Goal: Check status: Check status

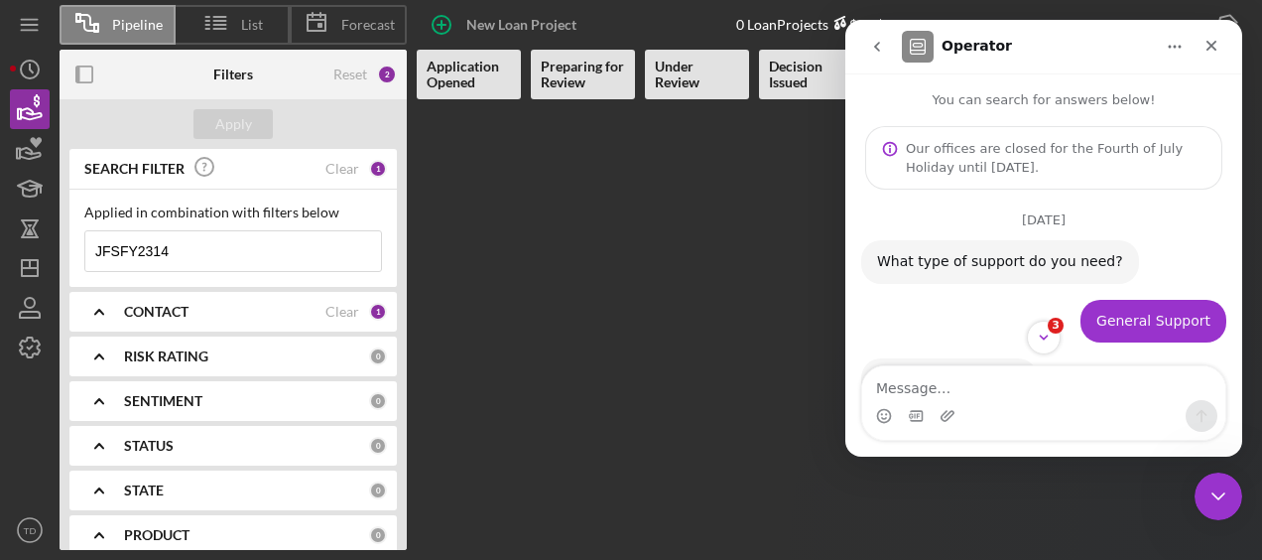
click at [211, 256] on input "JFSFY2314" at bounding box center [233, 251] width 296 height 40
type input "J"
click at [206, 238] on input at bounding box center [233, 251] width 296 height 40
type input "andre"
click at [252, 117] on button "Apply" at bounding box center [233, 124] width 79 height 30
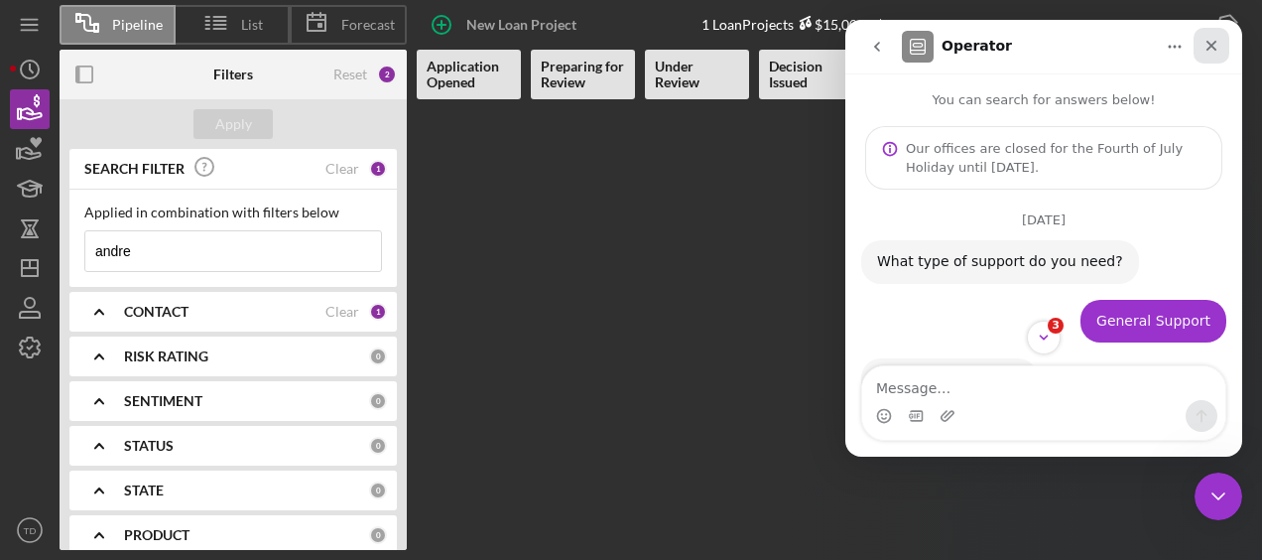
click at [1206, 49] on icon "Close" at bounding box center [1212, 46] width 16 height 16
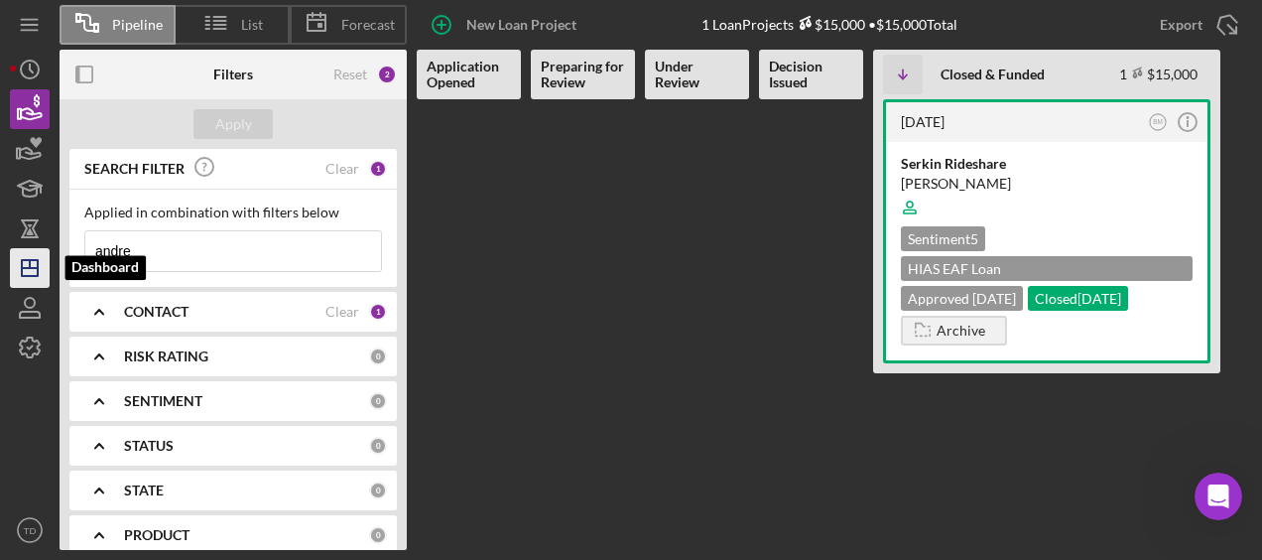
click at [27, 266] on icon "Icon/Dashboard" at bounding box center [30, 268] width 50 height 50
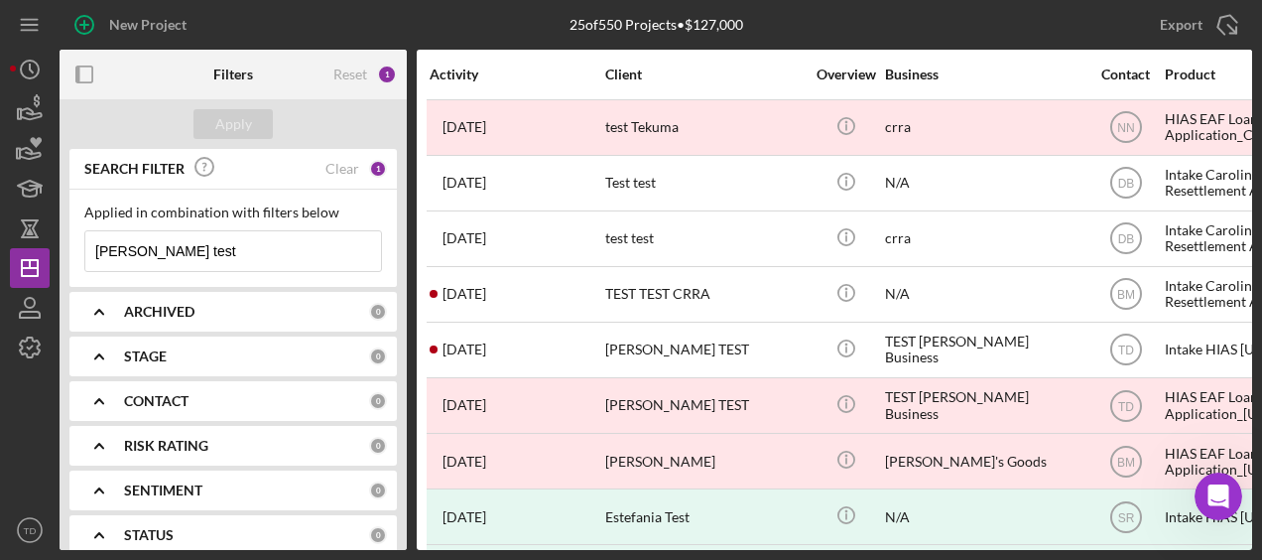
click at [150, 259] on input "[PERSON_NAME] test" at bounding box center [233, 251] width 296 height 40
drag, startPoint x: 169, startPoint y: 256, endPoint x: 27, endPoint y: 256, distance: 141.9
click at [27, 256] on div "New Project 25 of 550 Projects • $127,000 [PERSON_NAME] test Export Icon/Export…" at bounding box center [631, 275] width 1243 height 550
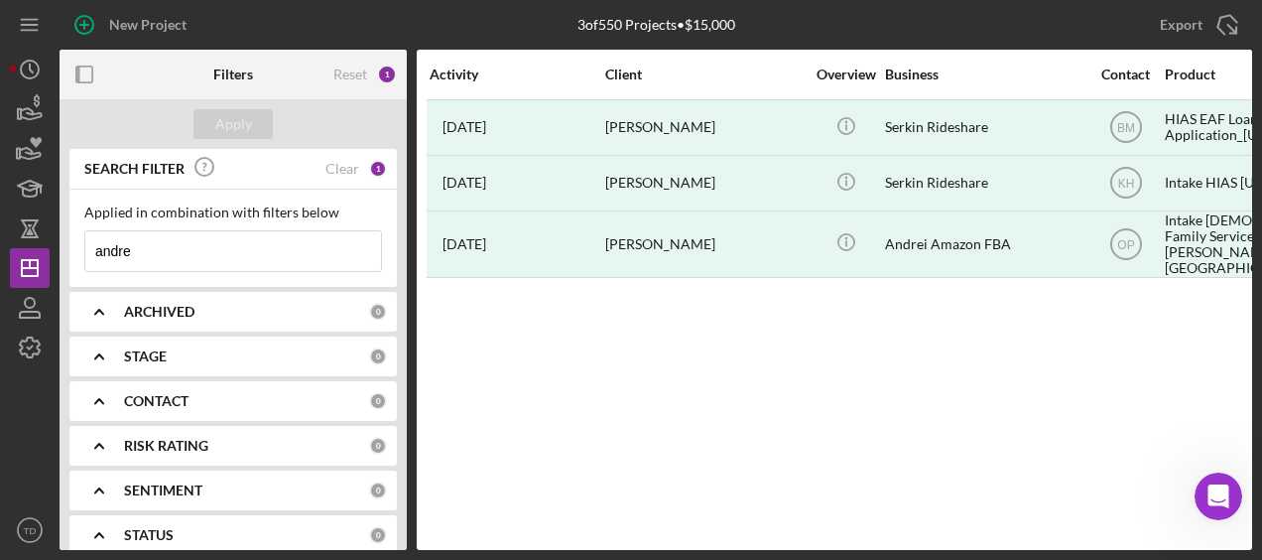
drag, startPoint x: 191, startPoint y: 251, endPoint x: 73, endPoint y: 270, distance: 118.6
click at [73, 270] on div "Applied in combination with filters below andre Icon/Menu Close" at bounding box center [233, 238] width 328 height 97
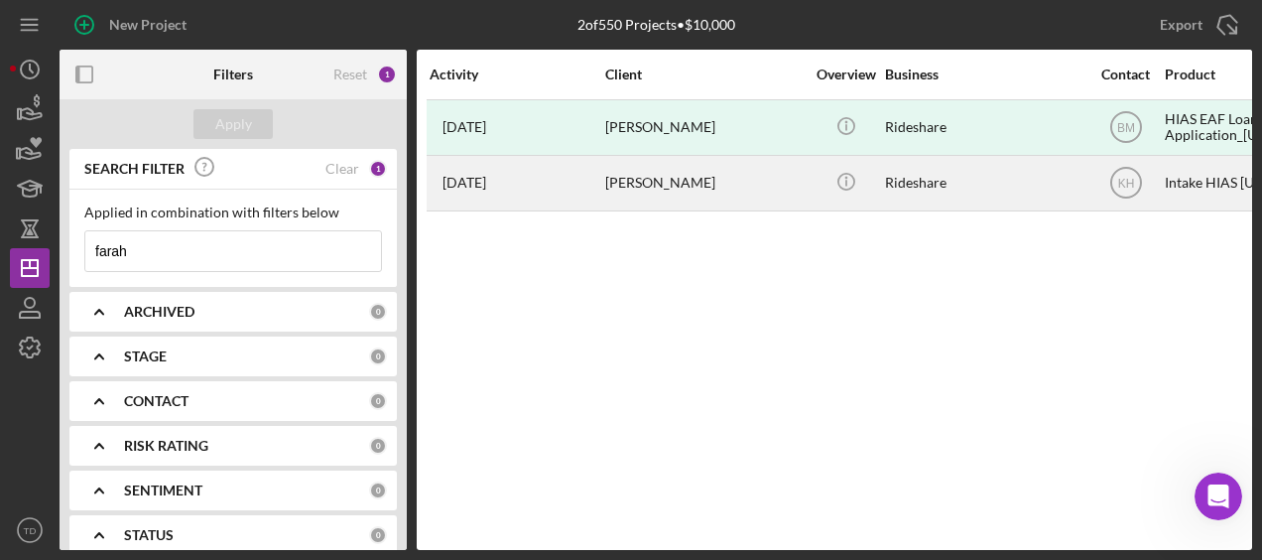
type input "farah"
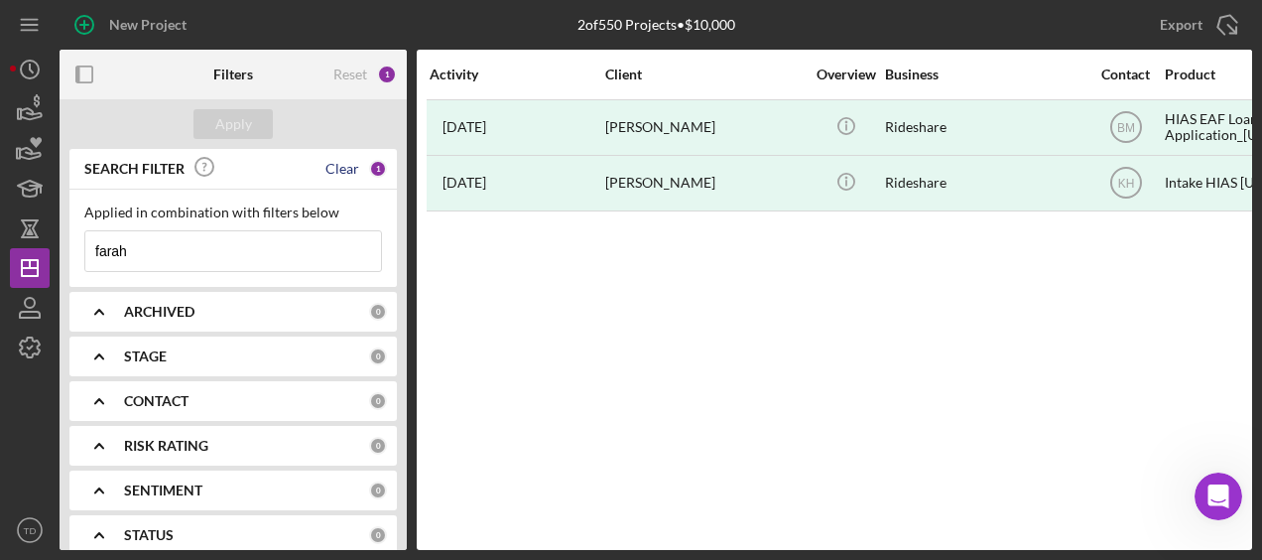
click at [352, 173] on div "Clear" at bounding box center [343, 169] width 34 height 16
click at [207, 240] on input at bounding box center [233, 251] width 296 height 40
drag, startPoint x: 202, startPoint y: 248, endPoint x: 50, endPoint y: 251, distance: 152.9
click at [50, 251] on div "New Project 2 of 550 Projects • $10,000 [PERSON_NAME] test Export Icon/Export F…" at bounding box center [631, 275] width 1243 height 550
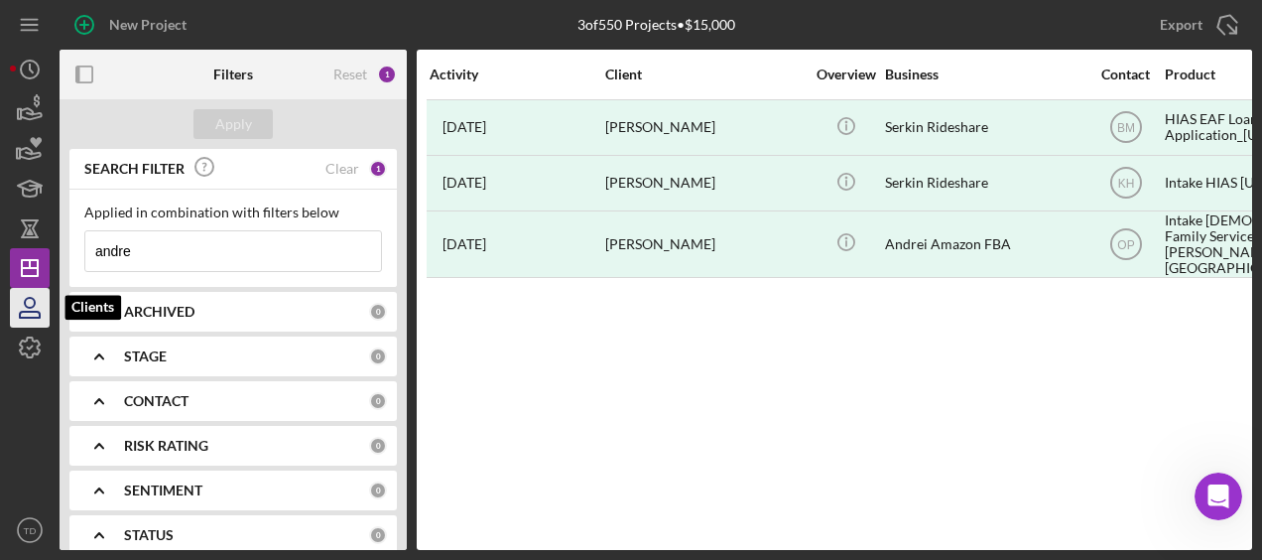
type input "andre"
click at [32, 298] on icon "button" at bounding box center [30, 303] width 10 height 10
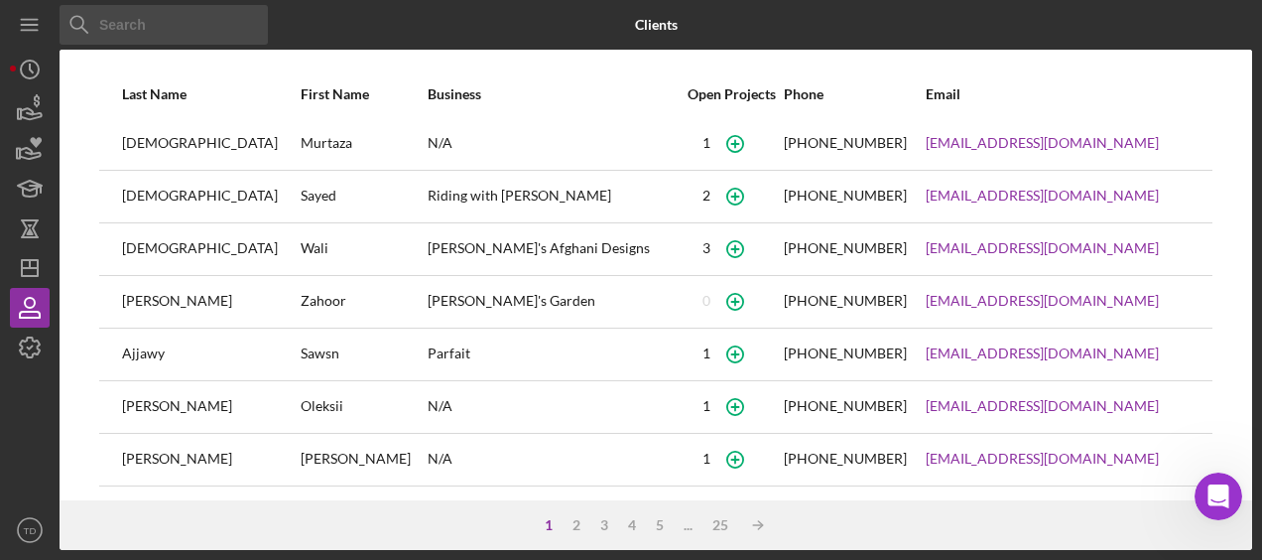
scroll to position [423, 0]
click at [578, 526] on div "2" at bounding box center [577, 525] width 28 height 16
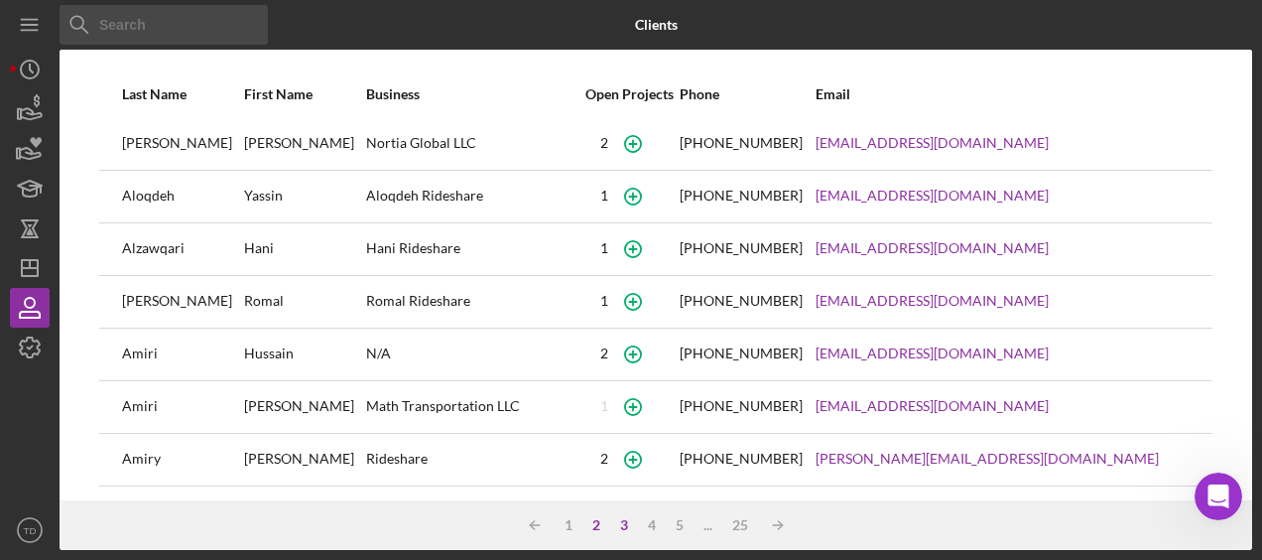
click at [620, 521] on div "3" at bounding box center [624, 525] width 28 height 16
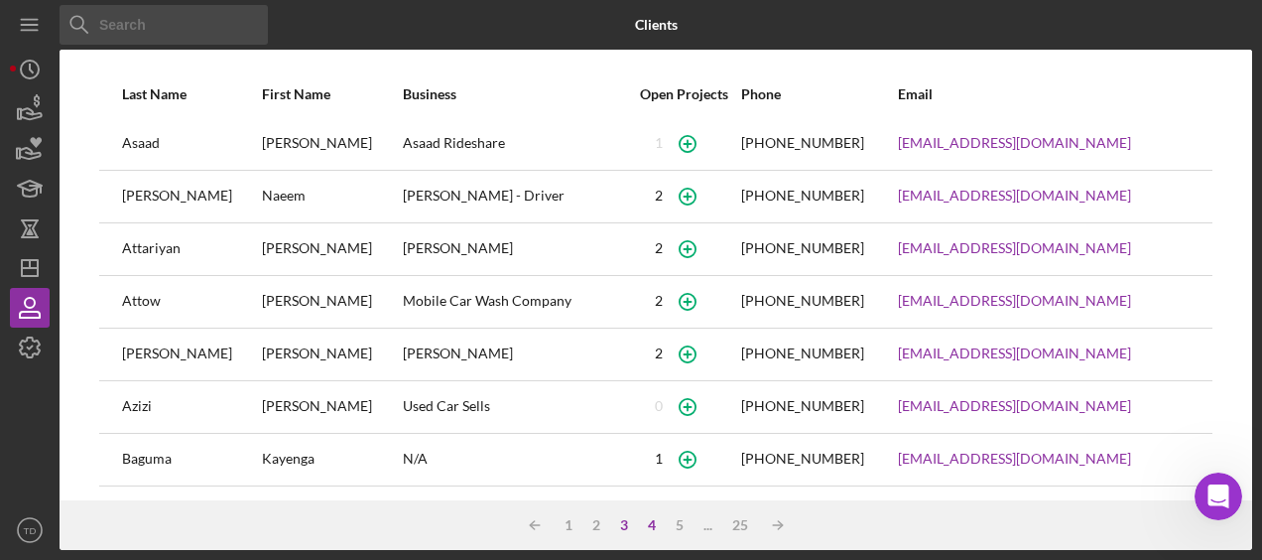
click at [655, 532] on div "4" at bounding box center [652, 525] width 28 height 16
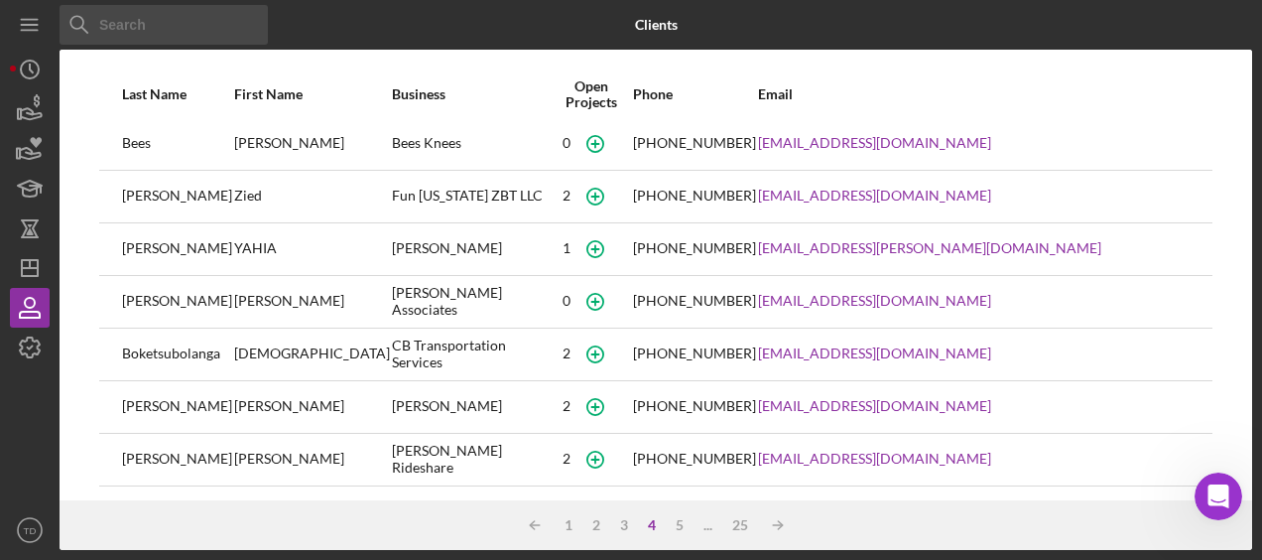
click at [149, 34] on input at bounding box center [164, 25] width 208 height 40
type input "[PERSON_NAME]"
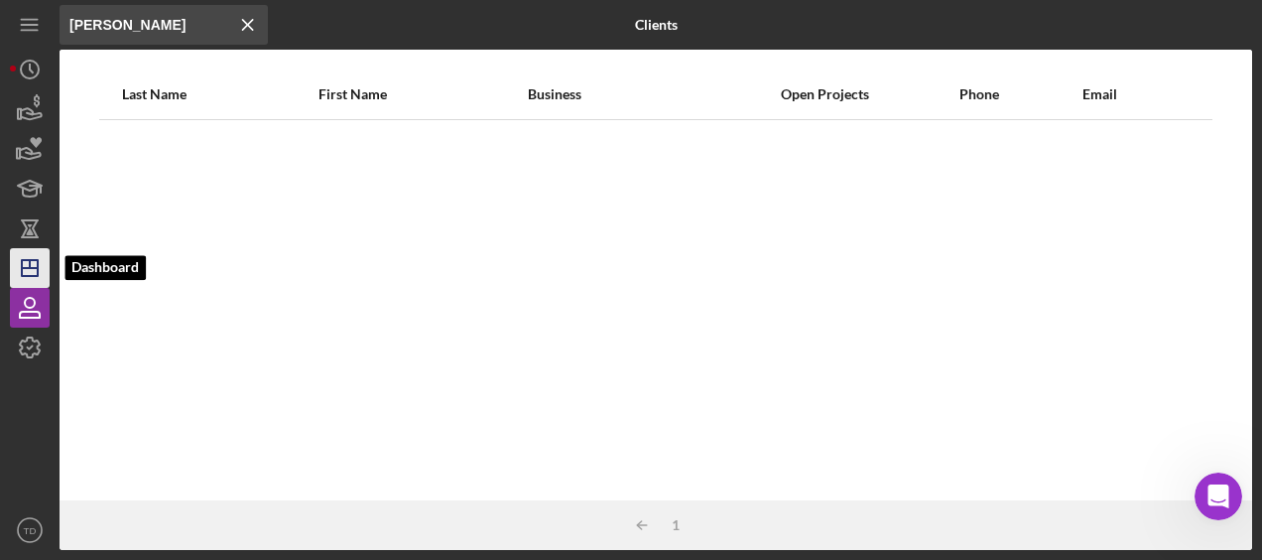
click at [33, 276] on polygon "button" at bounding box center [30, 268] width 16 height 16
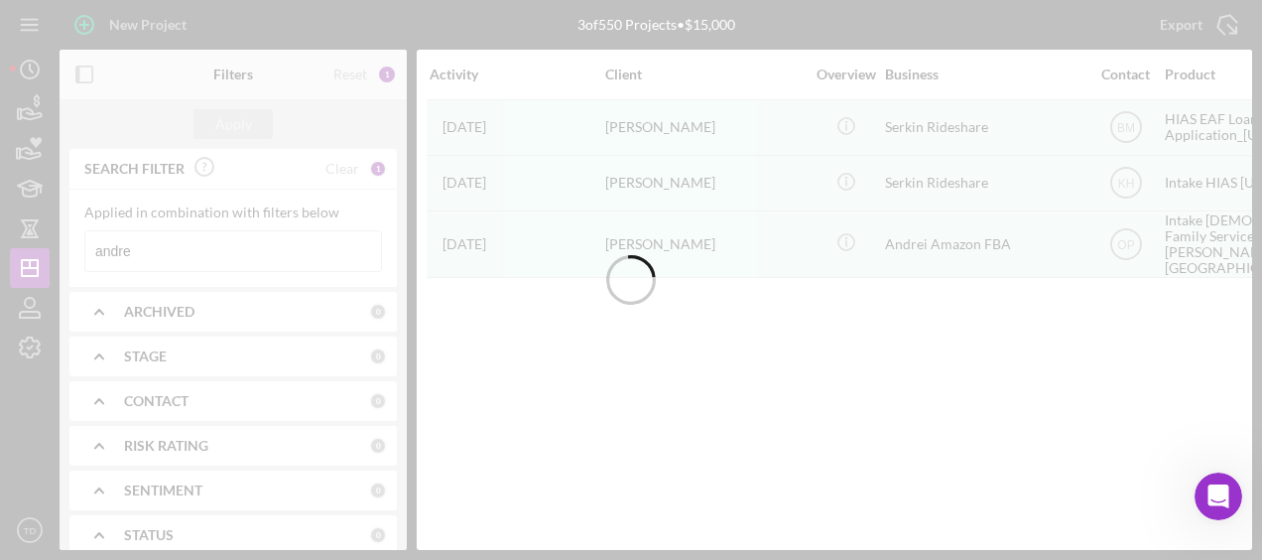
click at [152, 247] on div at bounding box center [631, 280] width 1262 height 560
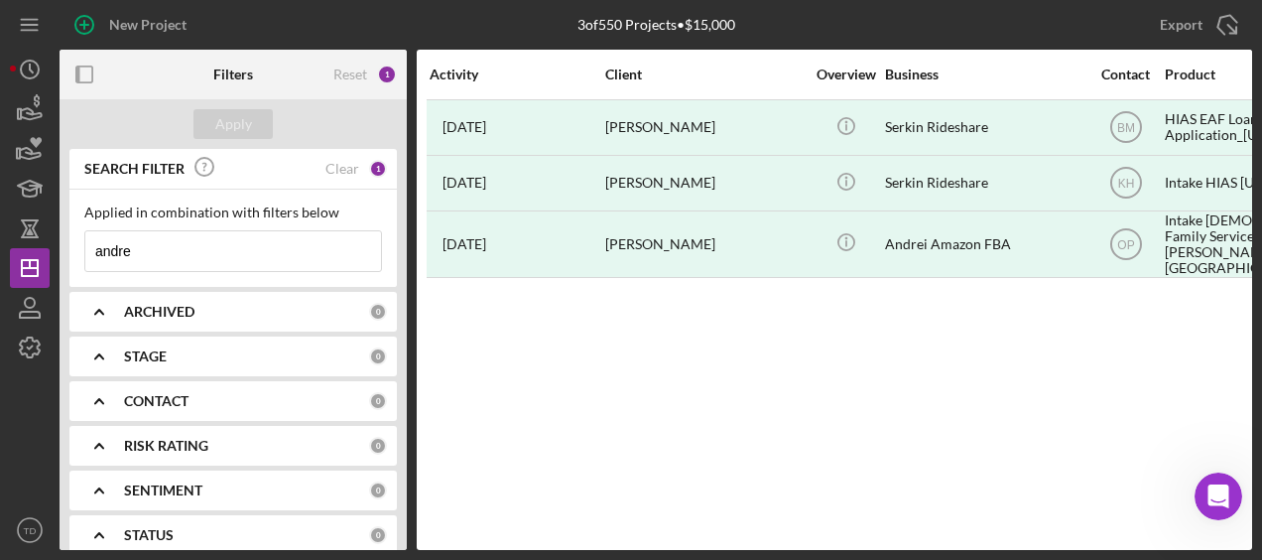
click at [149, 260] on input "andre" at bounding box center [233, 251] width 296 height 40
drag, startPoint x: 149, startPoint y: 260, endPoint x: 12, endPoint y: 260, distance: 137.0
click at [12, 260] on div "New Project 3 of 550 Projects • $15,000 andre Export Icon/Export Filters Reset …" at bounding box center [631, 275] width 1243 height 550
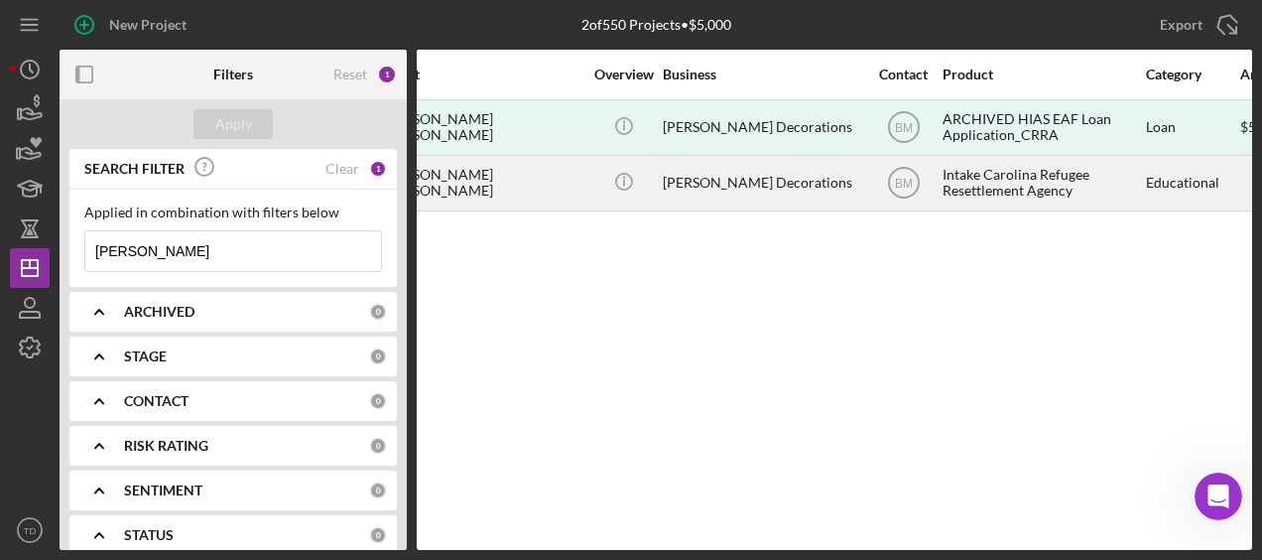
scroll to position [0, 225]
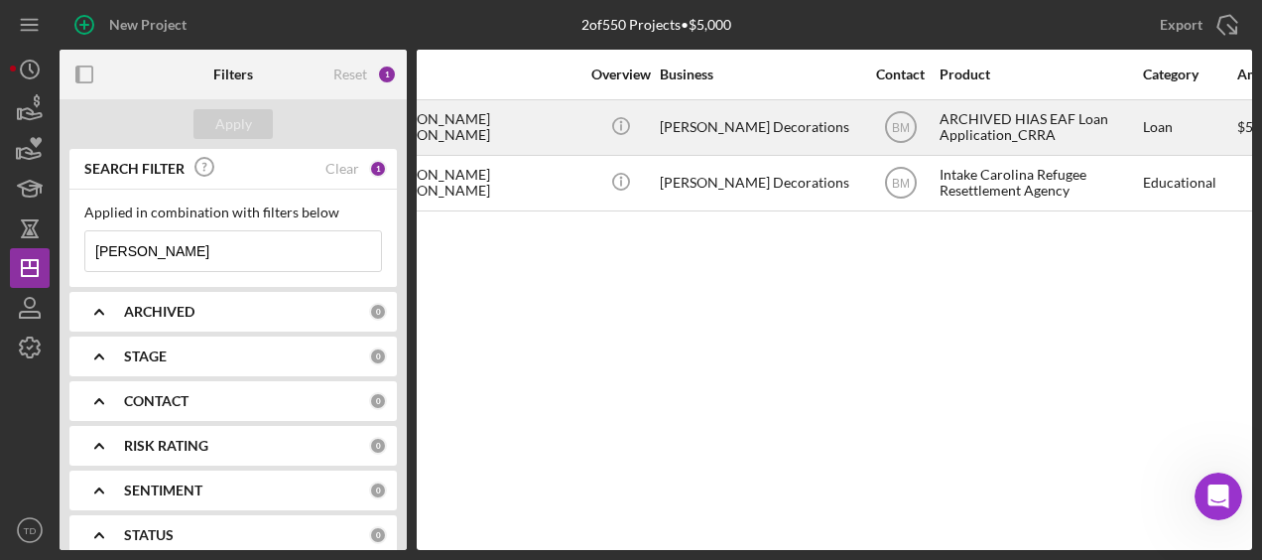
type input "[PERSON_NAME]"
click at [661, 122] on div "[PERSON_NAME] Decorations" at bounding box center [759, 127] width 198 height 53
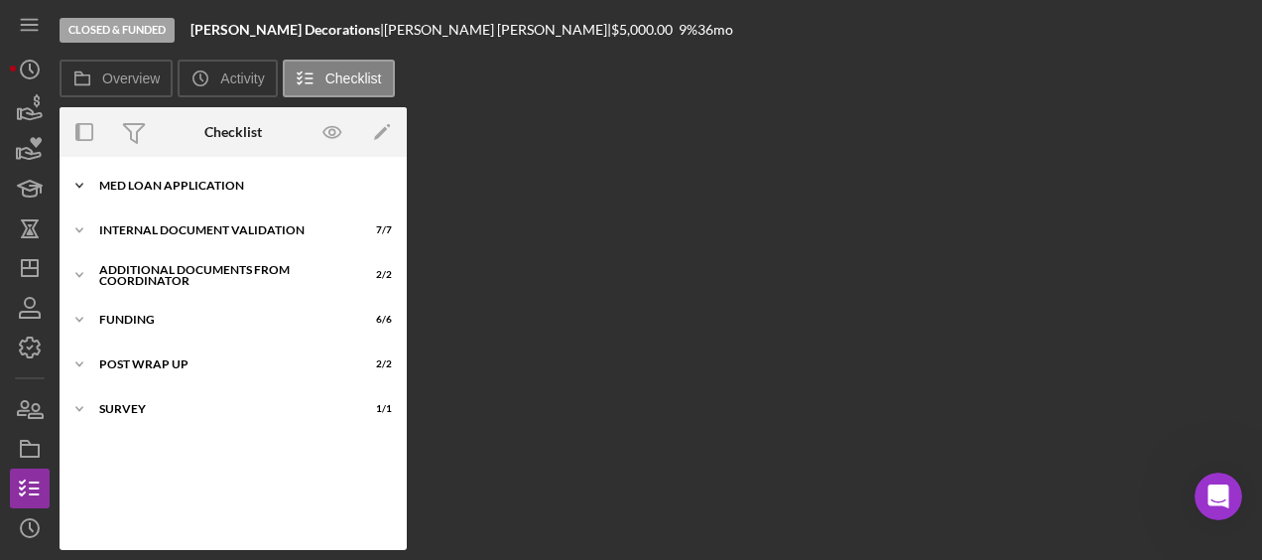
click at [180, 180] on div "MED LOAN APPLICATION" at bounding box center [240, 186] width 283 height 12
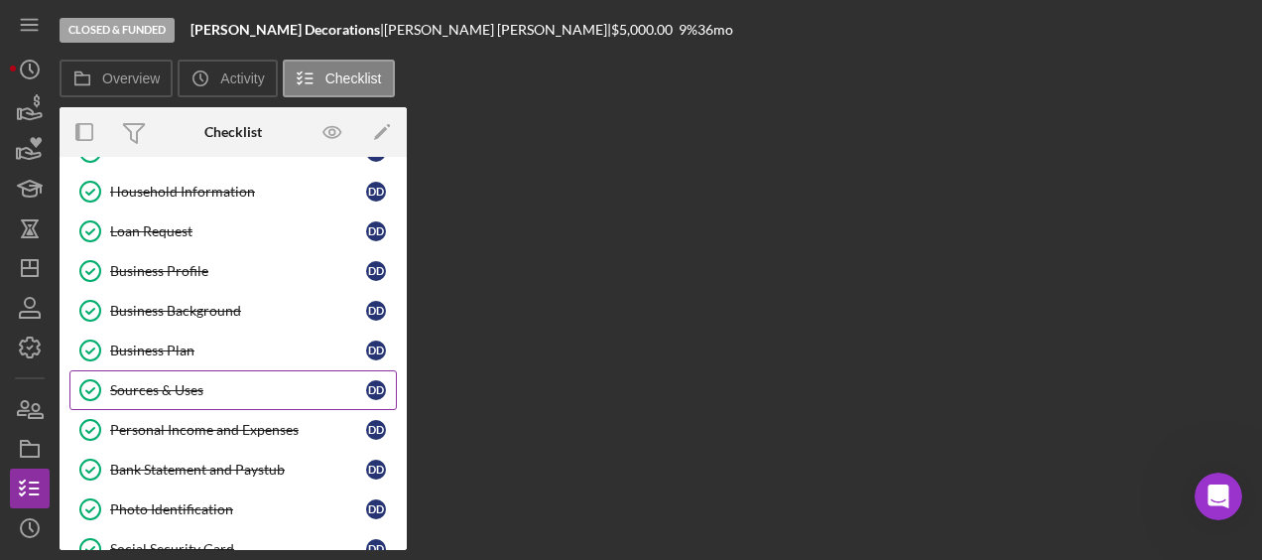
scroll to position [304, 0]
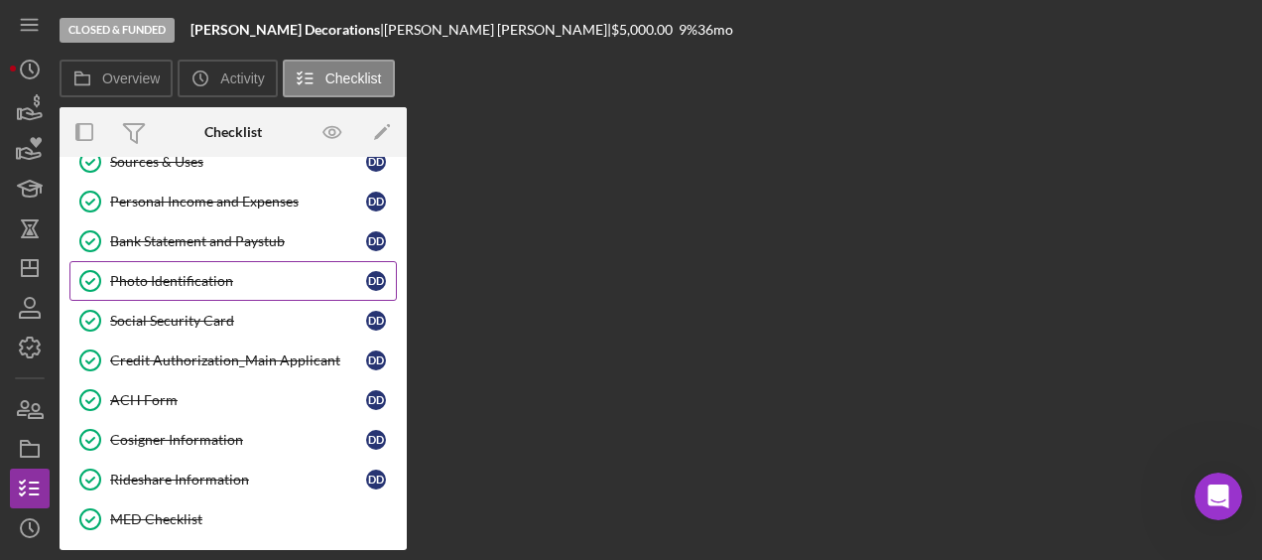
click at [195, 274] on div "Photo Identification" at bounding box center [238, 281] width 256 height 16
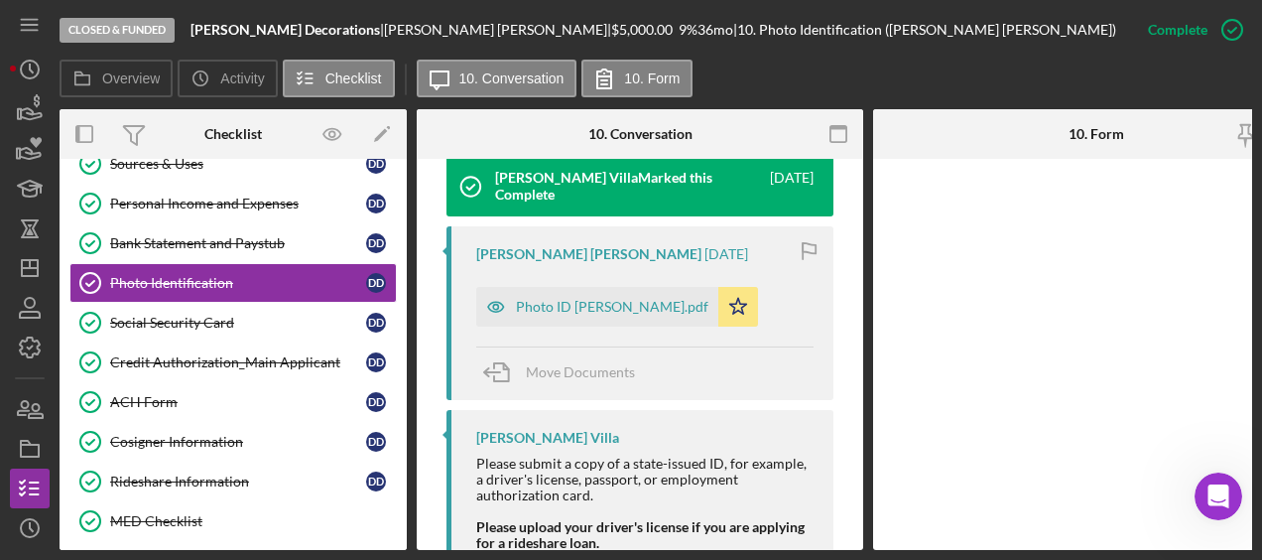
scroll to position [709, 0]
click at [596, 299] on div "Photo ID [PERSON_NAME].pdf" at bounding box center [612, 307] width 193 height 16
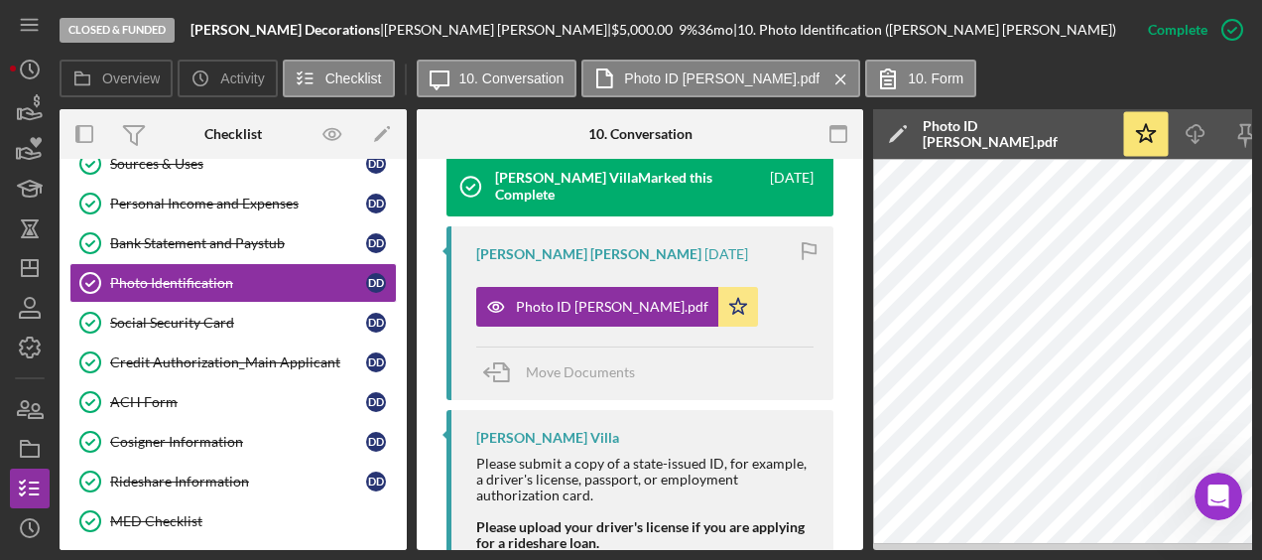
scroll to position [0, 673]
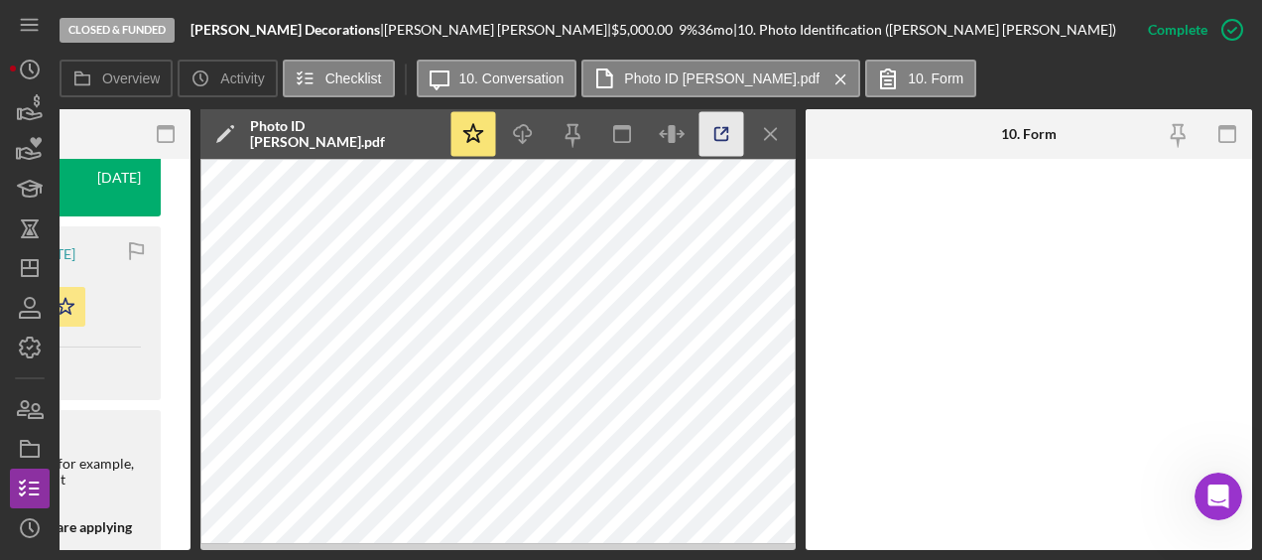
click at [722, 132] on line "button" at bounding box center [725, 131] width 6 height 6
drag, startPoint x: 74, startPoint y: 324, endPoint x: 127, endPoint y: 347, distance: 57.7
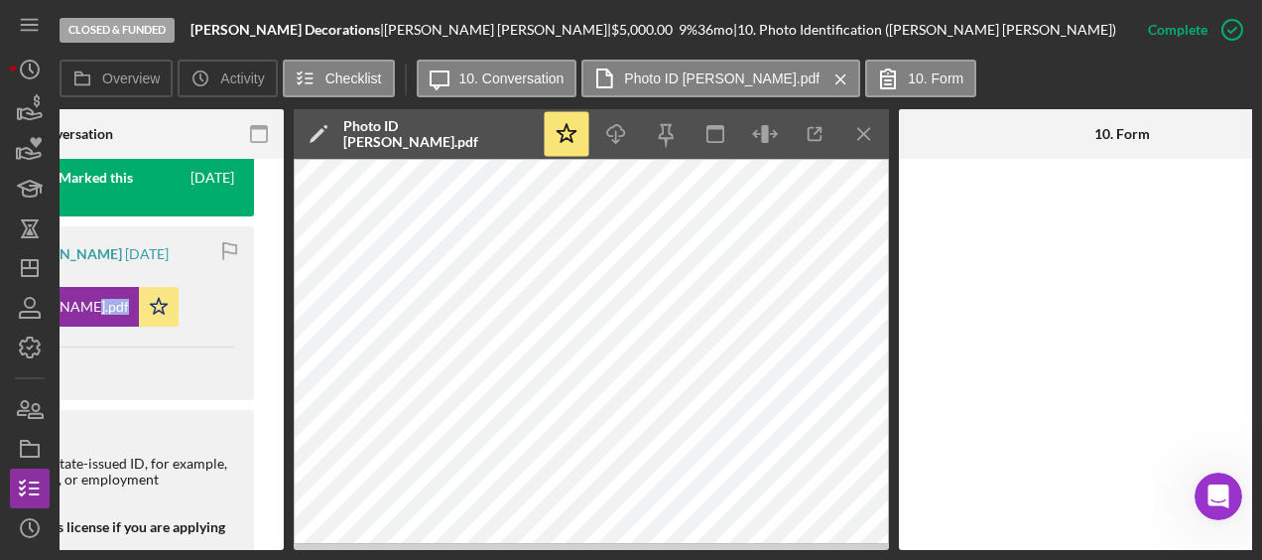
scroll to position [0, 0]
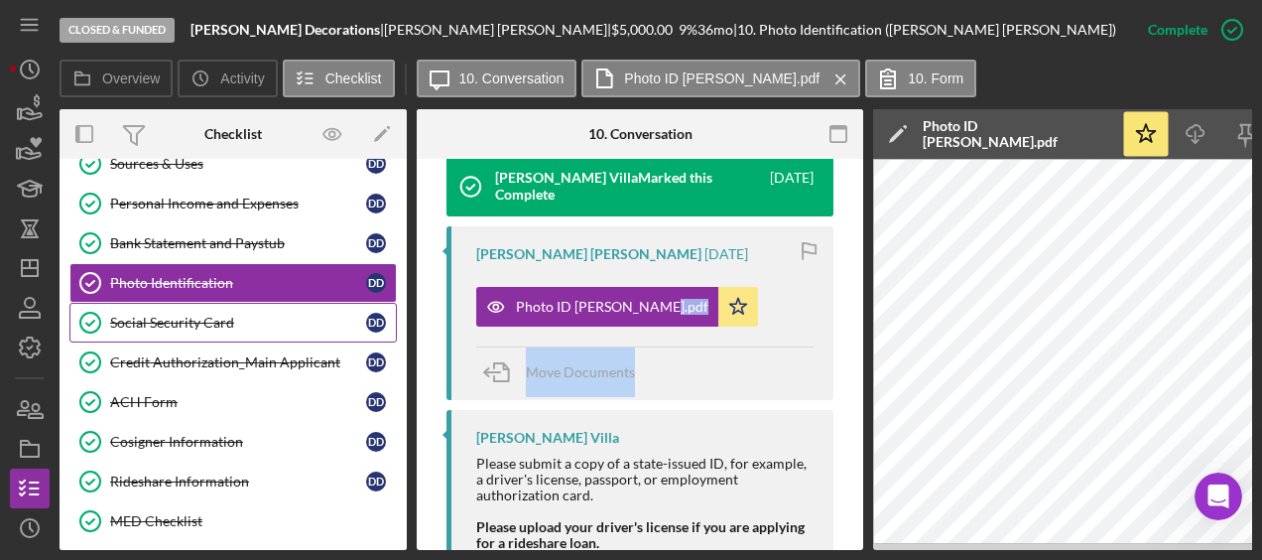
click at [149, 315] on div "Social Security Card" at bounding box center [238, 323] width 256 height 16
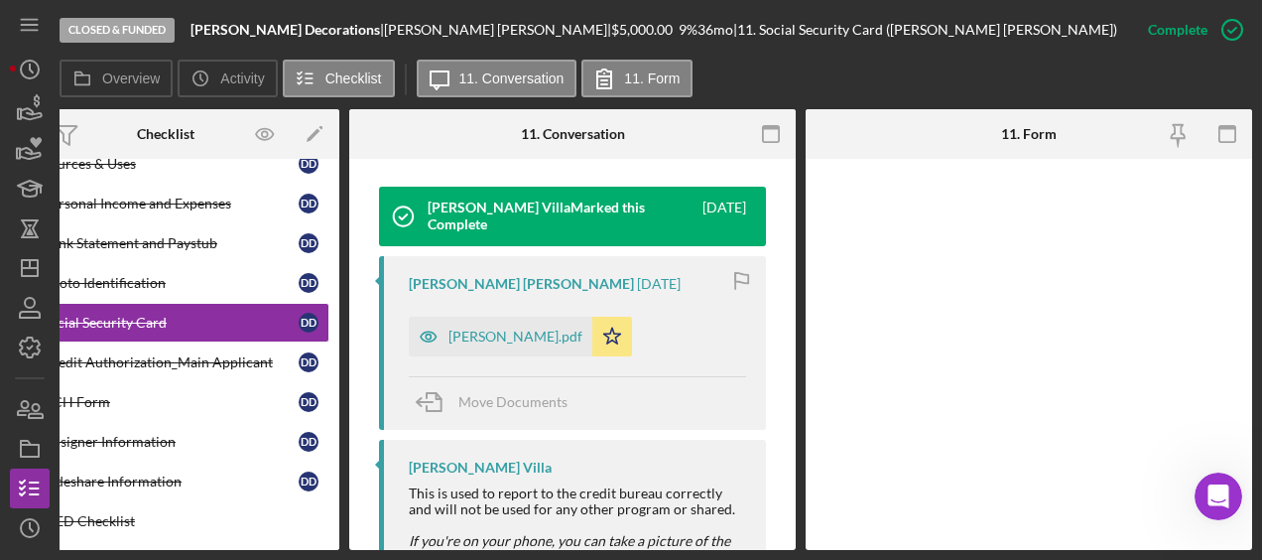
scroll to position [680, 0]
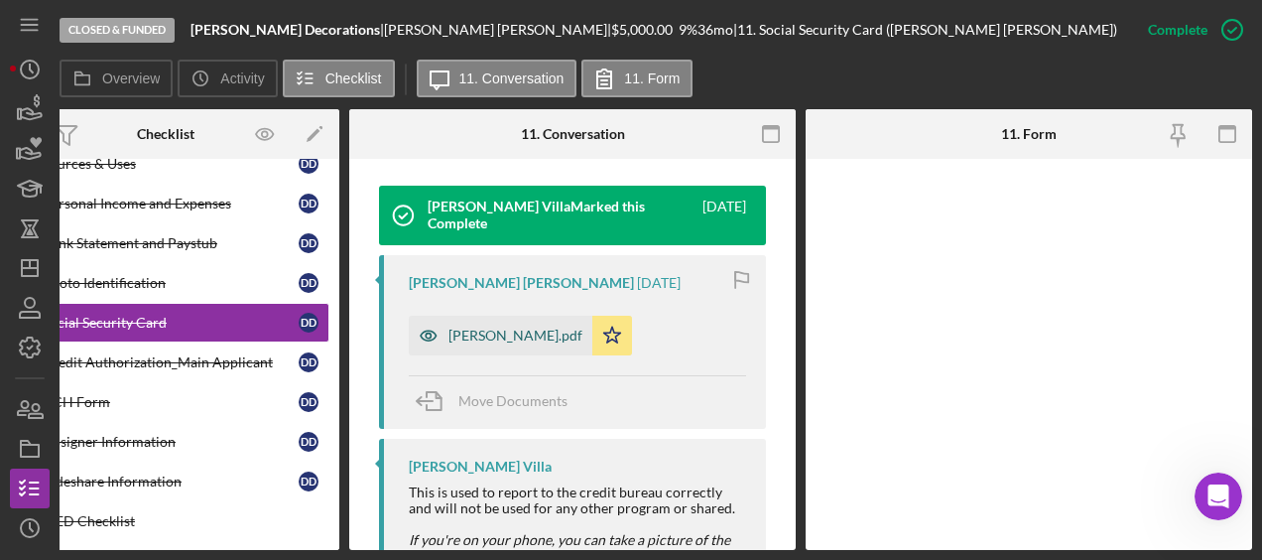
click at [511, 334] on div "[PERSON_NAME].pdf" at bounding box center [516, 336] width 134 height 16
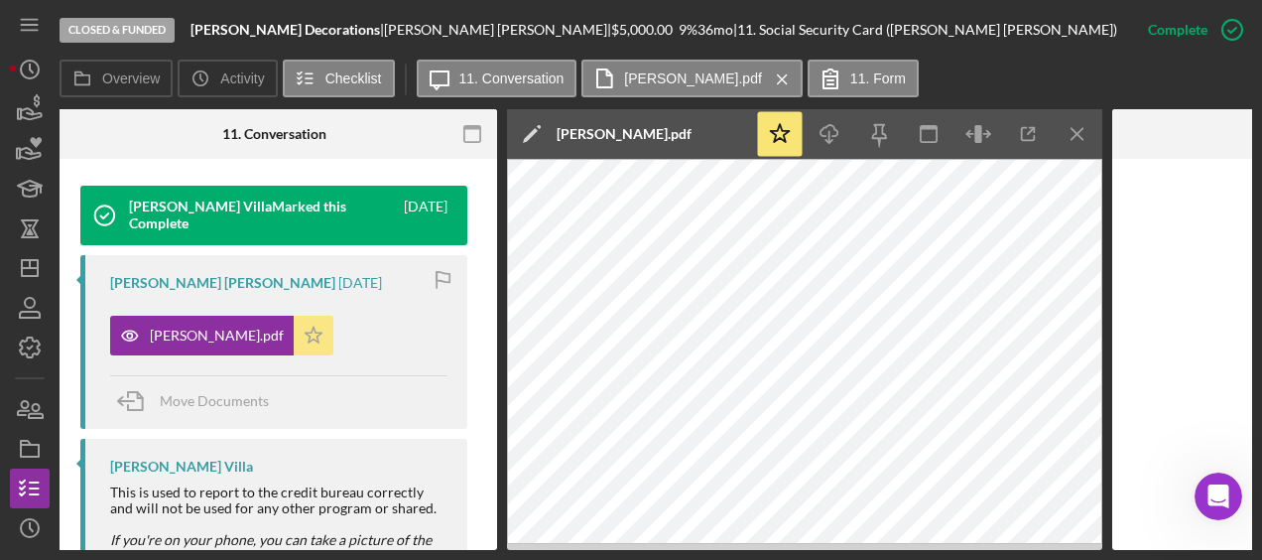
scroll to position [0, 371]
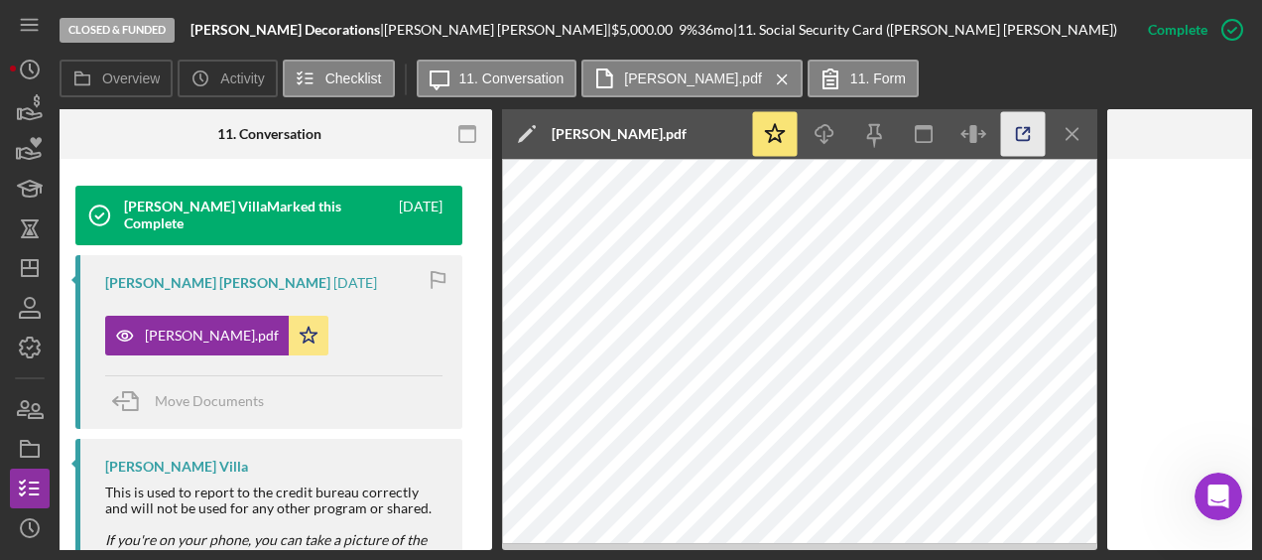
click at [1034, 124] on icon "button" at bounding box center [1023, 134] width 45 height 45
click at [24, 117] on icon "button" at bounding box center [31, 113] width 21 height 11
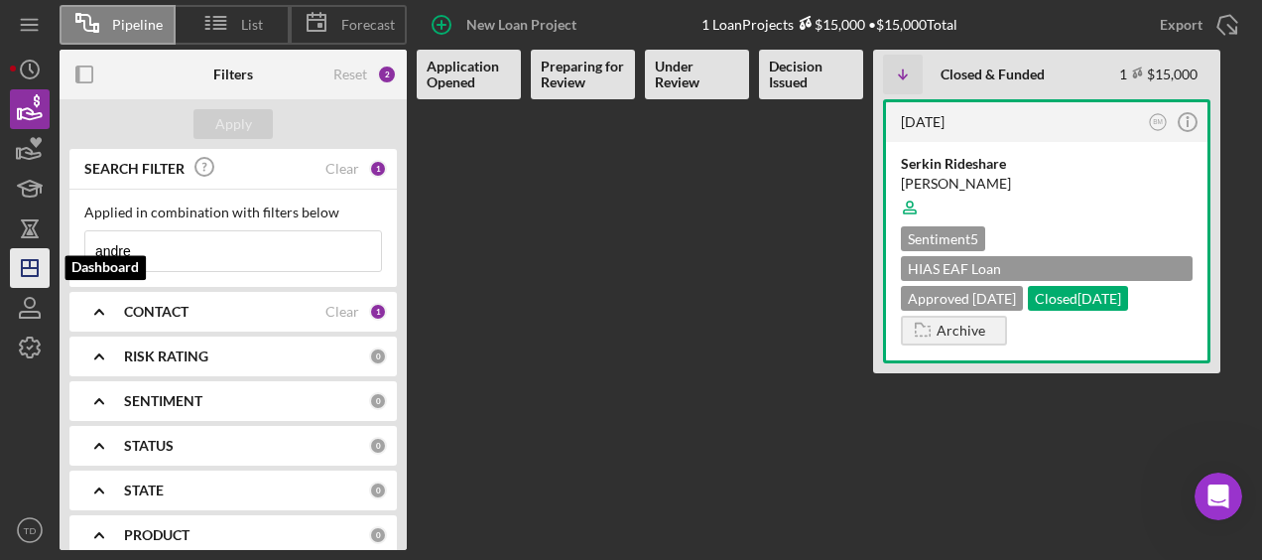
click at [30, 268] on line "button" at bounding box center [30, 264] width 0 height 8
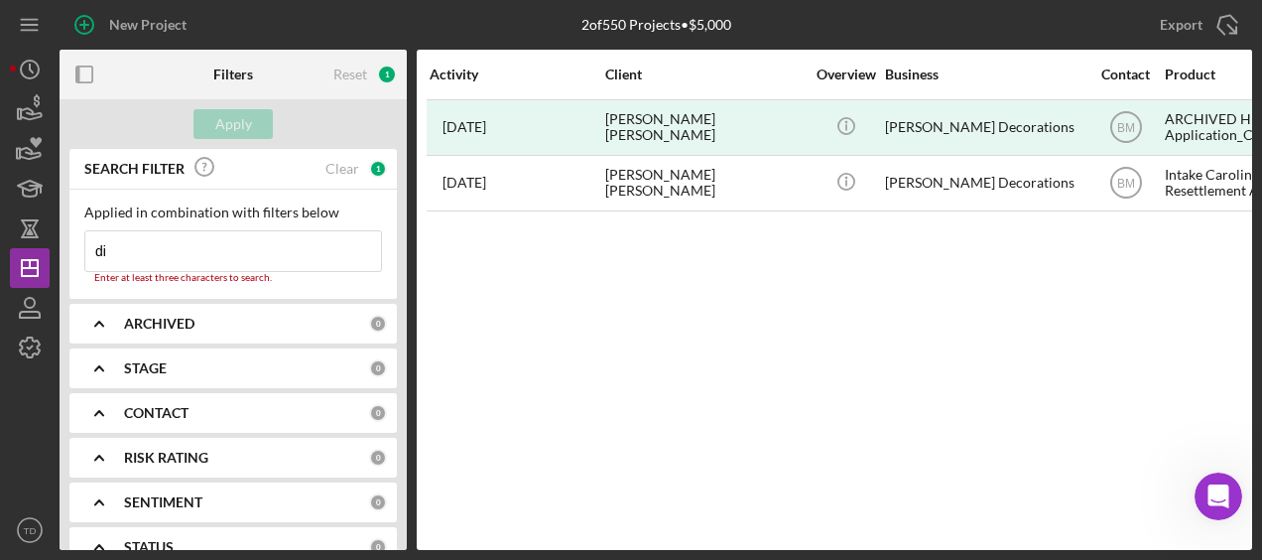
type input "d"
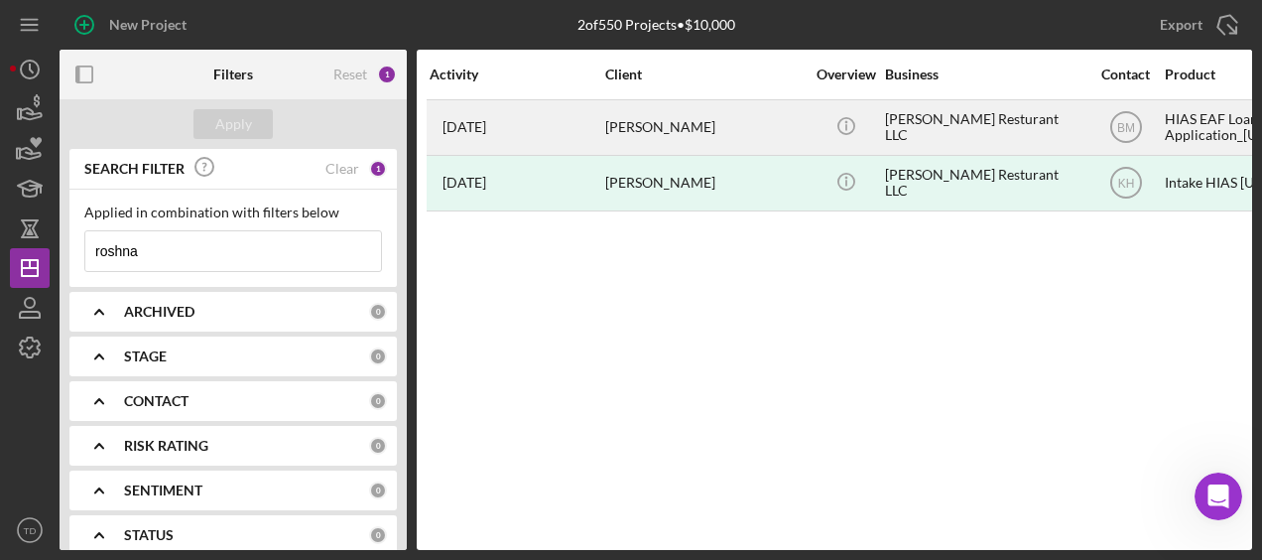
type input "roshna"
click at [630, 115] on div "[PERSON_NAME]" at bounding box center [704, 127] width 198 height 53
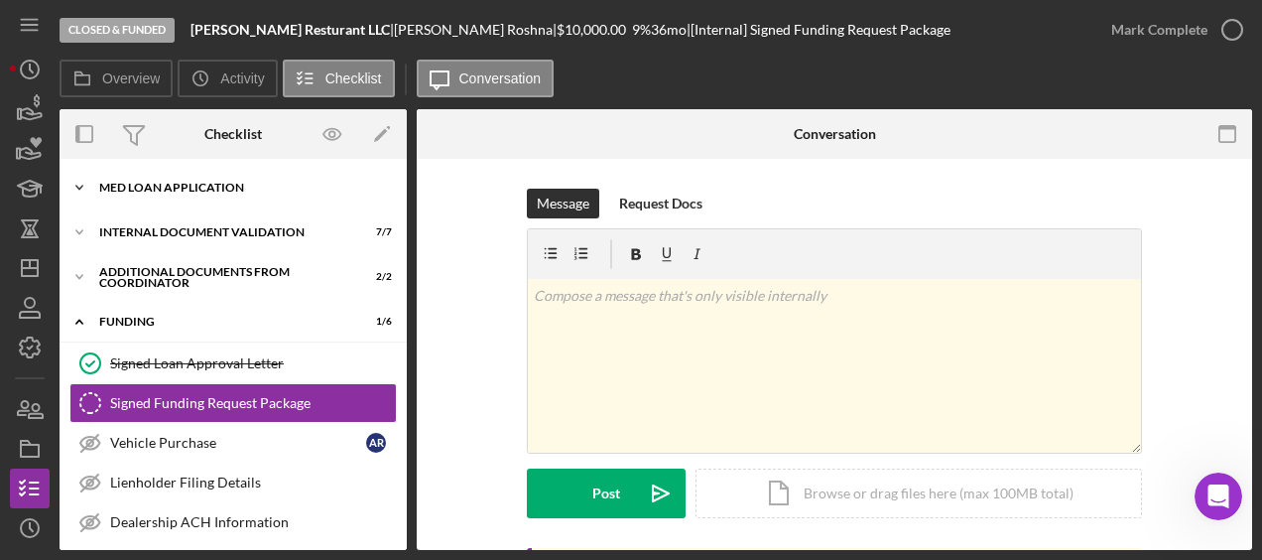
click at [184, 194] on div "Icon/Expander MED Loan Application 16 / 16" at bounding box center [233, 188] width 347 height 40
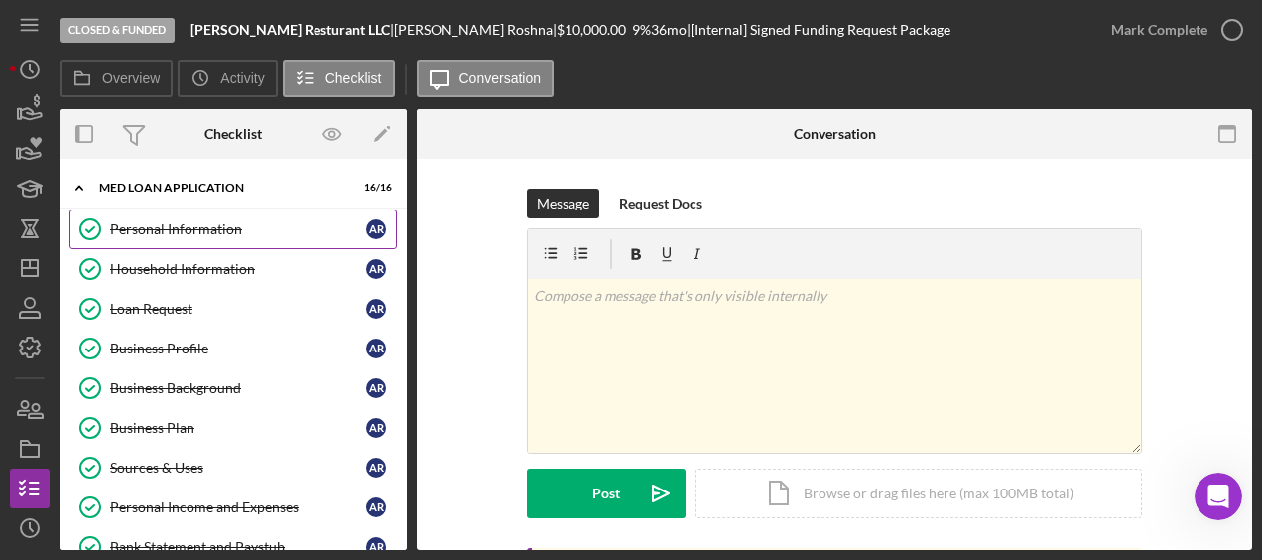
click at [173, 232] on div "Personal Information" at bounding box center [238, 229] width 256 height 16
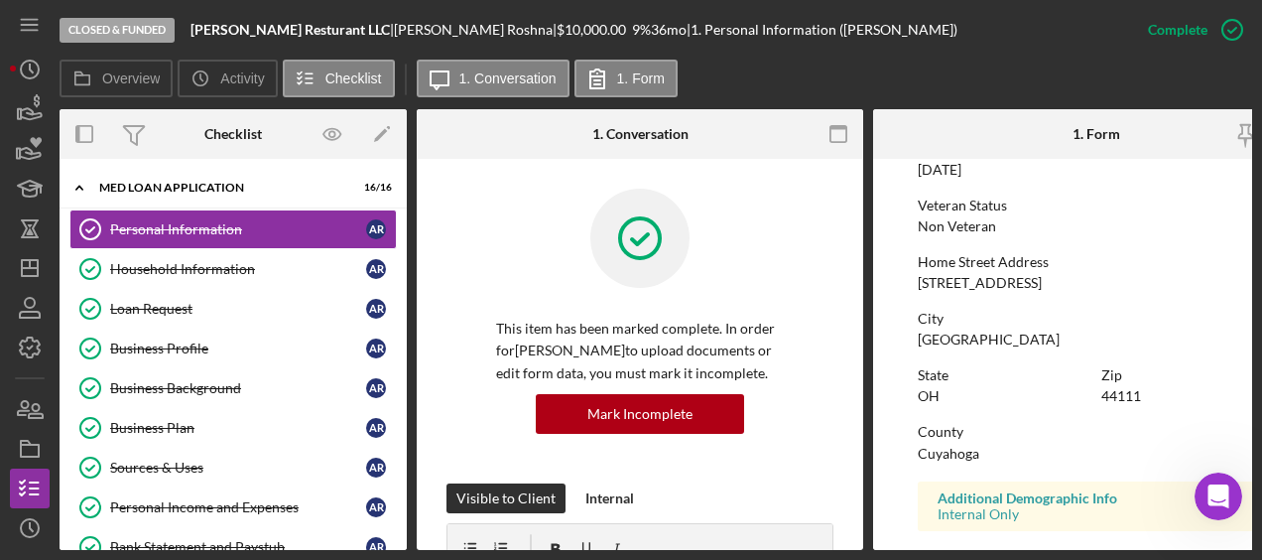
scroll to position [258, 0]
click at [272, 286] on link "Household Information Household Information A R" at bounding box center [233, 269] width 328 height 40
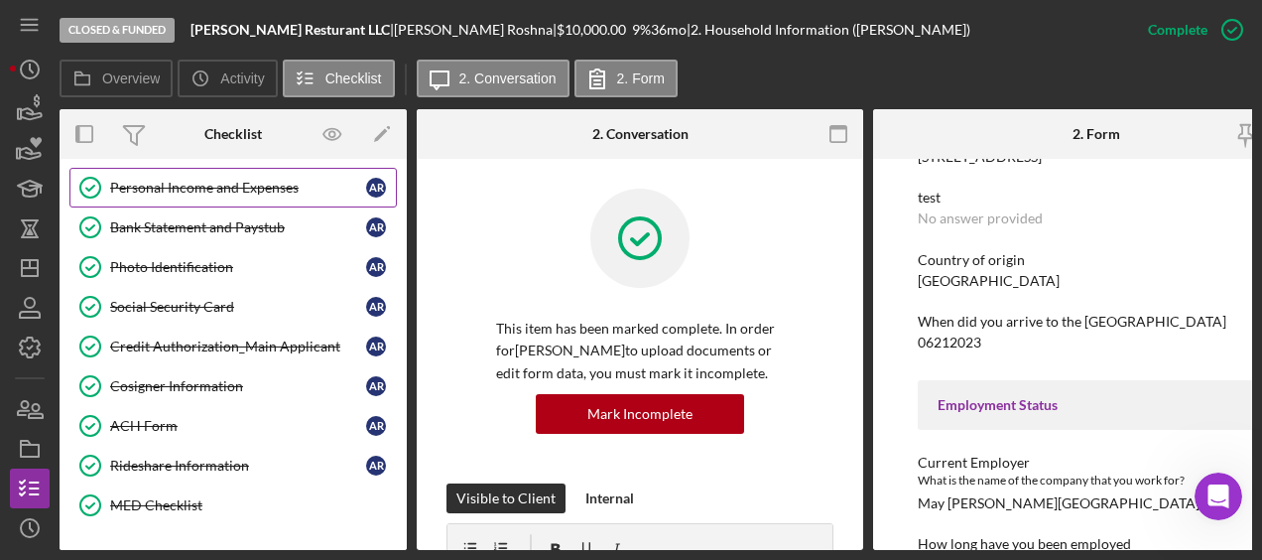
scroll to position [320, 0]
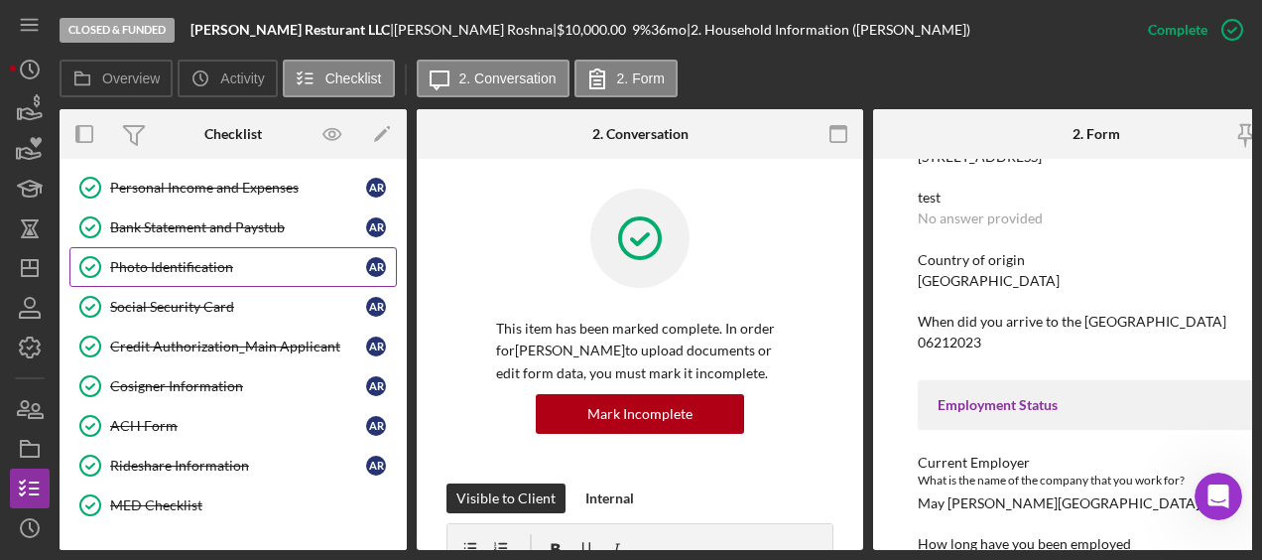
click at [219, 271] on link "Photo Identification Photo Identification A R" at bounding box center [233, 267] width 328 height 40
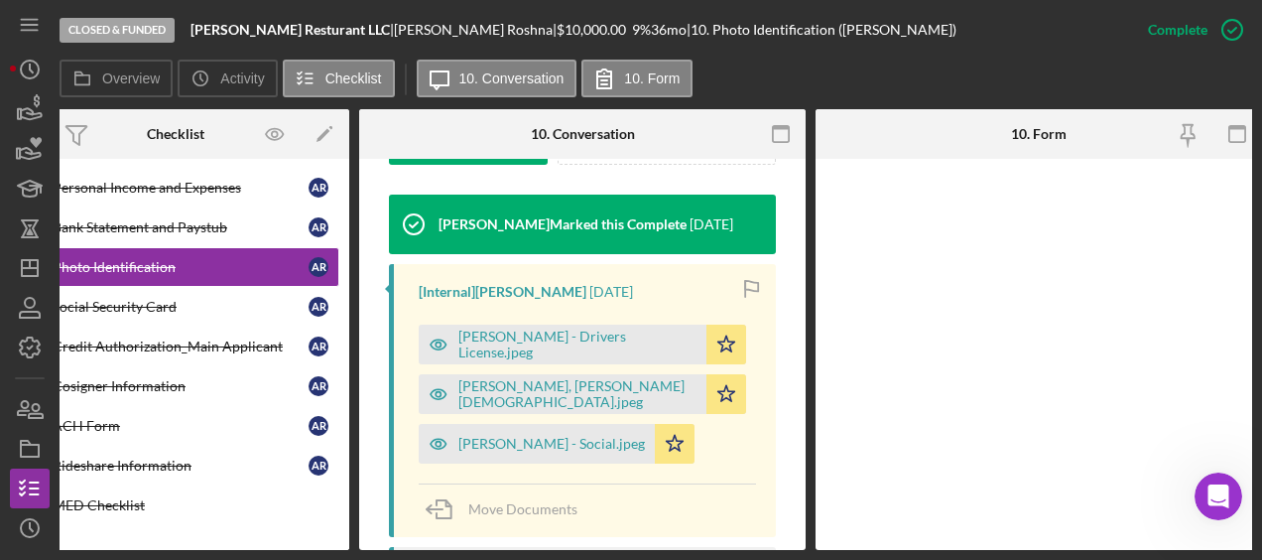
scroll to position [648, 0]
click at [598, 360] on div "[PERSON_NAME] - Drivers License.jpeg" at bounding box center [578, 344] width 238 height 32
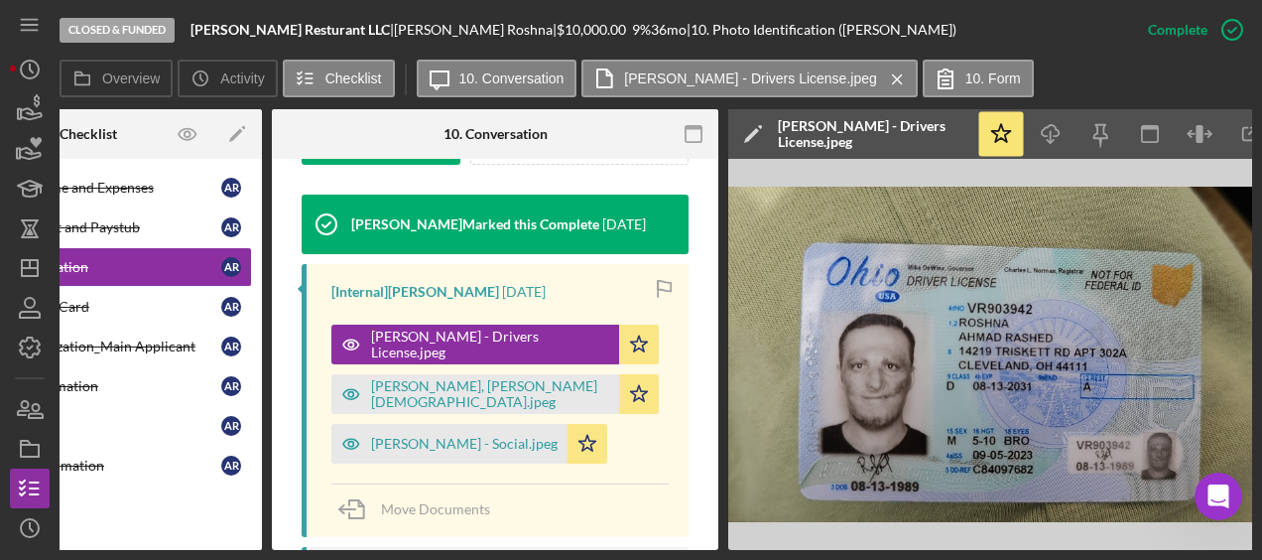
scroll to position [0, 56]
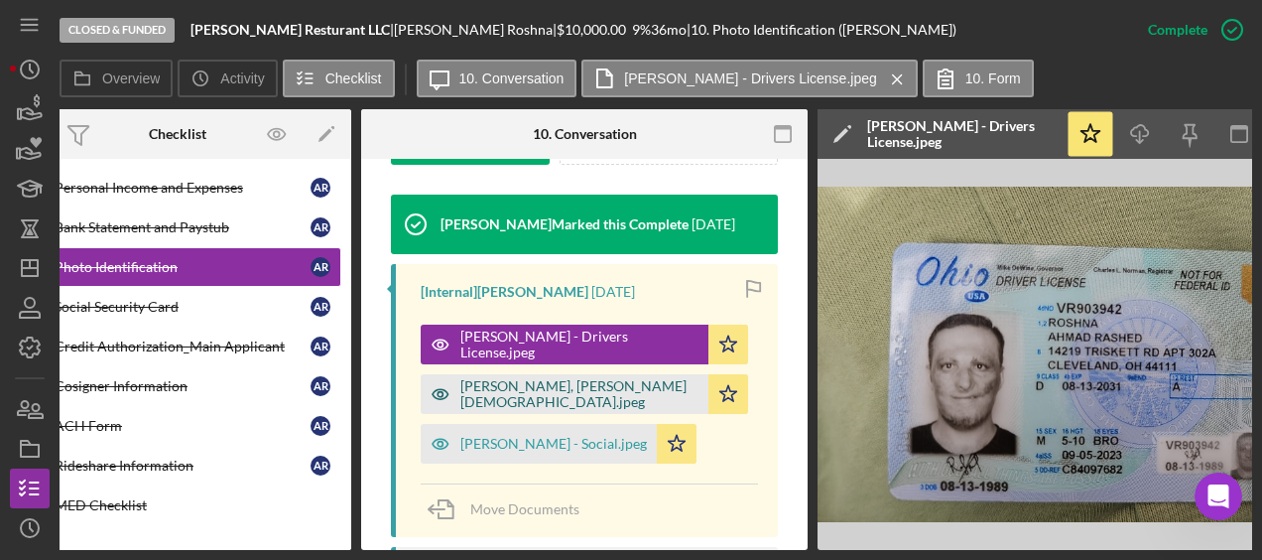
click at [511, 410] on div "[PERSON_NAME], [PERSON_NAME][DEMOGRAPHIC_DATA].jpeg" at bounding box center [579, 394] width 238 height 32
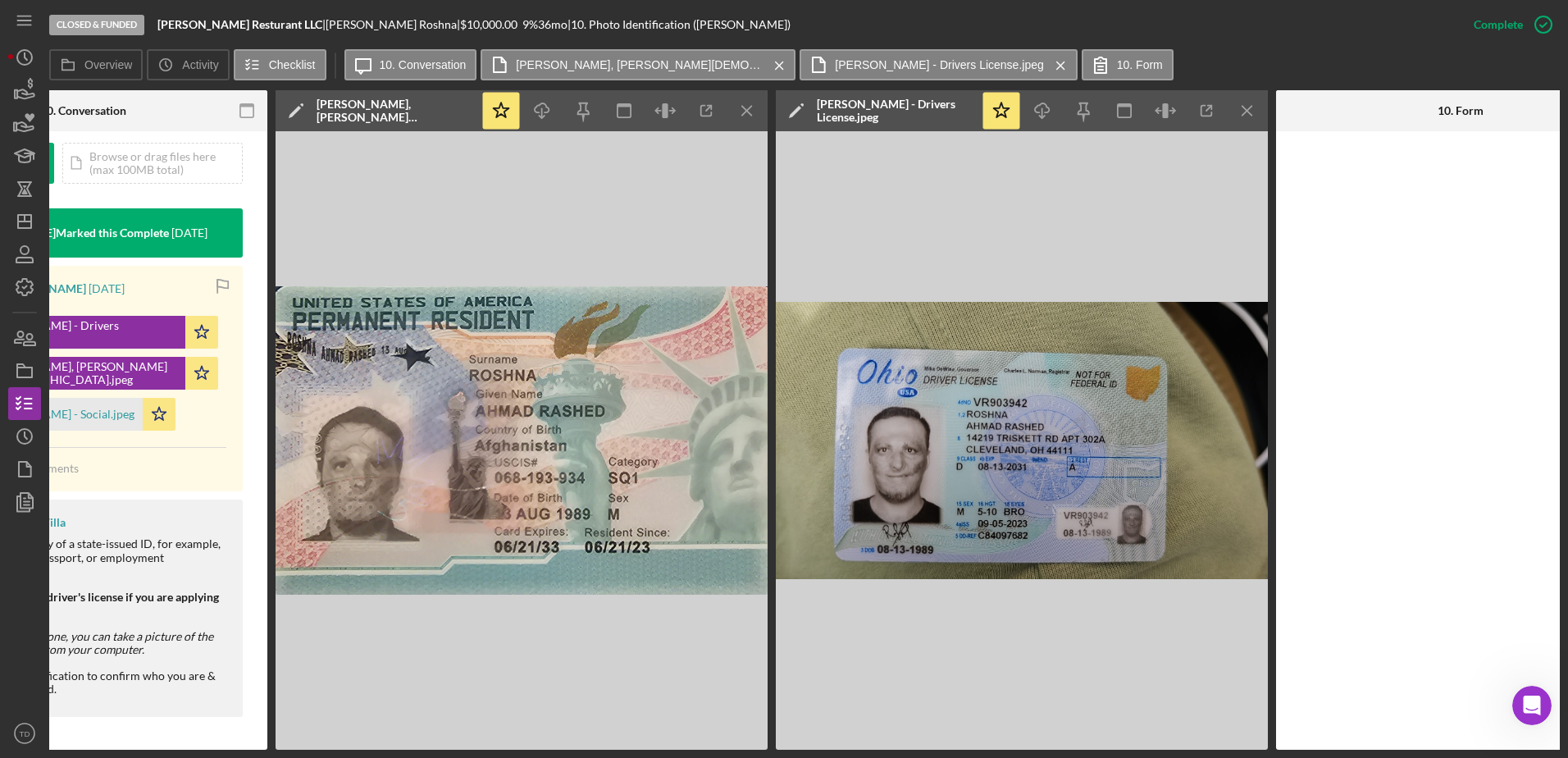
scroll to position [442, 0]
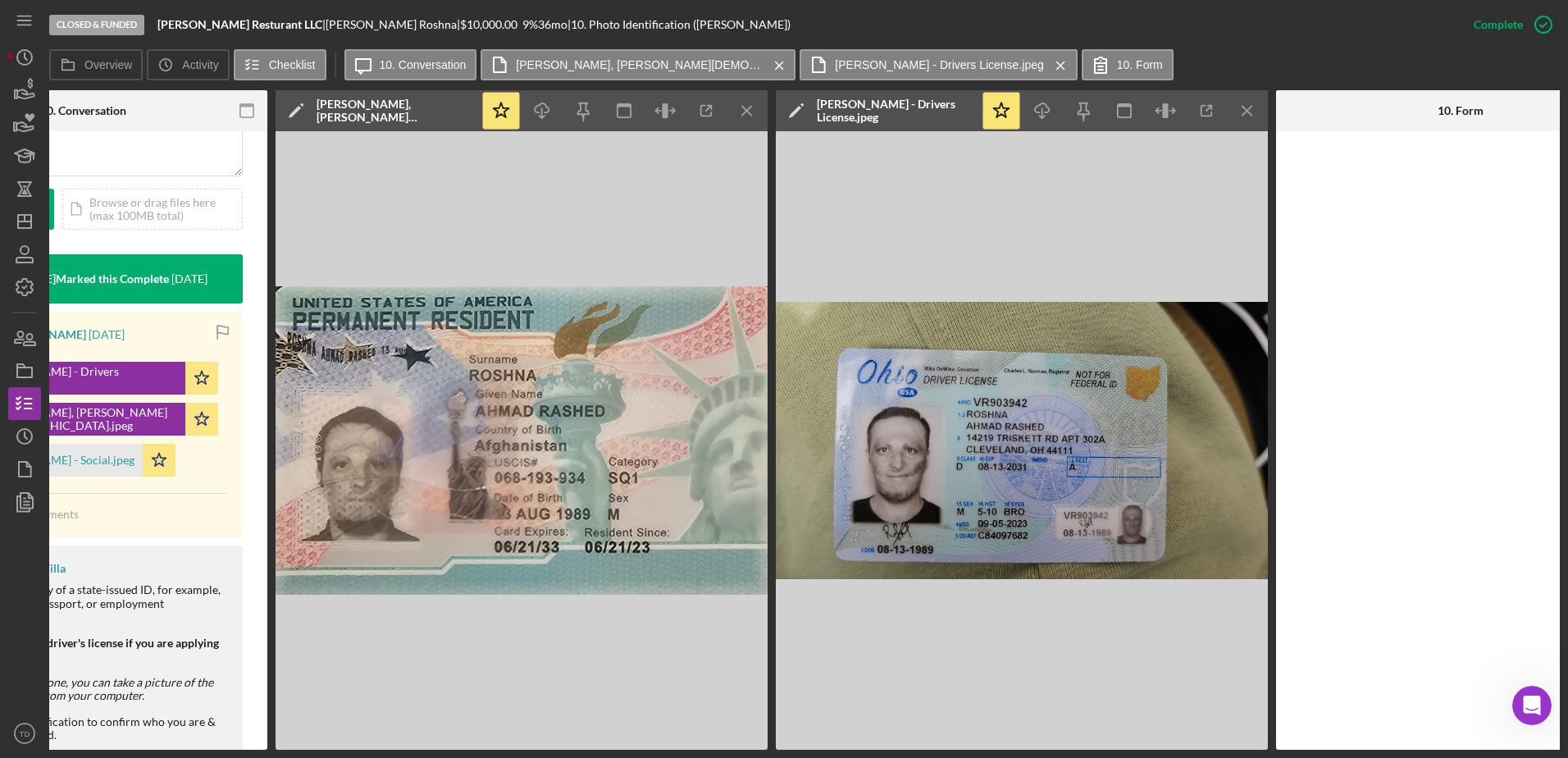
click at [434, 462] on img at bounding box center [520, 441] width 492 height 618
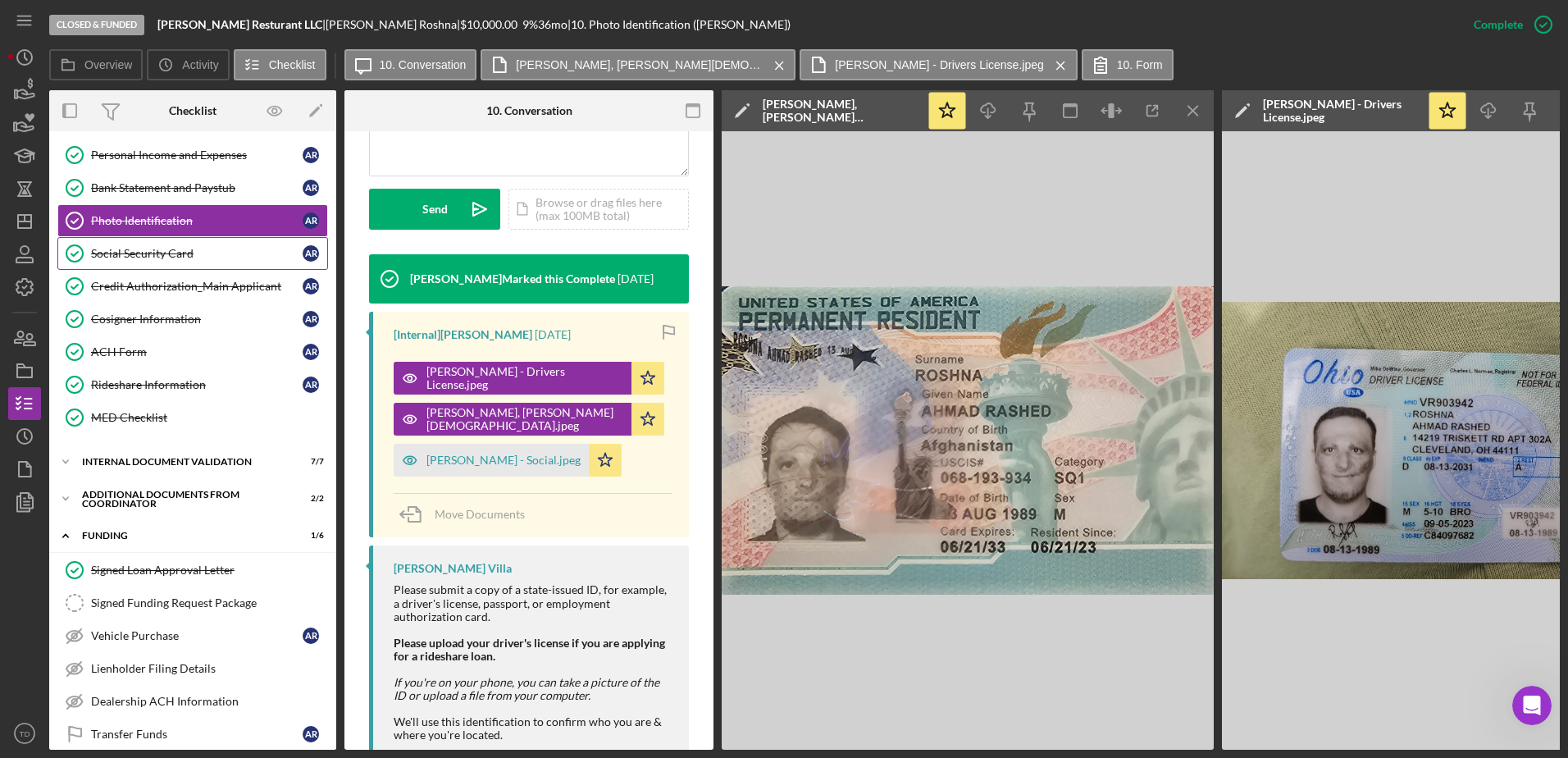
click at [153, 262] on link "Social Security Card Social Security Card A R" at bounding box center [192, 254] width 271 height 33
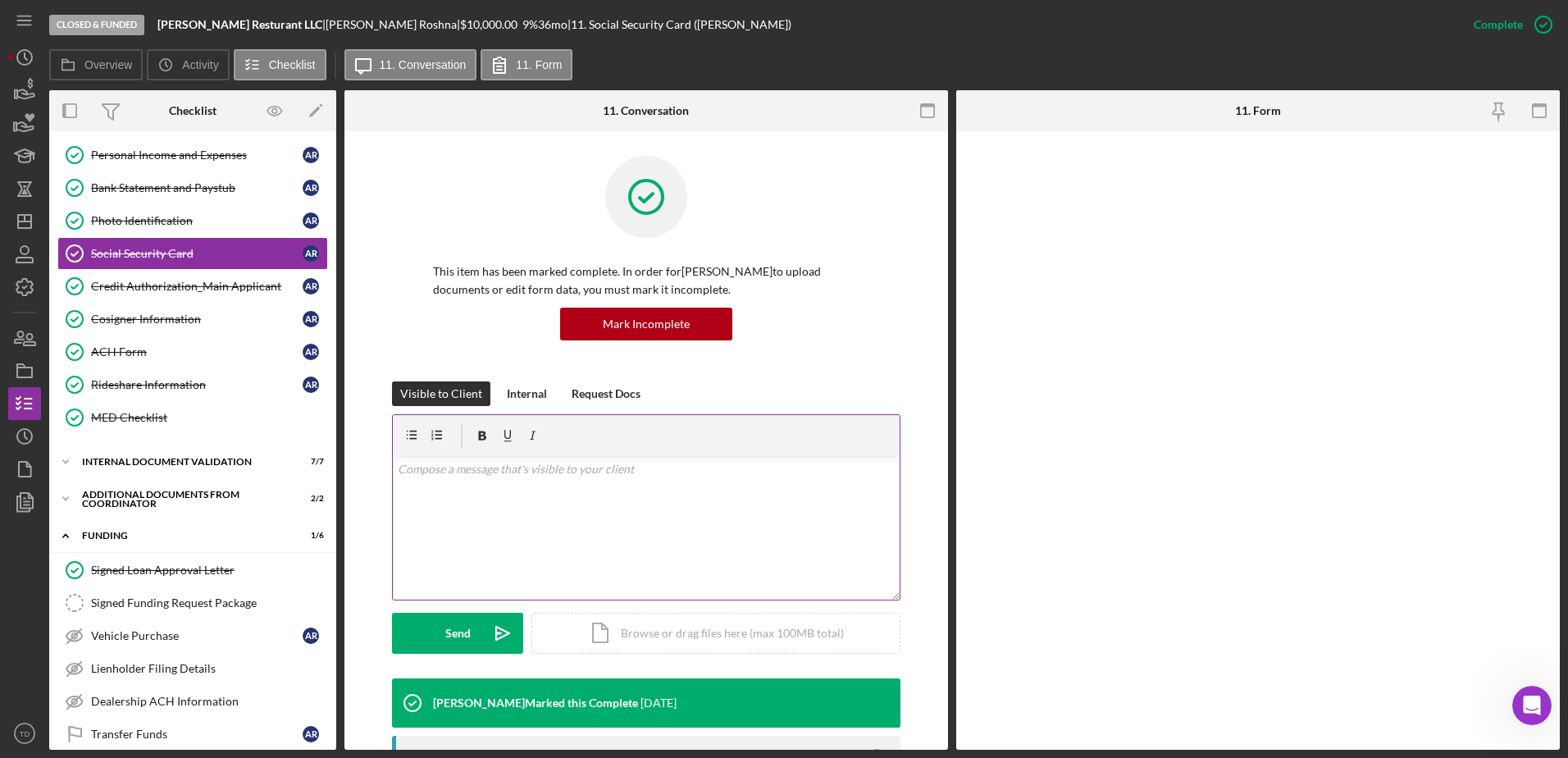
scroll to position [295, 0]
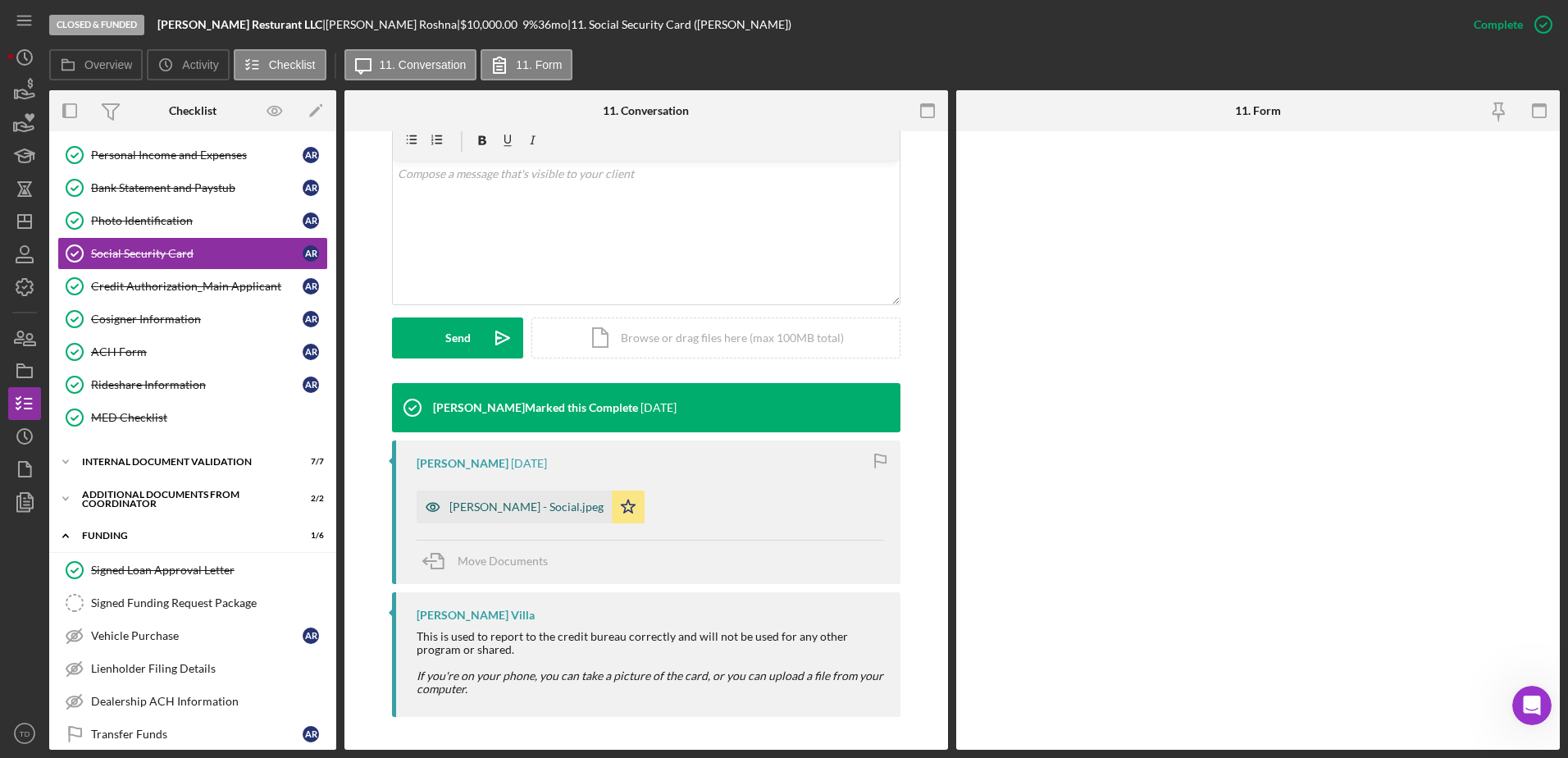
click at [581, 462] on div "[PERSON_NAME] - Social.jpeg" at bounding box center [514, 507] width 195 height 33
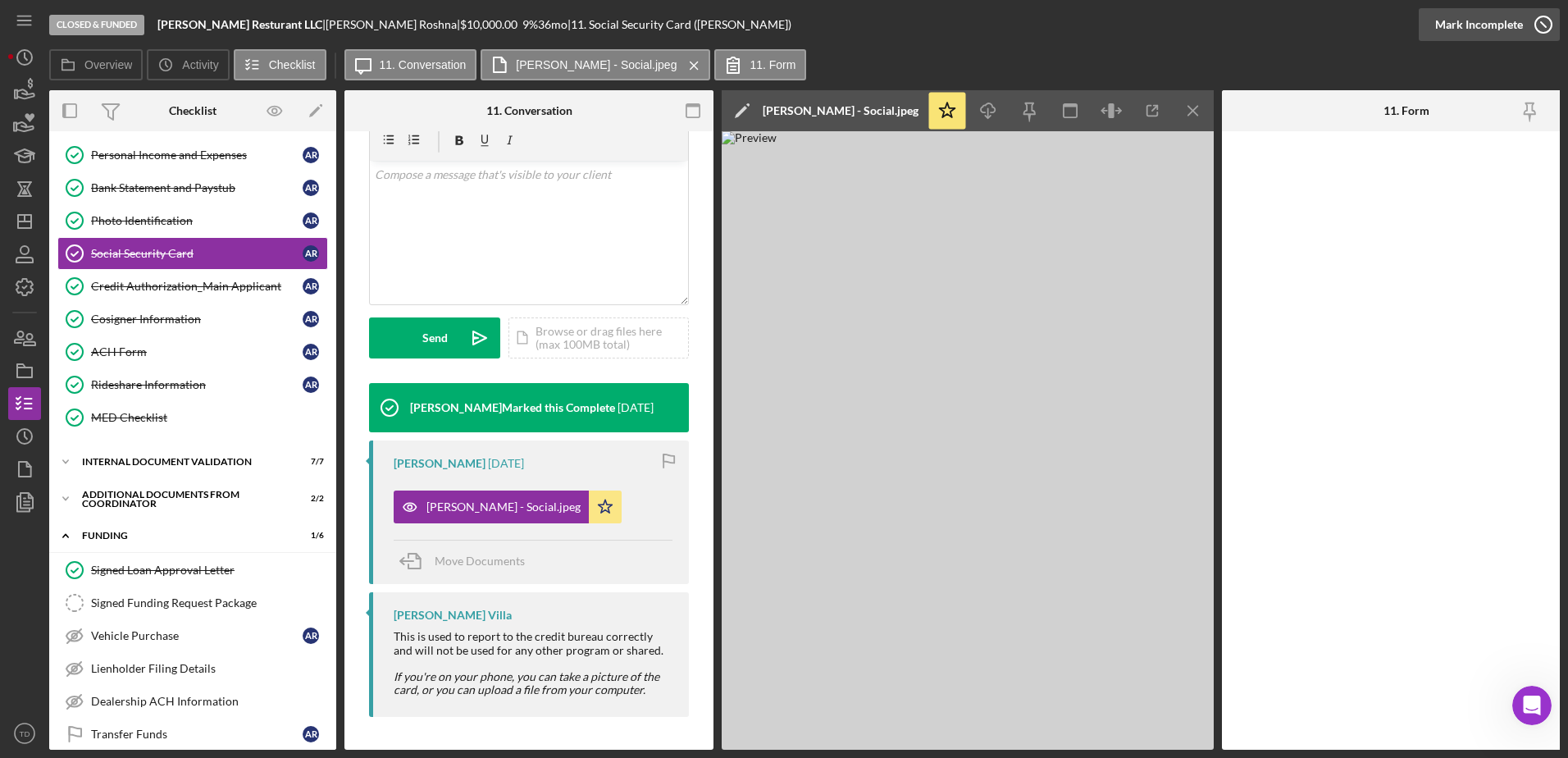
scroll to position [332, 0]
click at [26, 222] on line "button" at bounding box center [25, 222] width 13 height 0
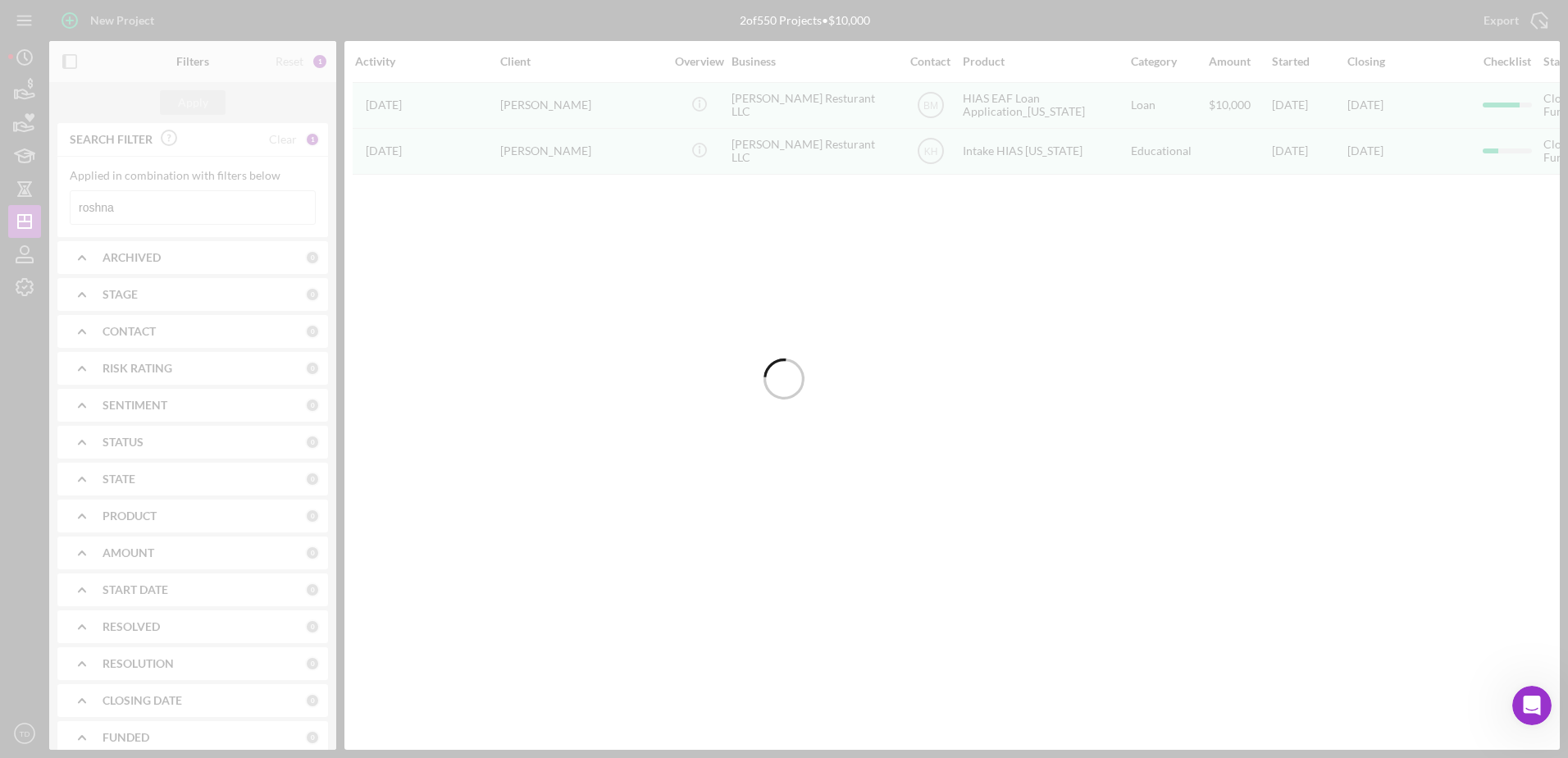
click at [123, 221] on div at bounding box center [784, 379] width 1568 height 758
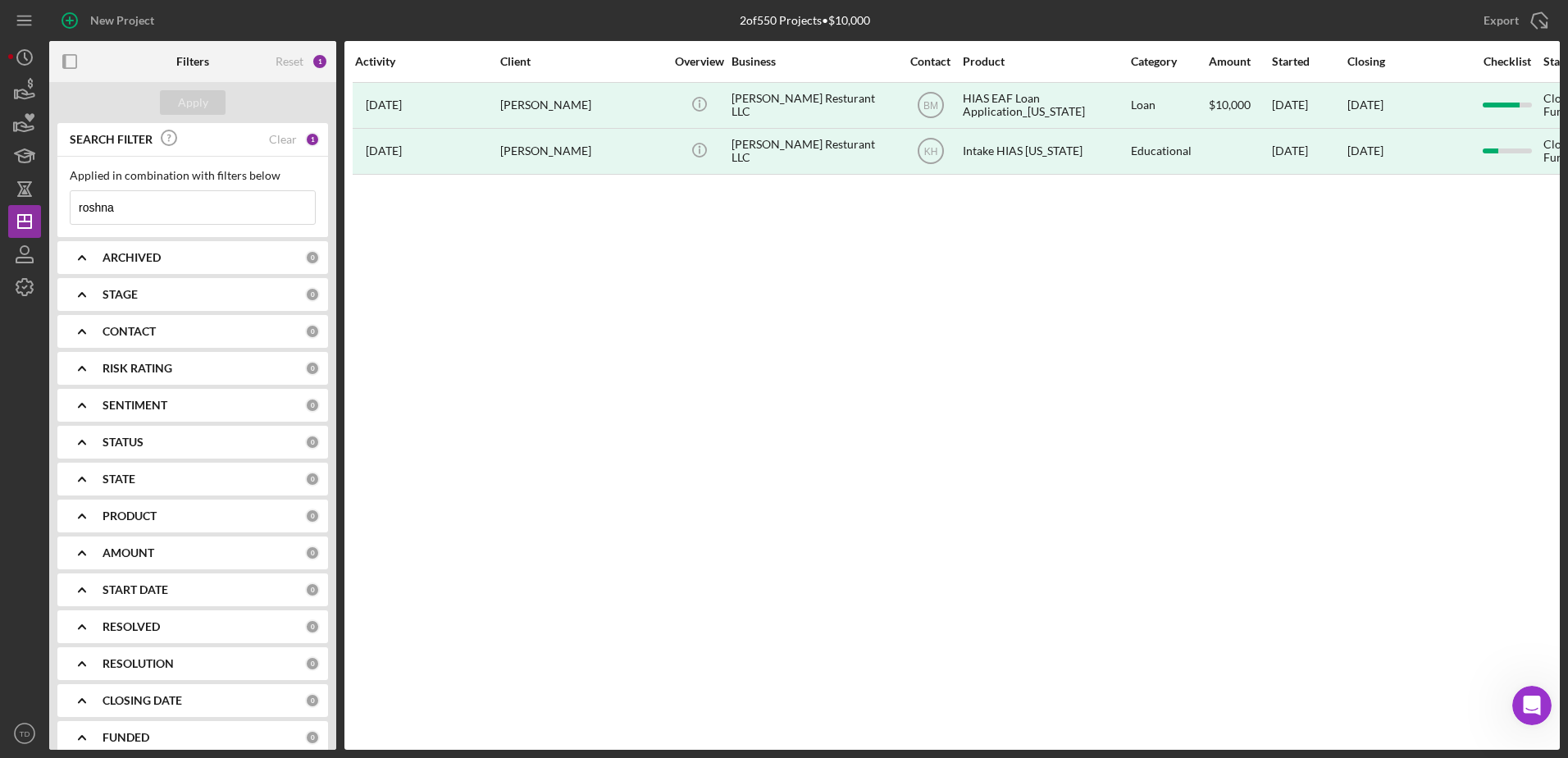
drag, startPoint x: 135, startPoint y: 210, endPoint x: 41, endPoint y: 204, distance: 94.2
click at [41, 204] on div "New Project 2 of 550 Projects • $10,000 roshna Export Icon/Export Filters Reset…" at bounding box center [784, 374] width 1551 height 750
paste input "[PERSON_NAME]"
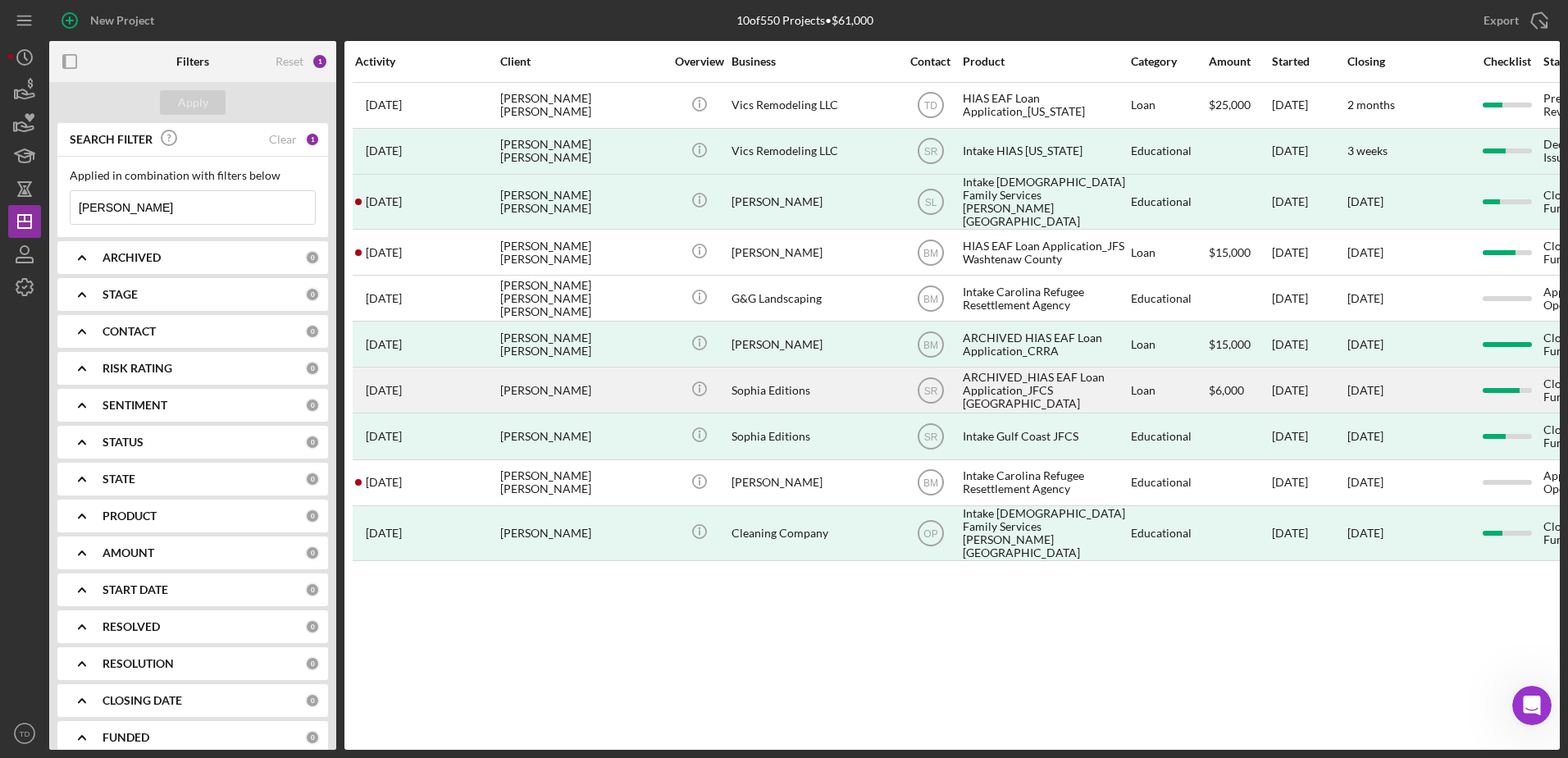
type input "[PERSON_NAME]"
click at [506, 376] on div "[PERSON_NAME]" at bounding box center [582, 390] width 164 height 44
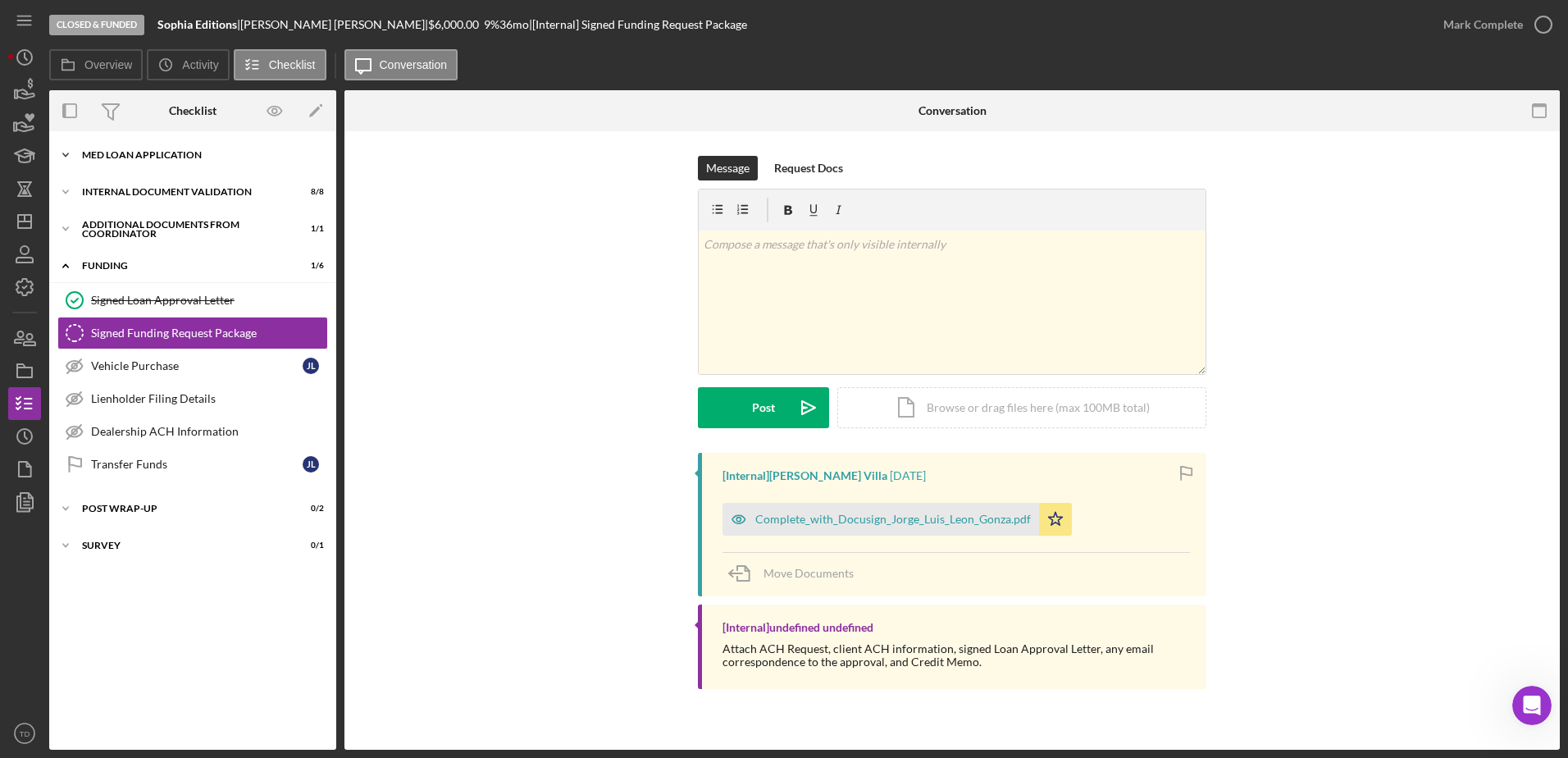
click at [183, 150] on div "Icon/Expander Med Loan Application 16 / 16" at bounding box center [192, 155] width 287 height 33
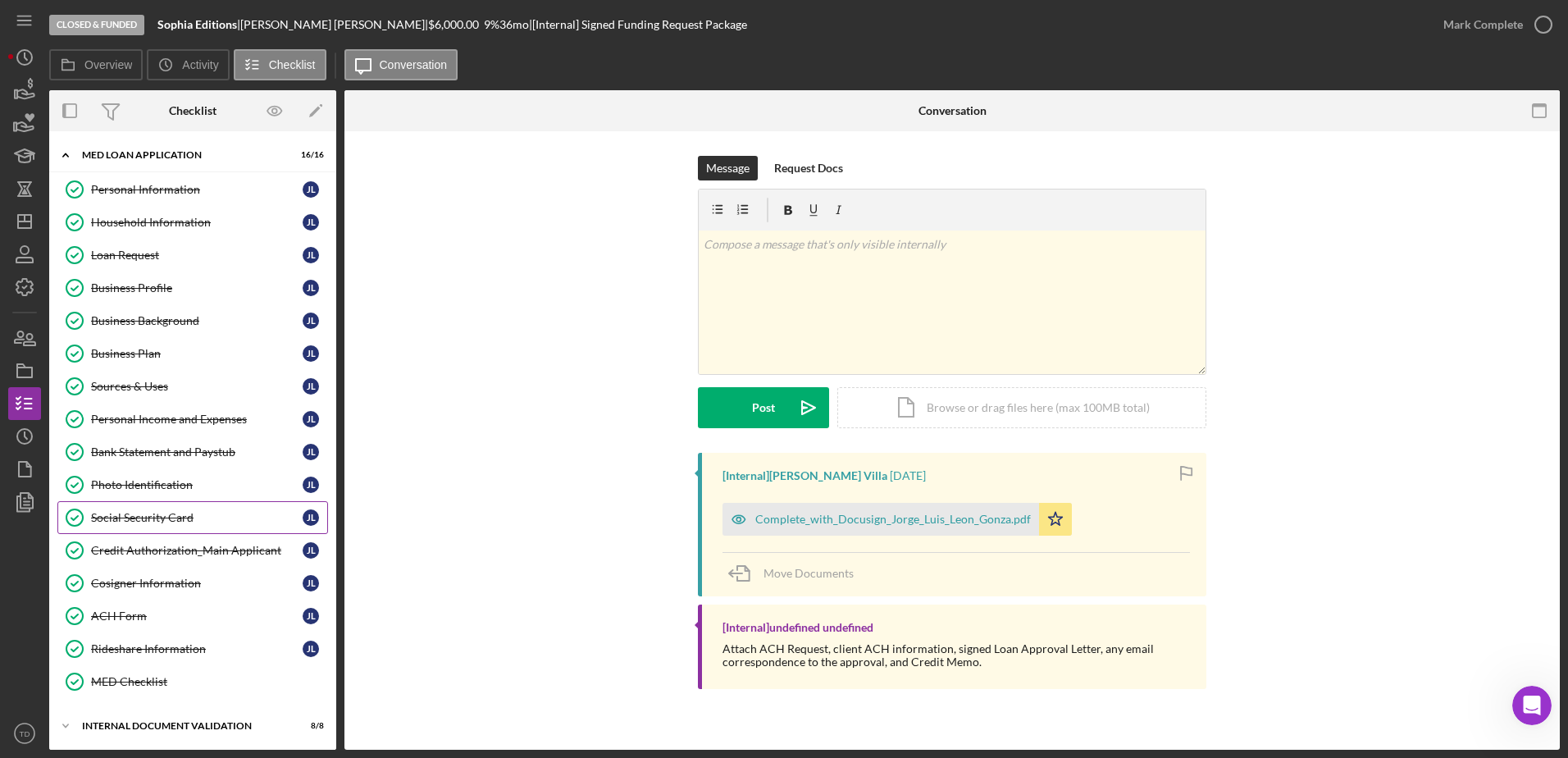
click at [188, 462] on link "Social Security Card Social Security Card [PERSON_NAME]" at bounding box center [192, 517] width 271 height 33
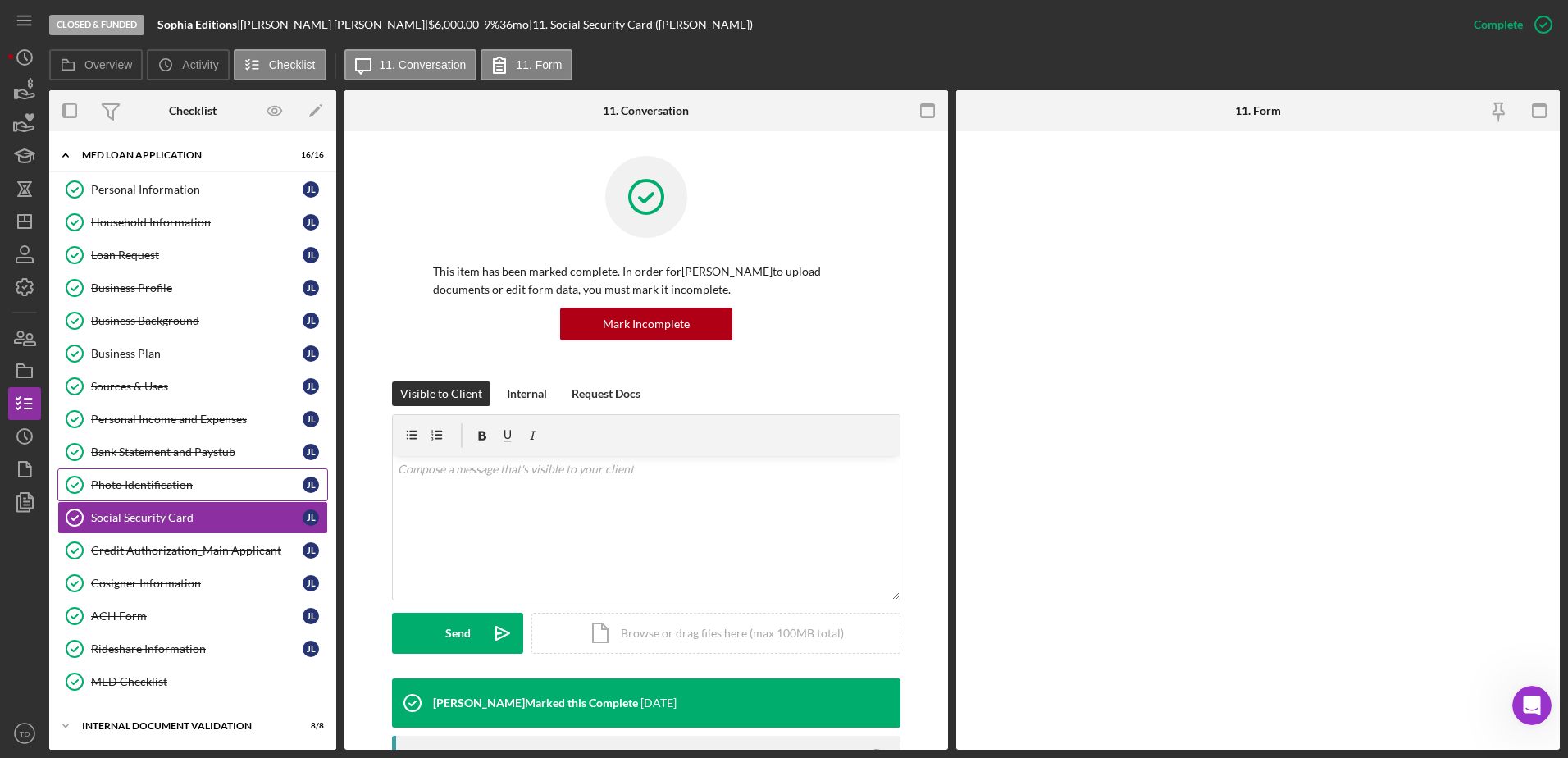
click at [192, 462] on link "Photo Identification Photo Identification [PERSON_NAME]" at bounding box center [192, 485] width 271 height 33
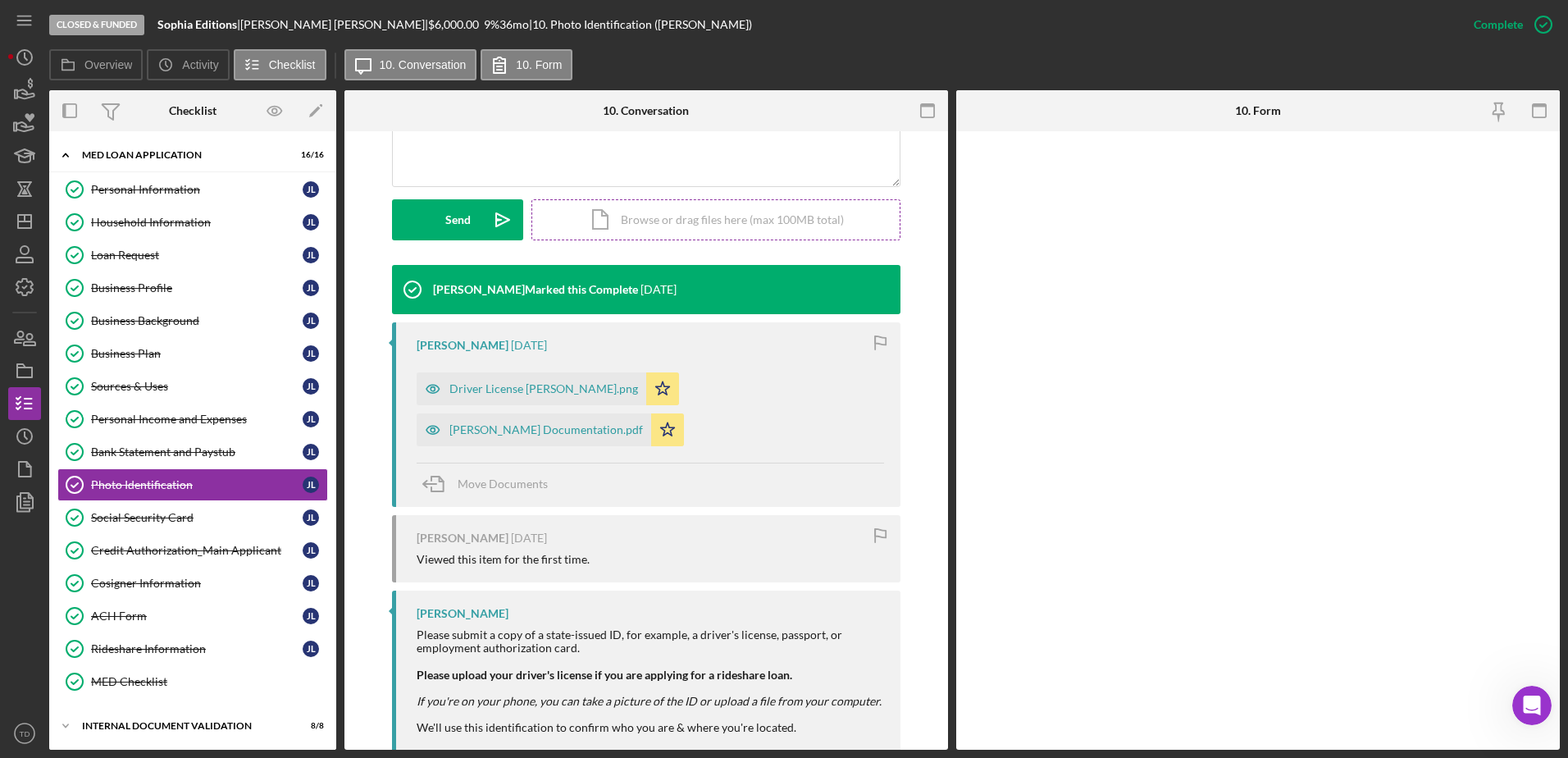
scroll to position [451, 0]
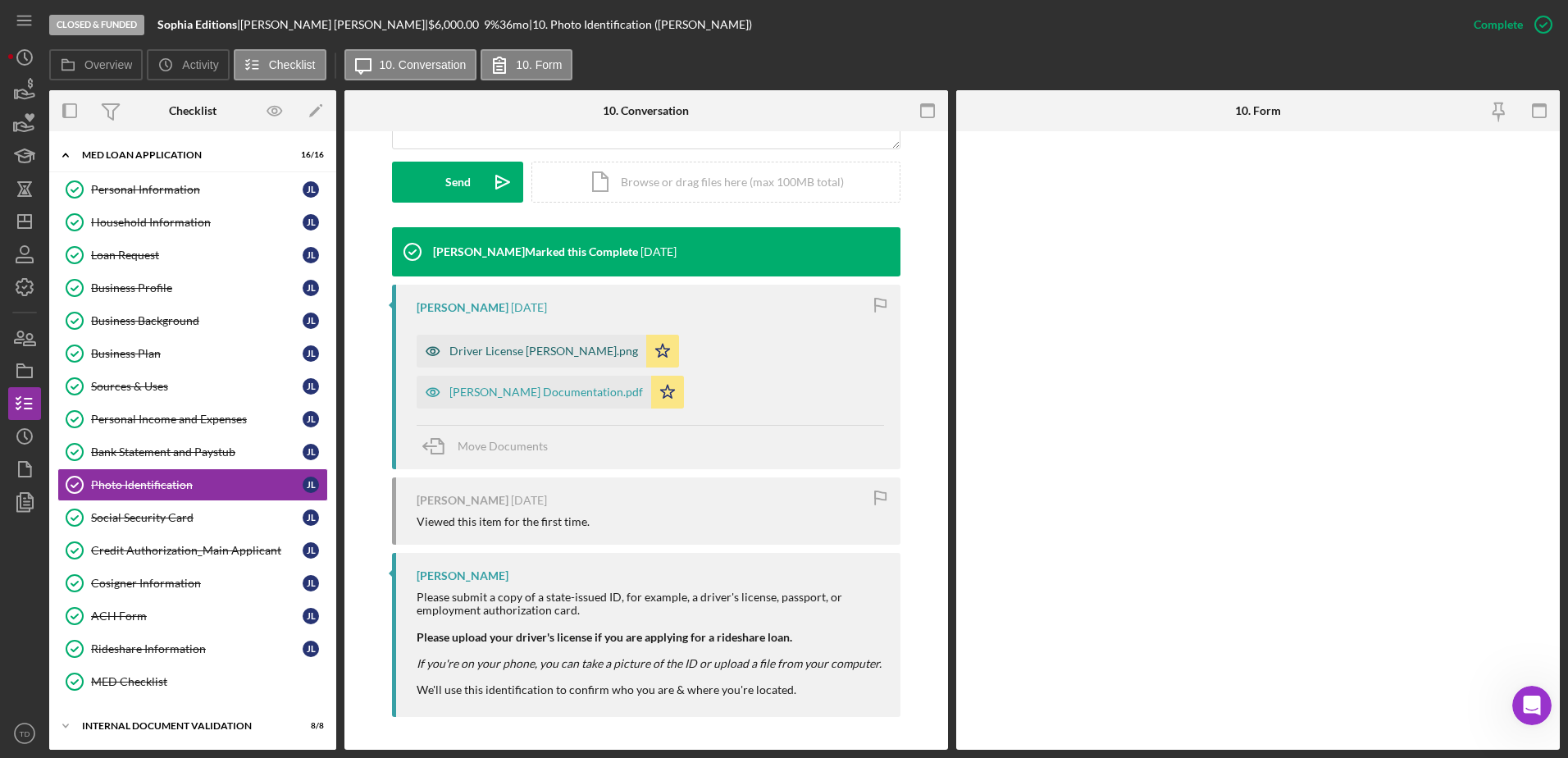
click at [550, 355] on div "Driver License [PERSON_NAME].png" at bounding box center [544, 351] width 188 height 13
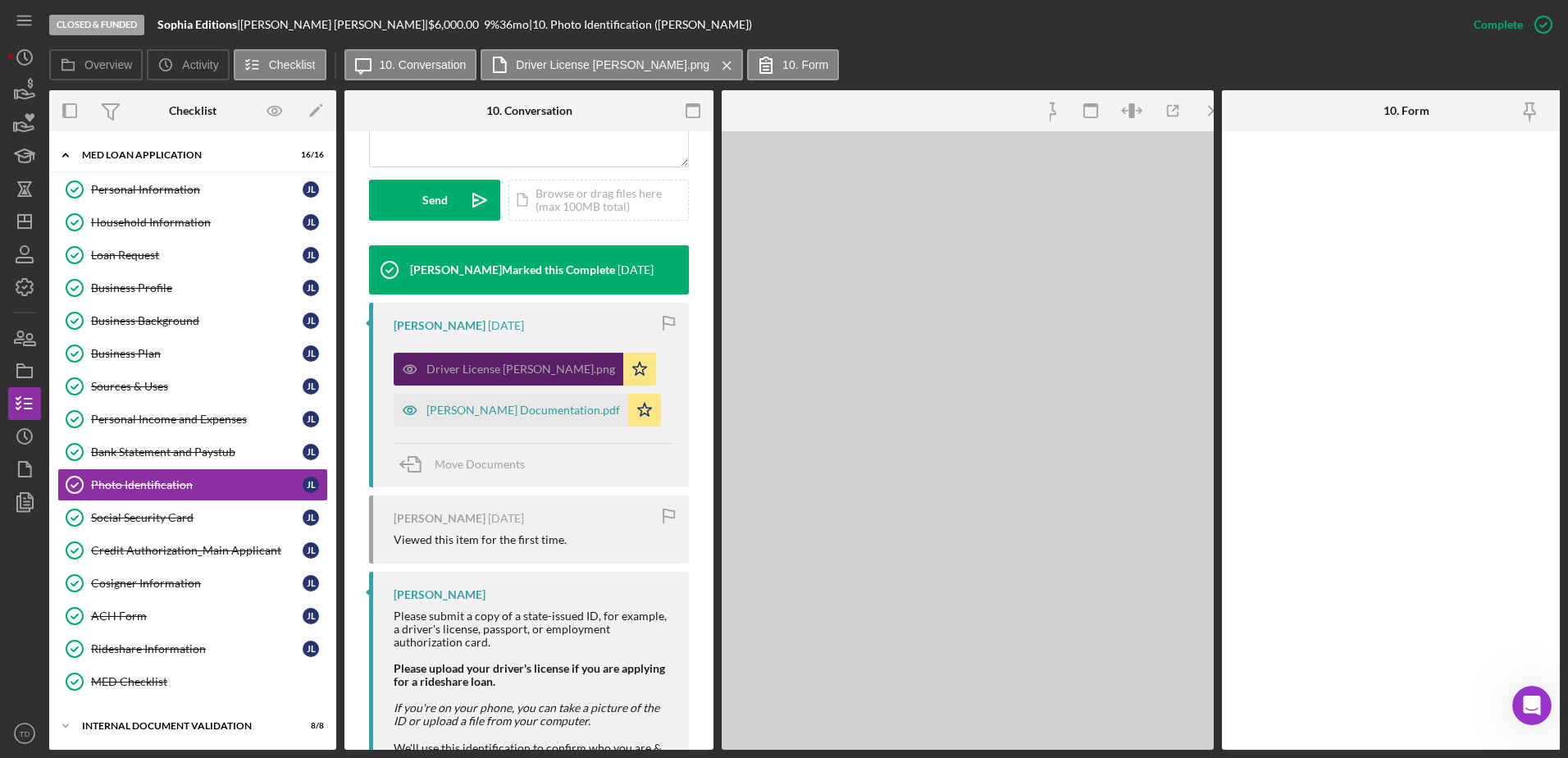
scroll to position [470, 0]
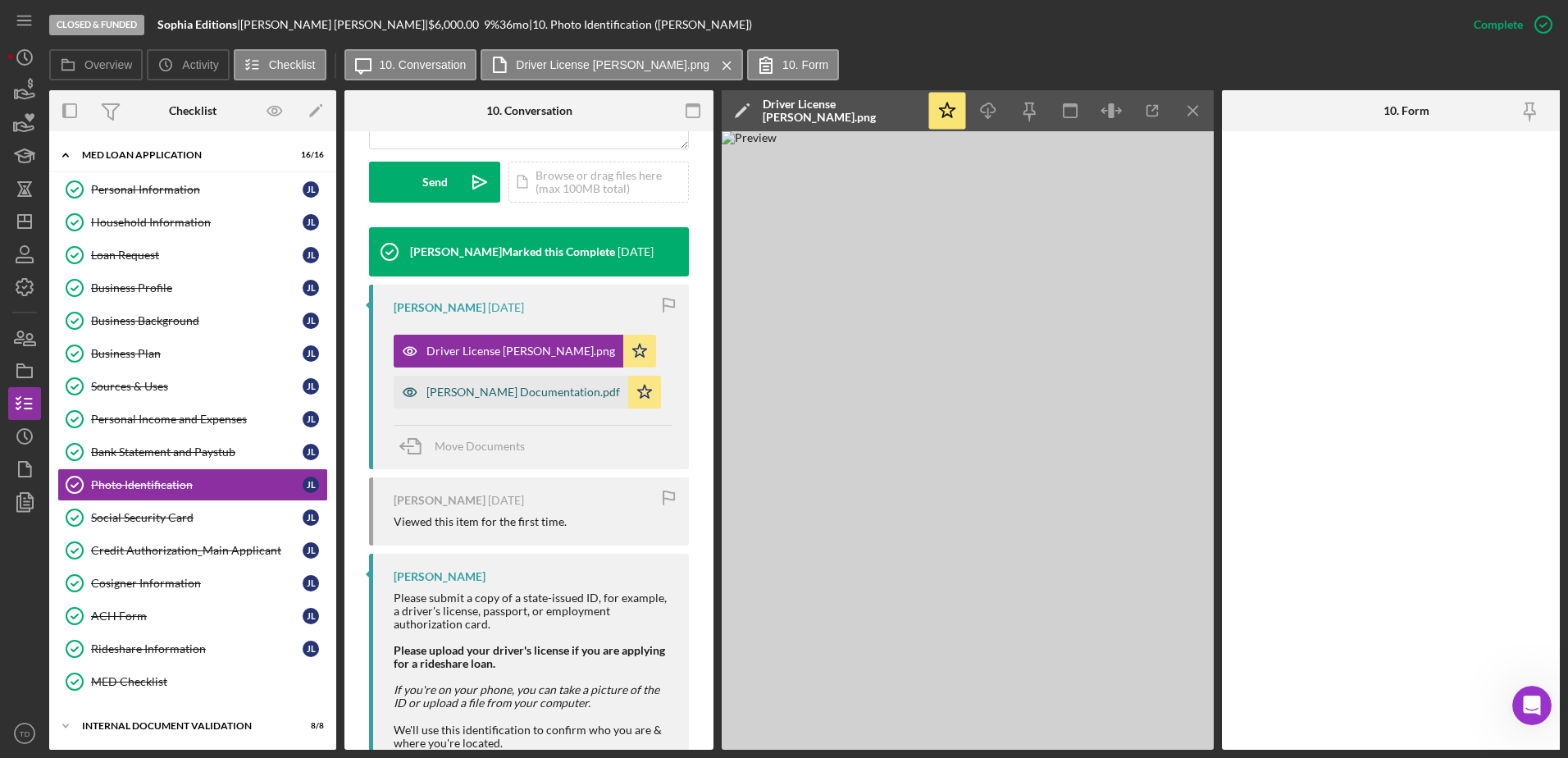
click at [544, 390] on div "[PERSON_NAME] Documentation.pdf" at bounding box center [523, 392] width 193 height 13
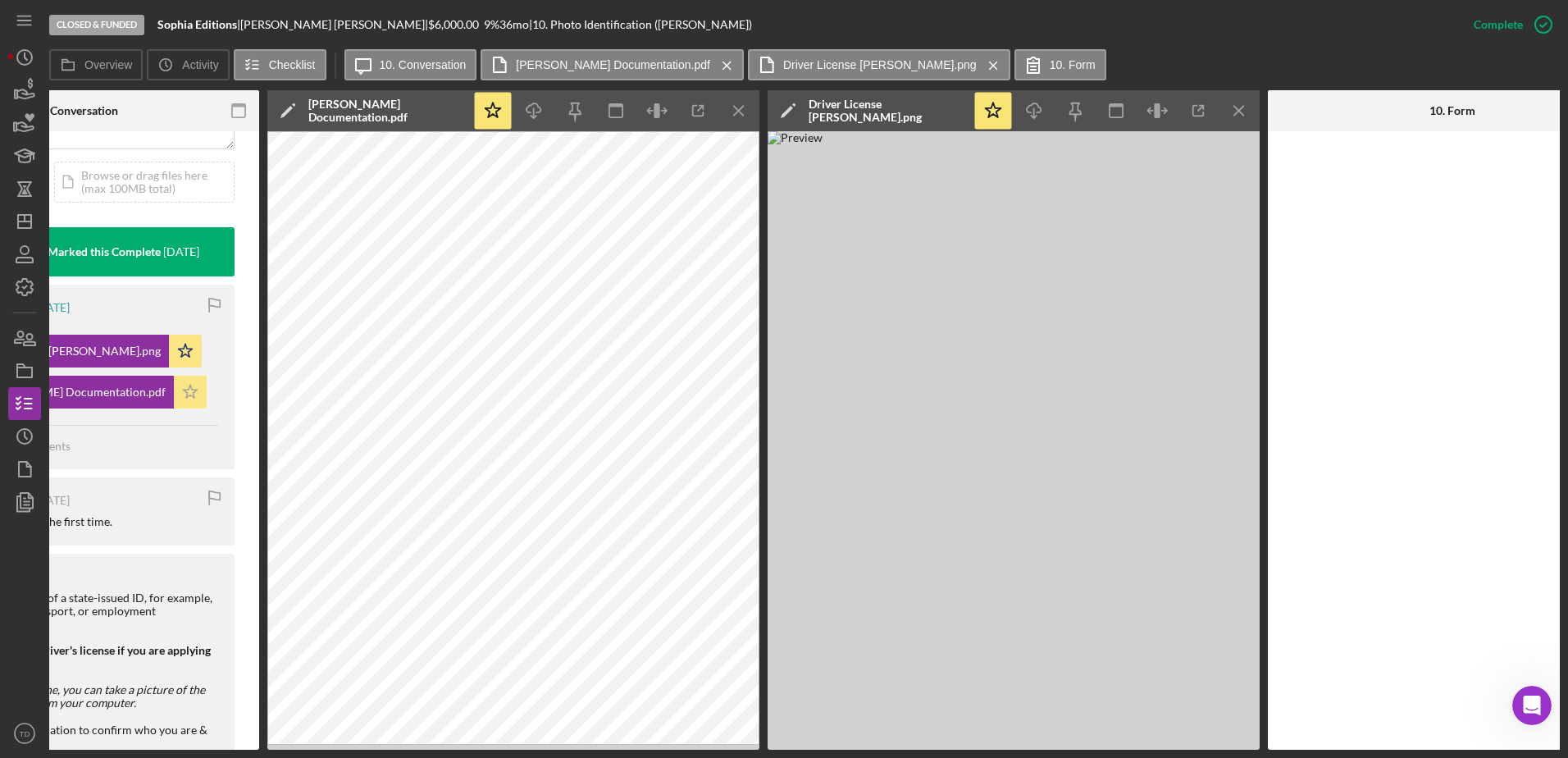
scroll to position [0, 531]
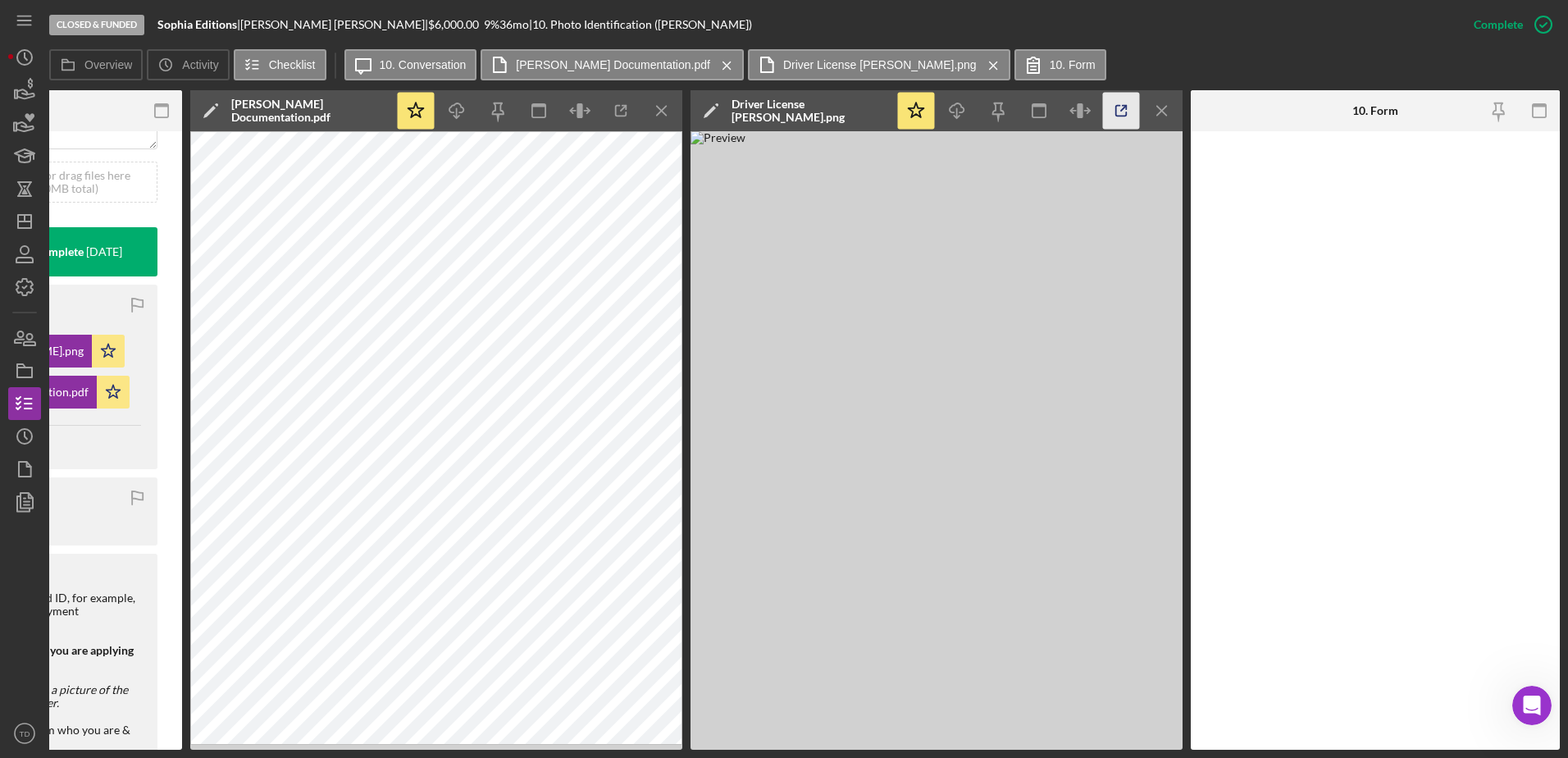
click at [626, 116] on icon "button" at bounding box center [620, 111] width 11 height 11
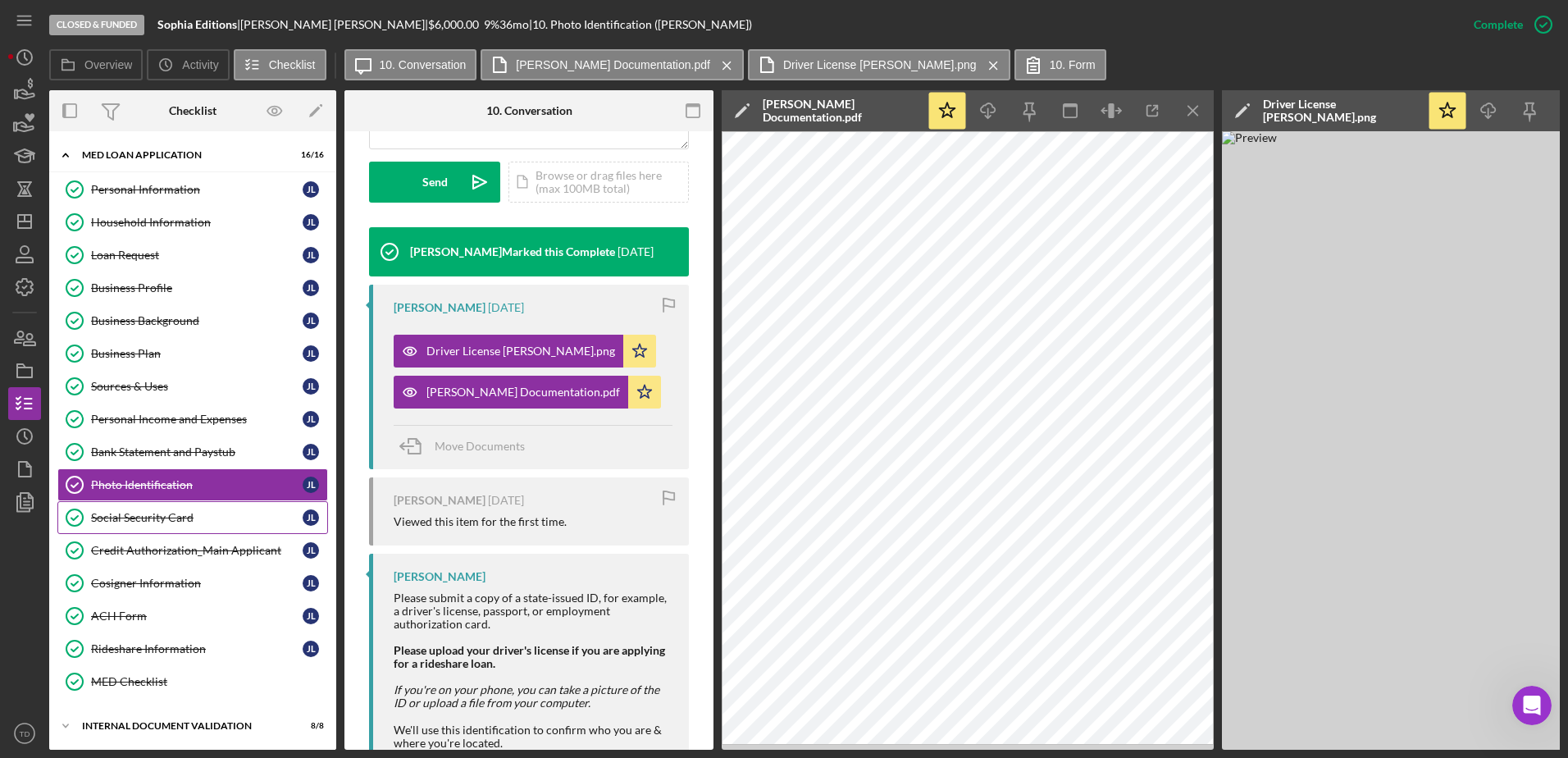
click at [152, 462] on div "Social Security Card" at bounding box center [197, 517] width 211 height 13
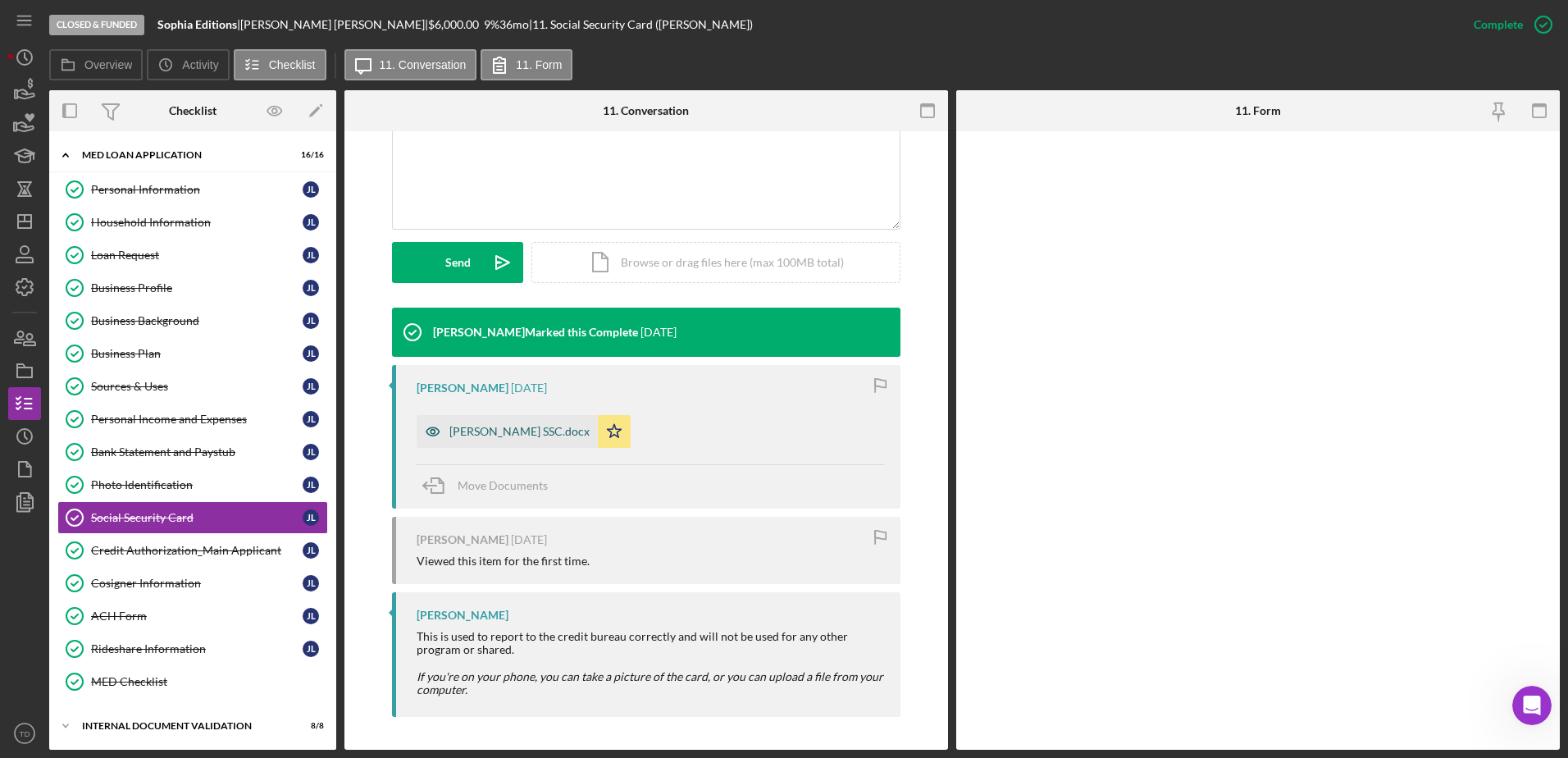
click at [519, 433] on div "[PERSON_NAME] SSC.docx" at bounding box center [520, 431] width 140 height 13
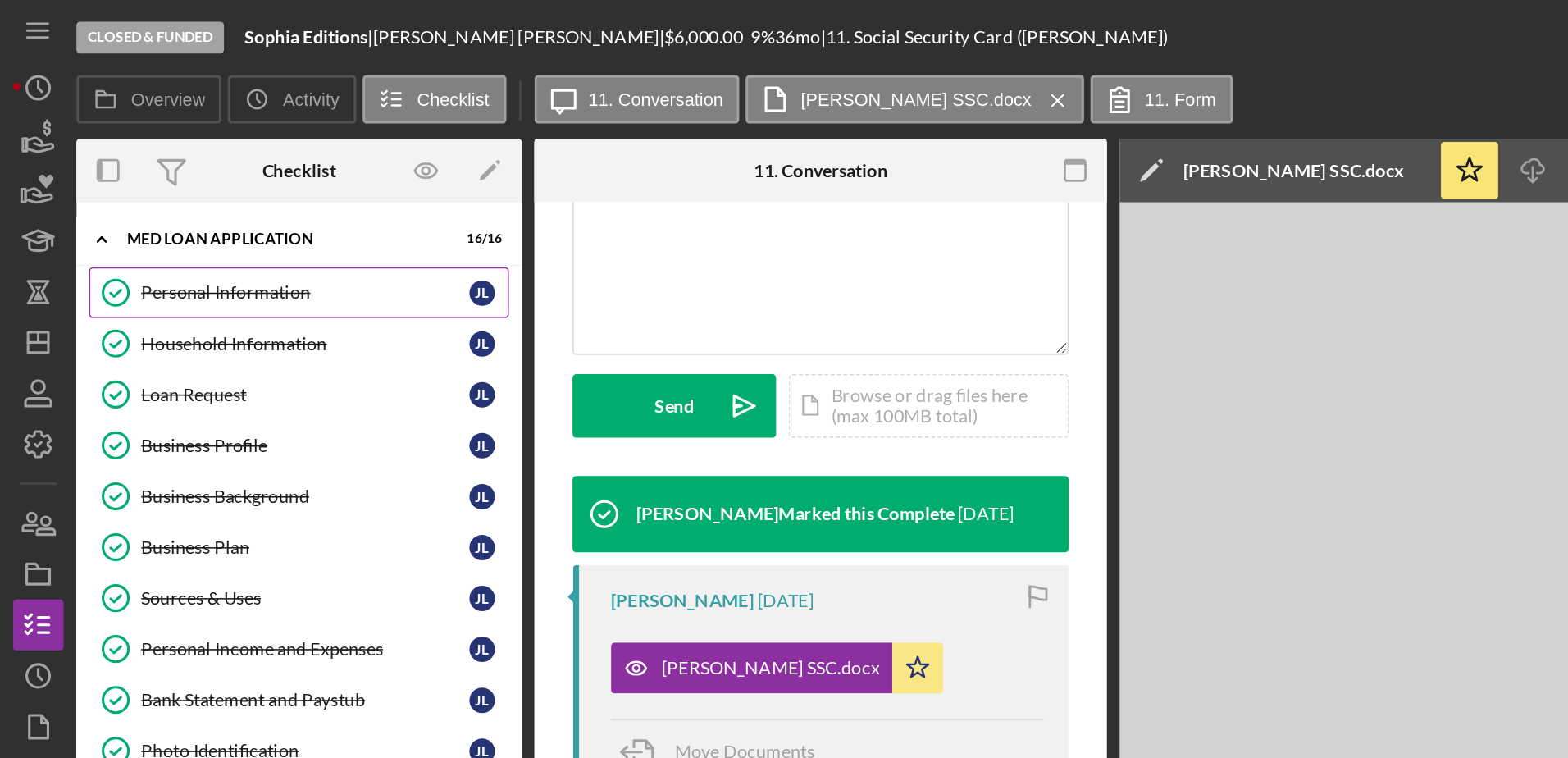
click at [132, 186] on div "Personal Information" at bounding box center [197, 189] width 211 height 13
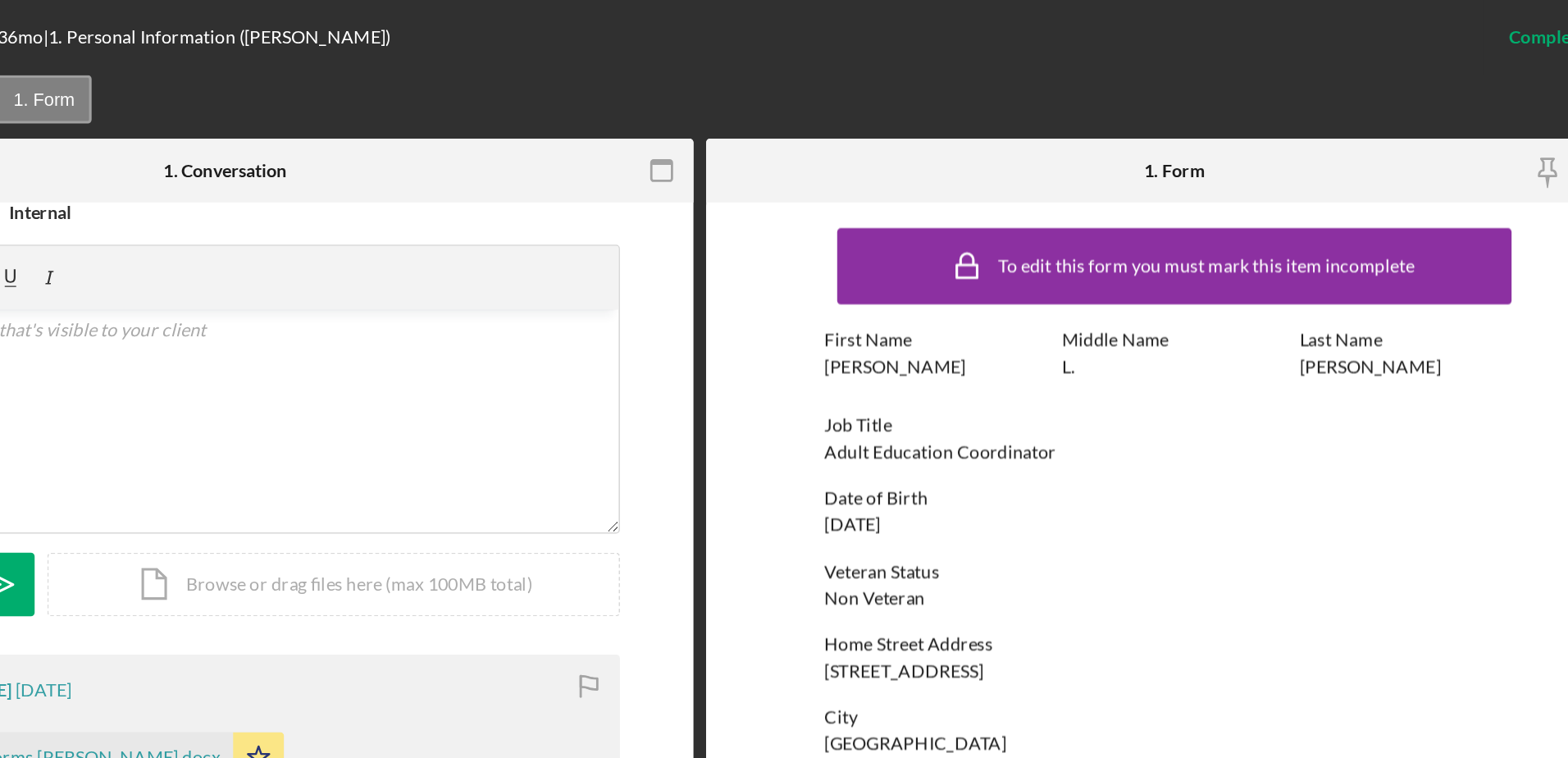
scroll to position [282, 0]
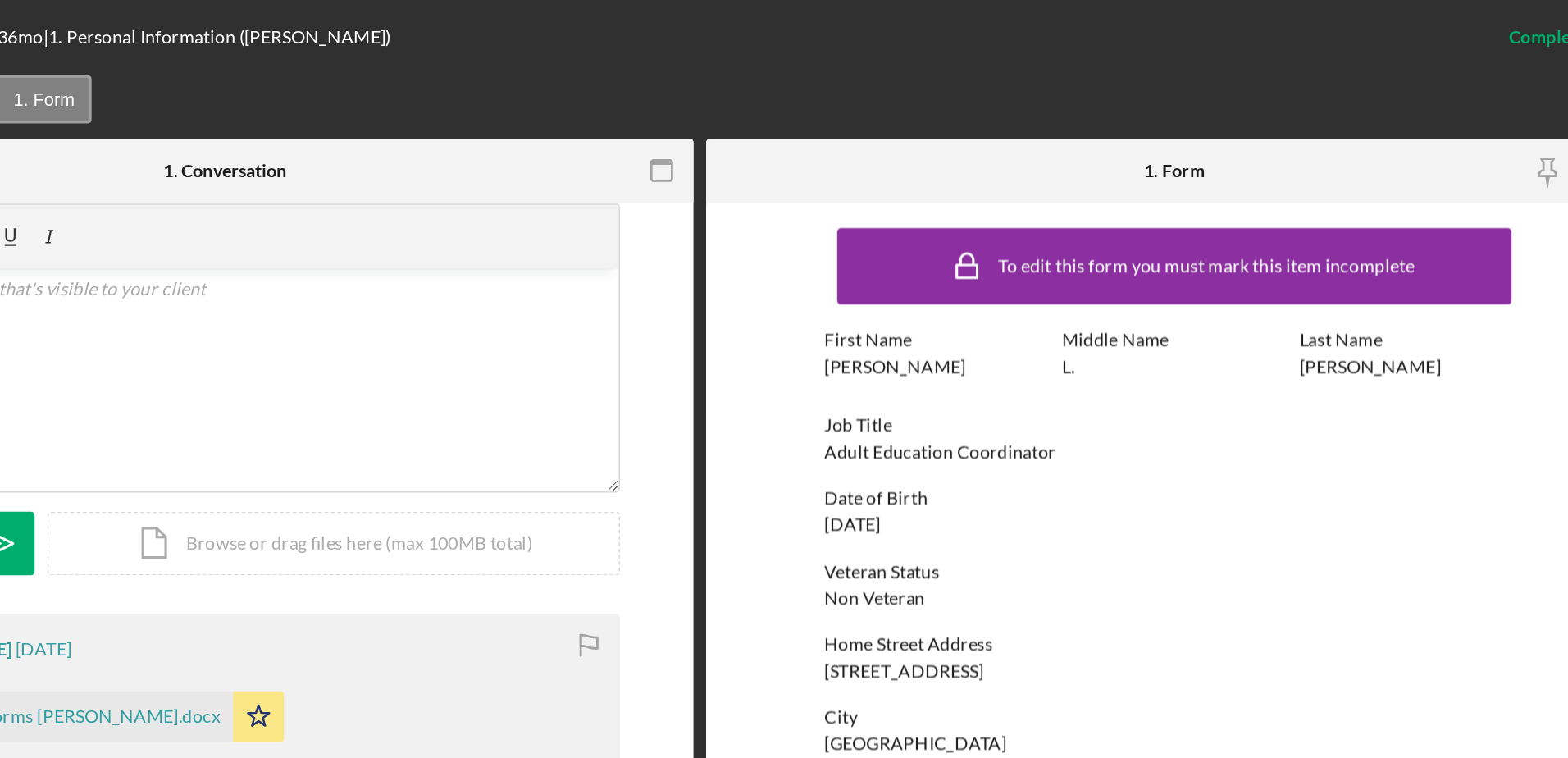
click at [1042, 409] on div "Home Street Address" at bounding box center [1257, 416] width 451 height 13
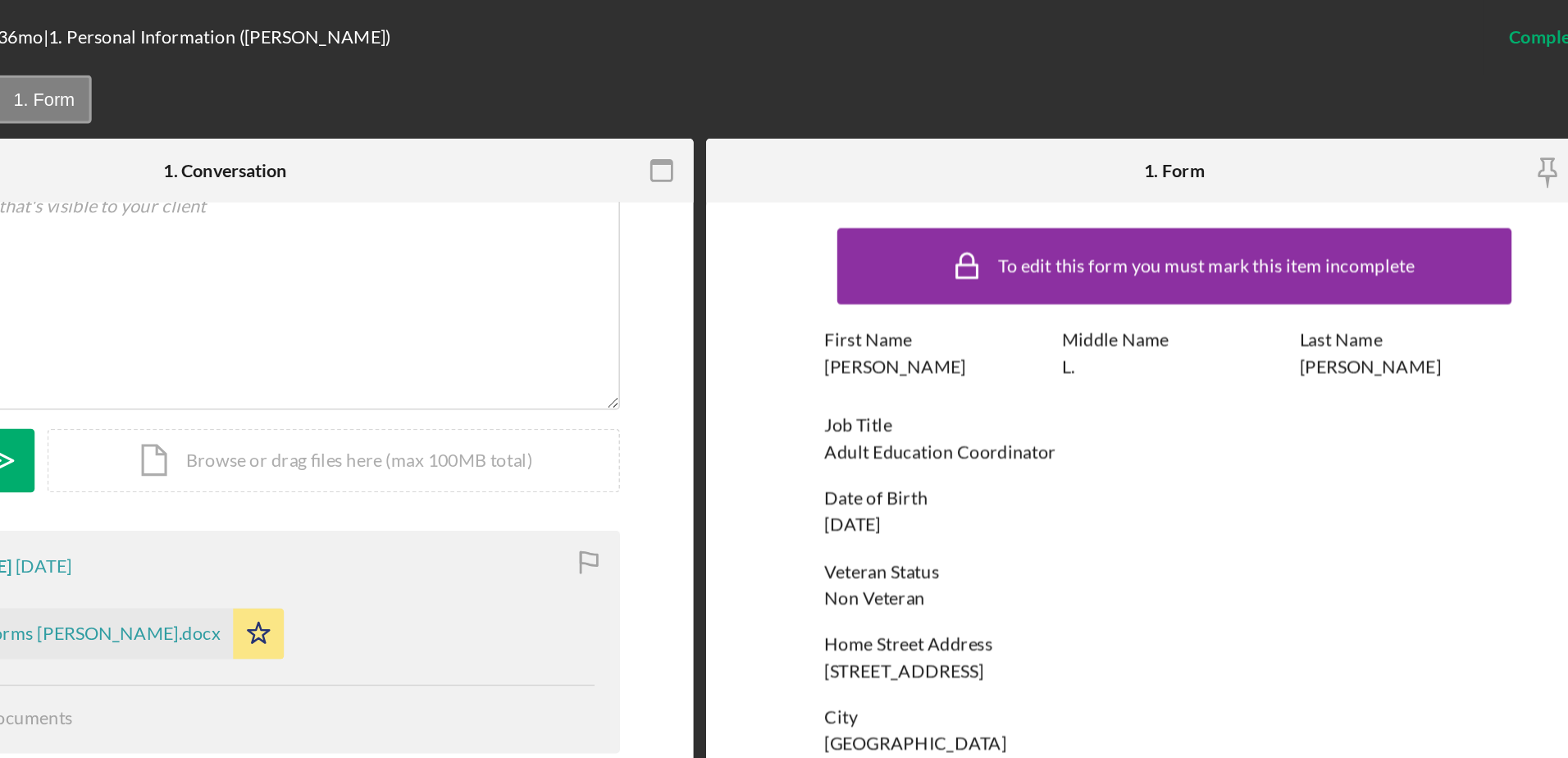
scroll to position [336, 0]
click at [1042, 388] on div "Veteran Status Non Veteran" at bounding box center [1257, 378] width 451 height 31
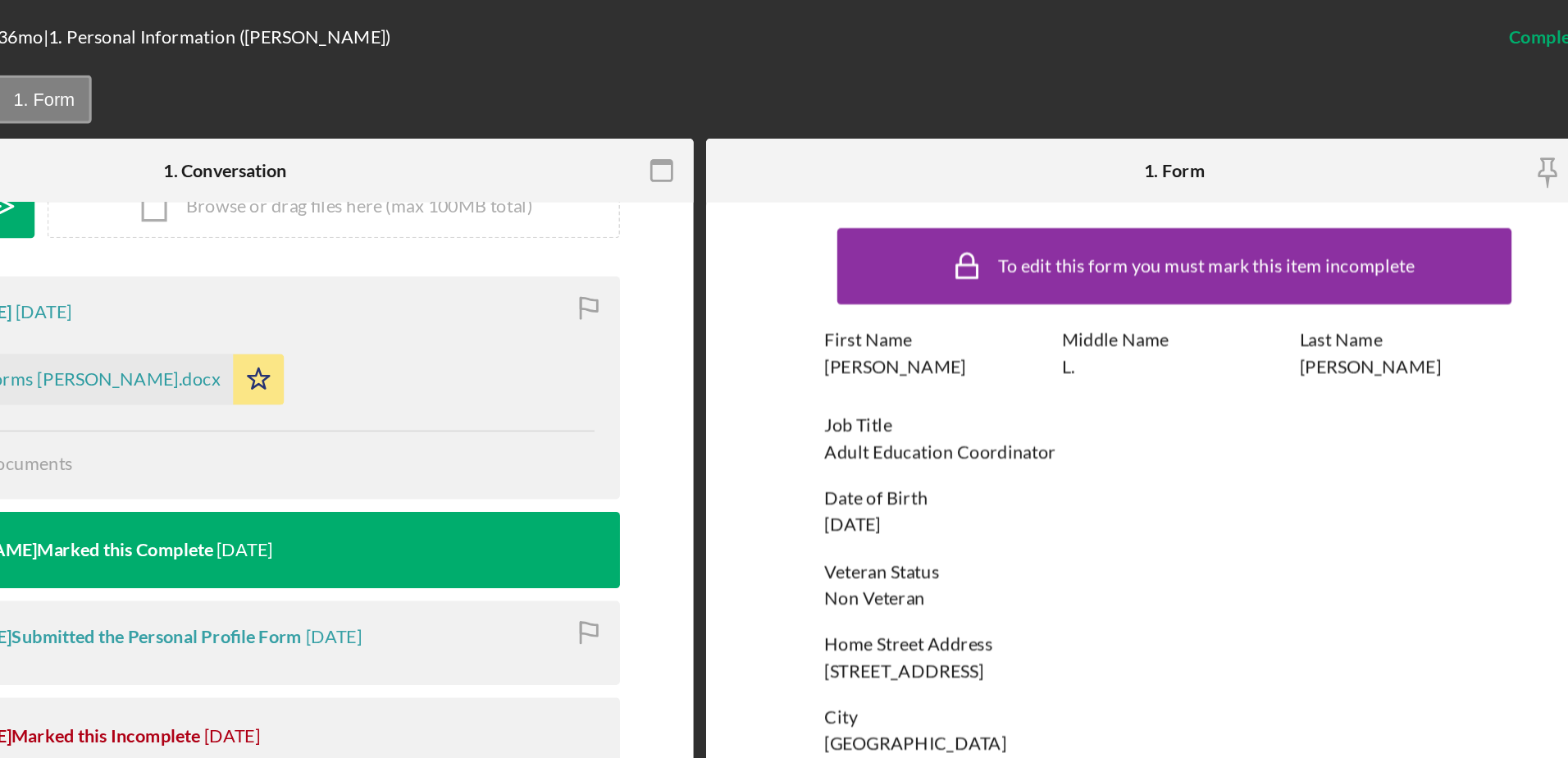
scroll to position [751, 0]
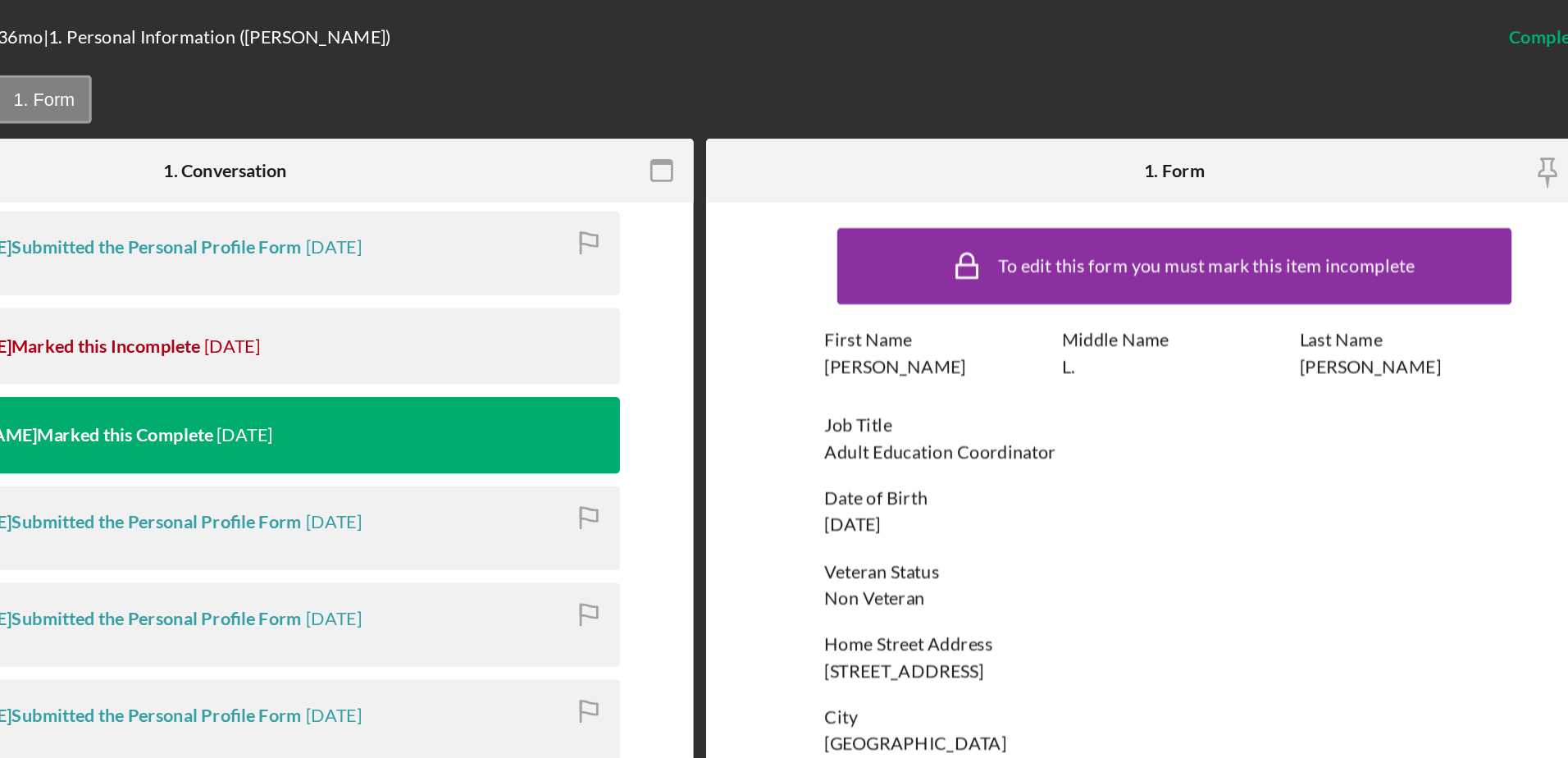
click at [1042, 62] on div "Overview Icon/History Activity Checklist Icon/Message 1. Conversation 1. Form" at bounding box center [805, 66] width 1510 height 33
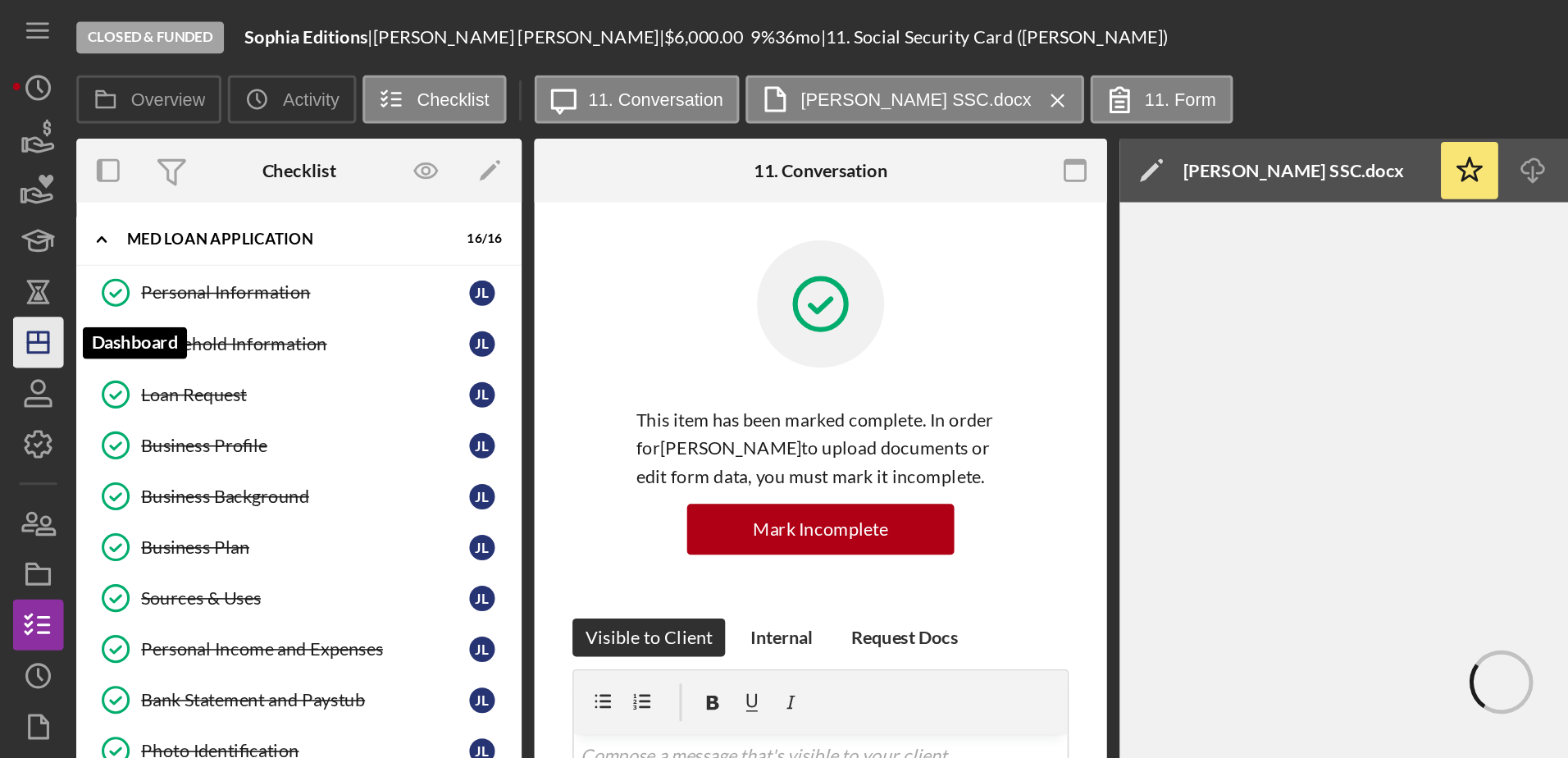
click at [31, 222] on line "button" at bounding box center [25, 222] width 13 height 0
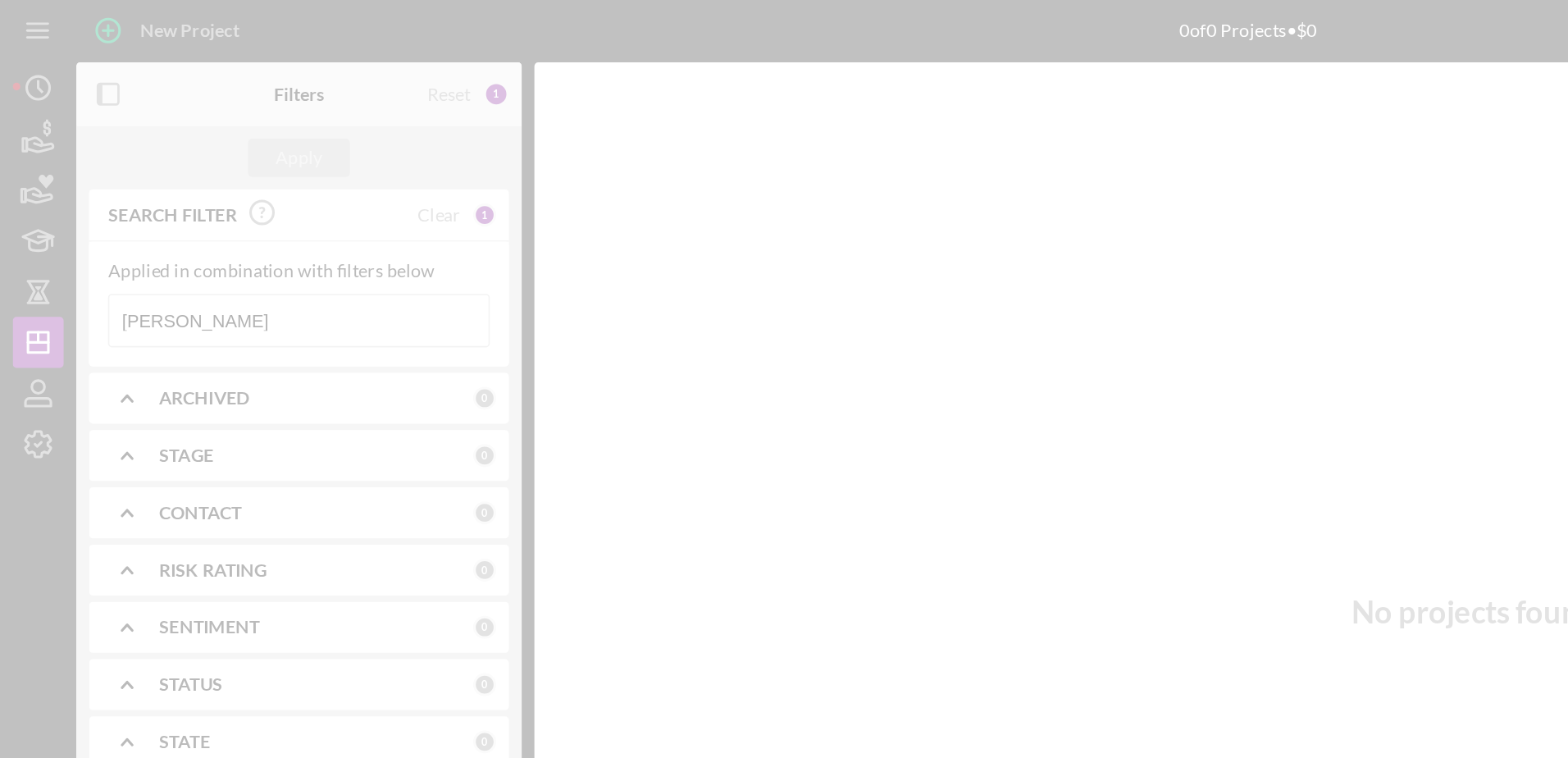
click at [159, 209] on div at bounding box center [784, 379] width 1568 height 758
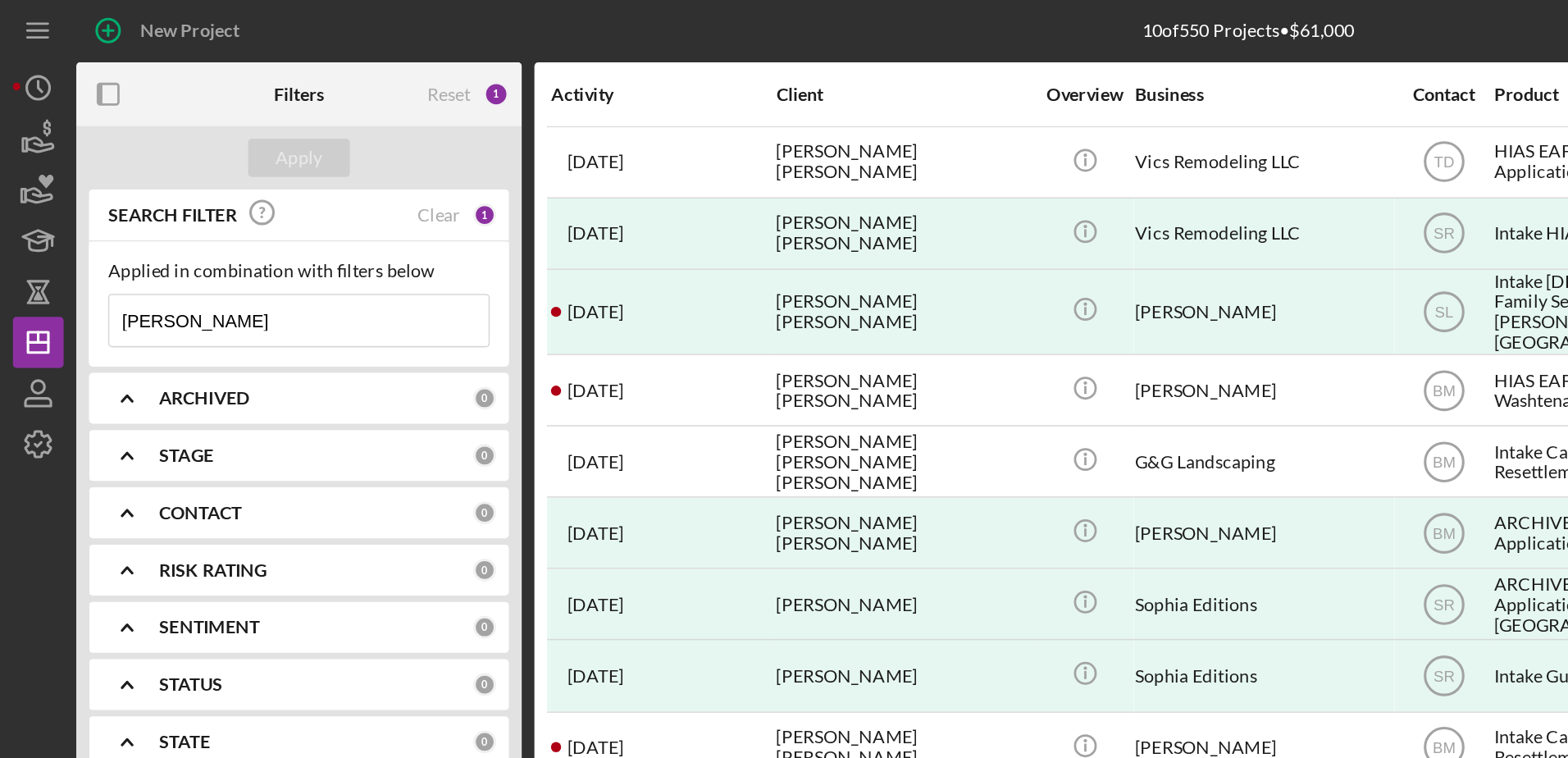
click at [169, 207] on input "[PERSON_NAME]" at bounding box center [192, 207] width 245 height 33
drag, startPoint x: 156, startPoint y: 207, endPoint x: 49, endPoint y: 203, distance: 107.1
click at [49, 203] on div "New Project 10 of 550 Projects • $61,000 [PERSON_NAME] Export Icon/Export Filte…" at bounding box center [784, 374] width 1551 height 750
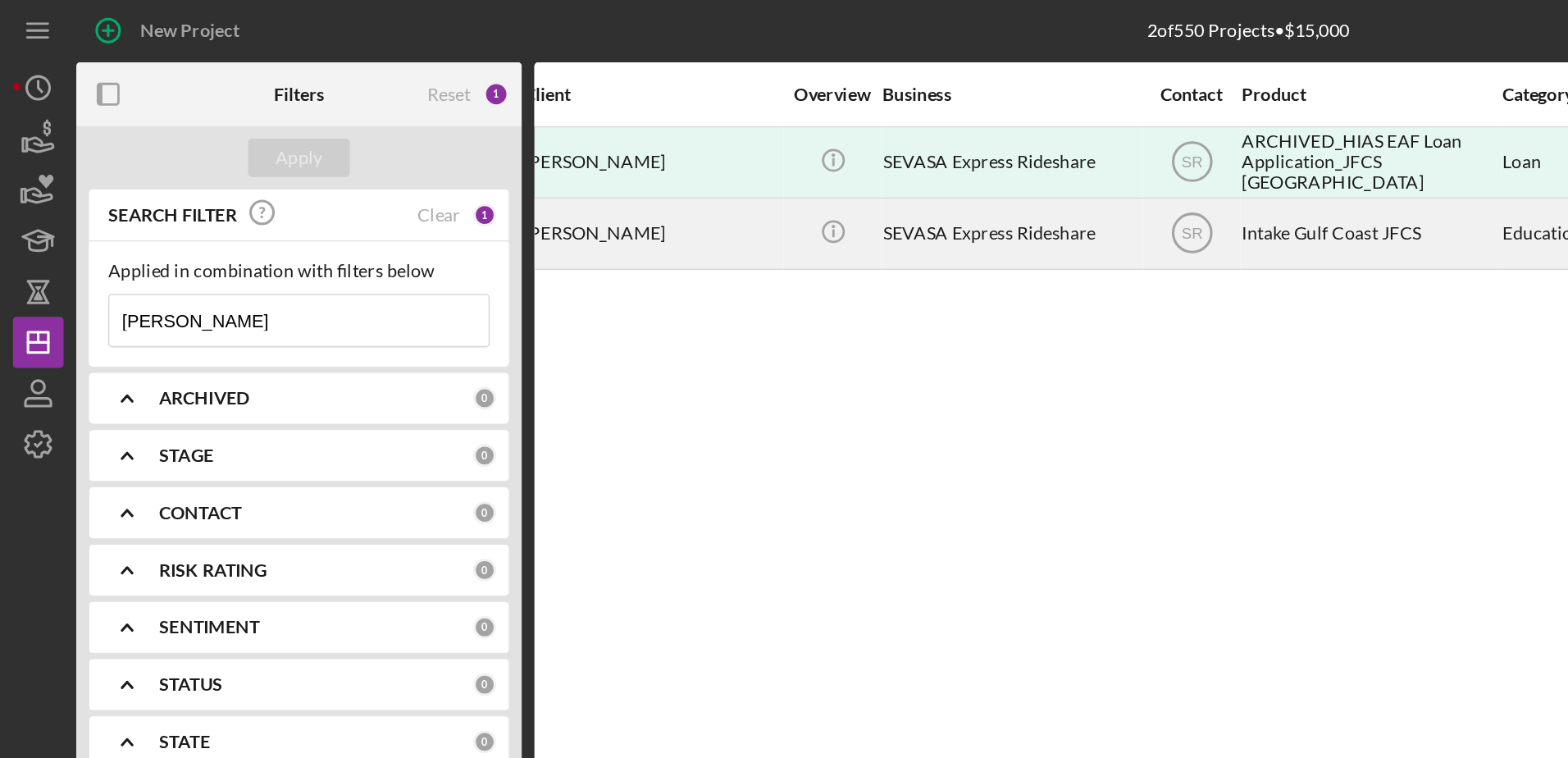
scroll to position [0, 163]
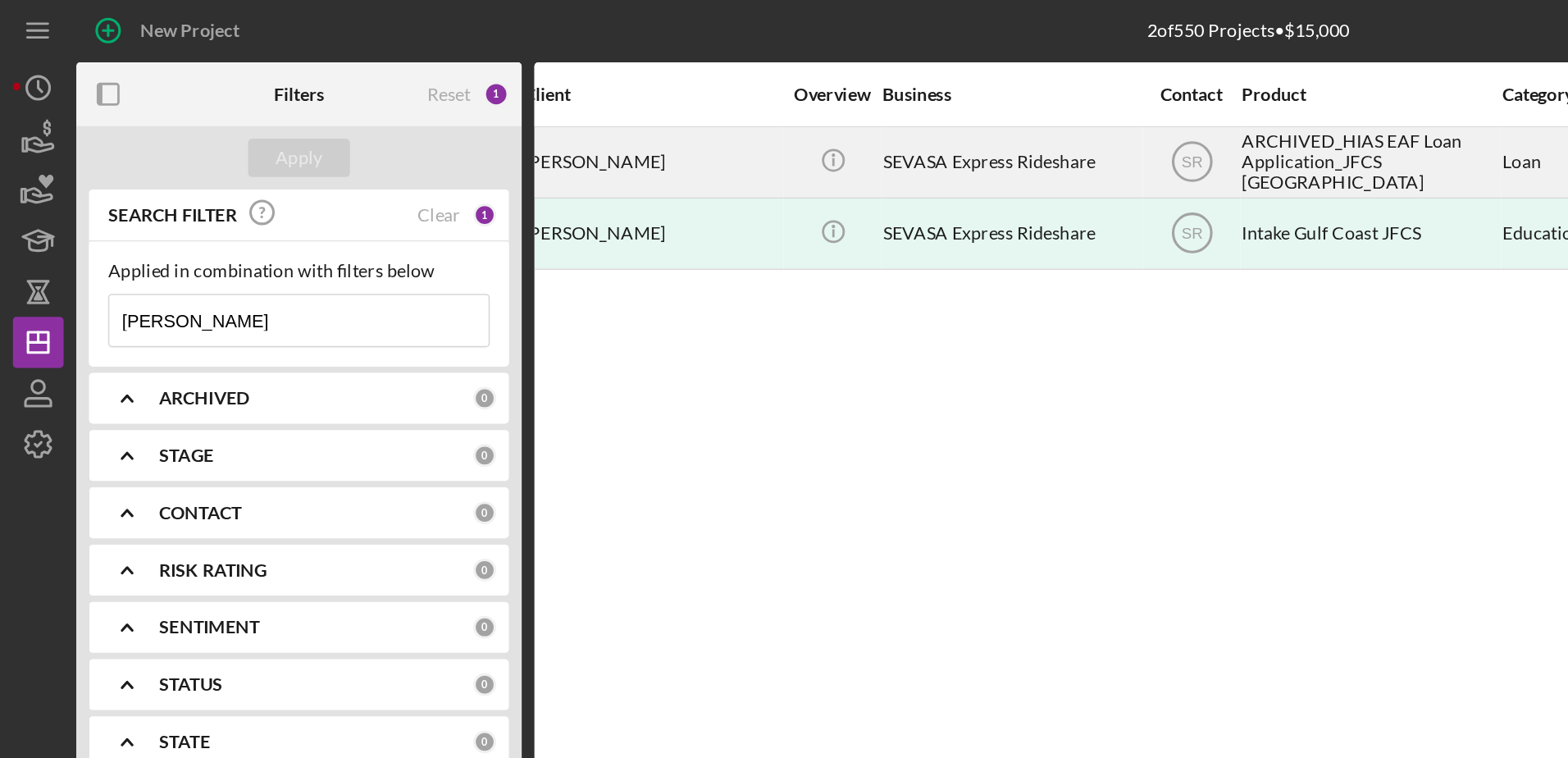
type input "[PERSON_NAME]"
click at [596, 117] on div "SEVASA Express Rideshare" at bounding box center [651, 105] width 164 height 44
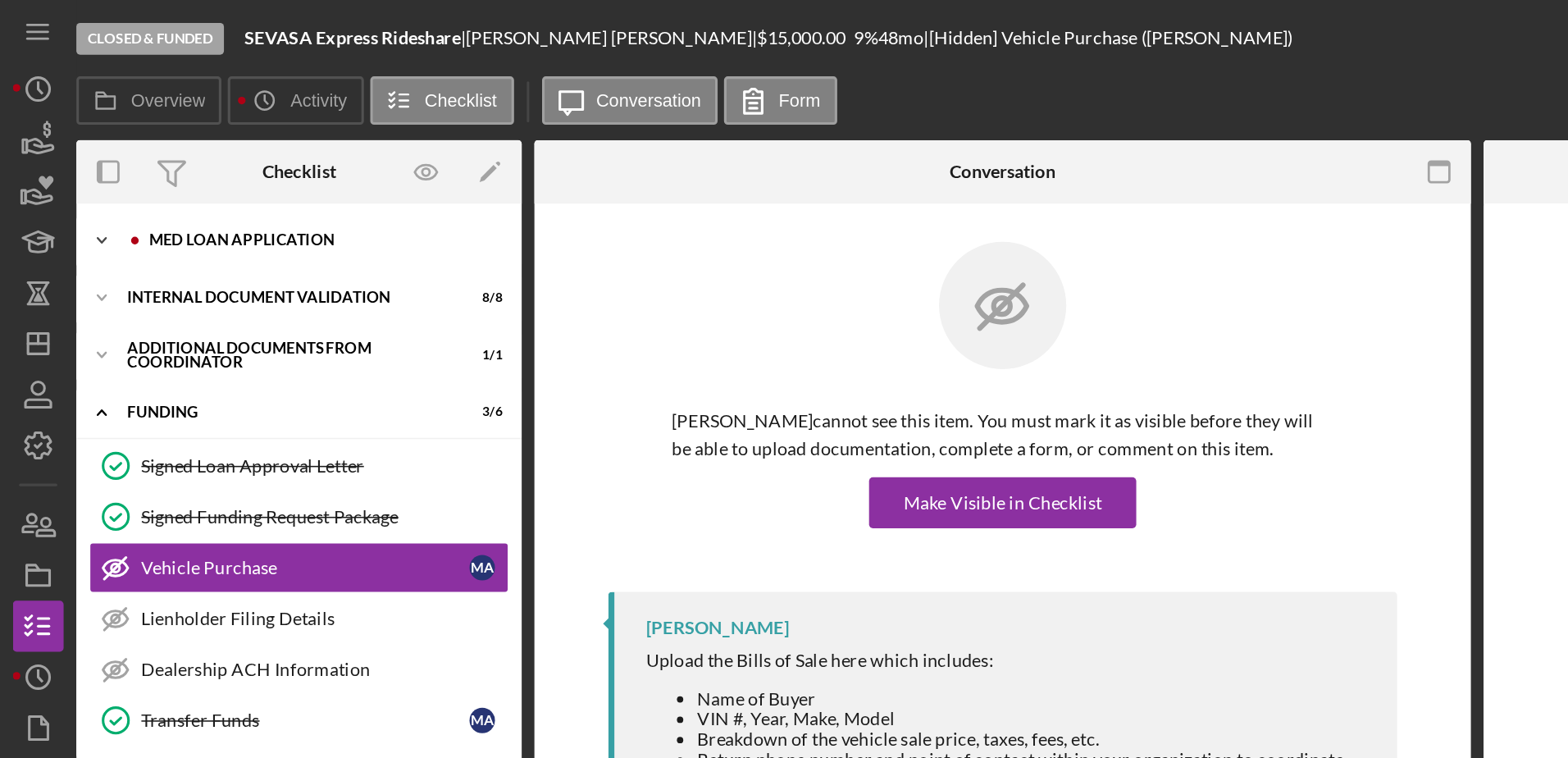
click at [175, 151] on div "Med Loan Application" at bounding box center [206, 155] width 220 height 10
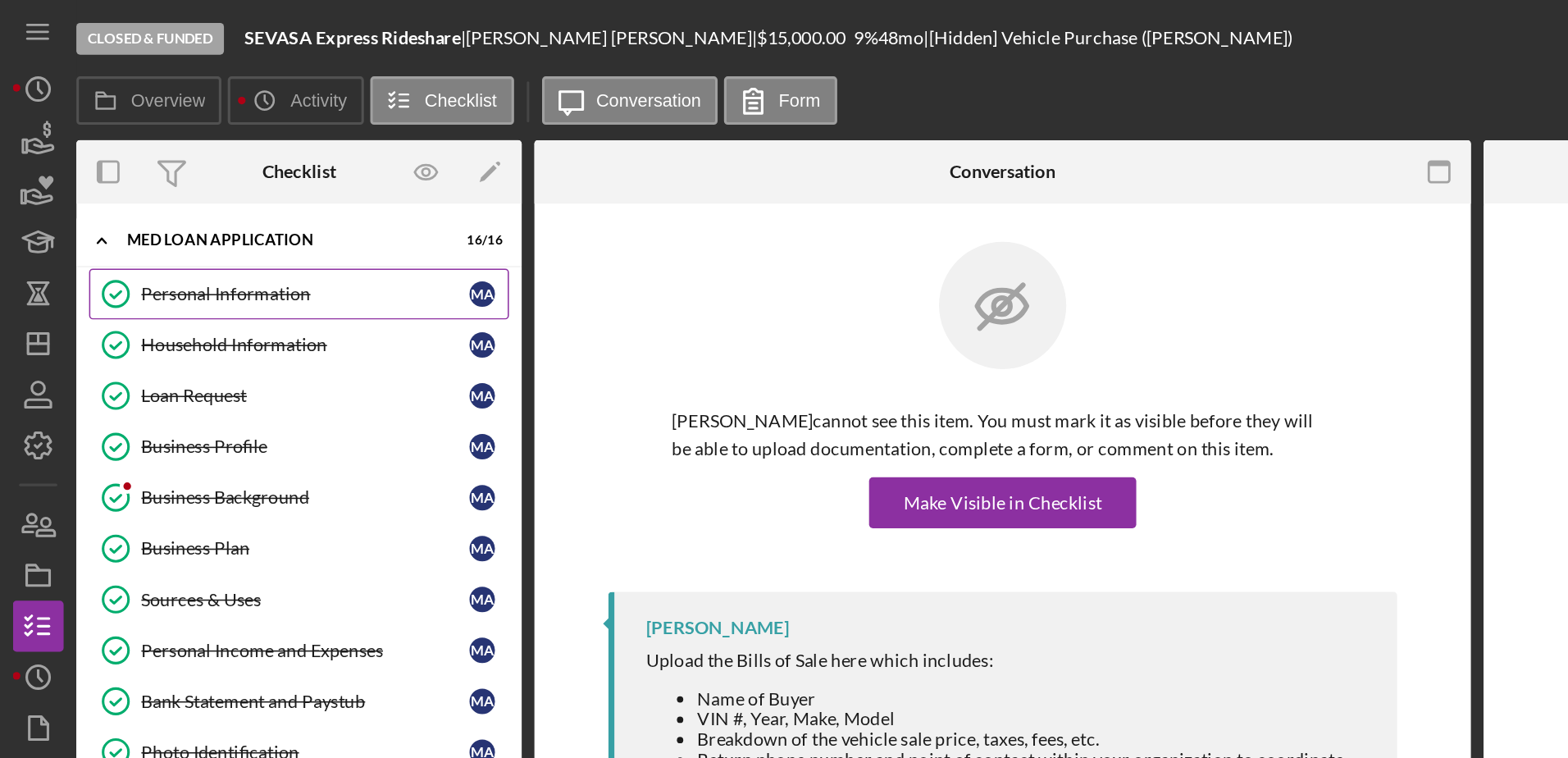
click at [141, 194] on div "Personal Information" at bounding box center [197, 189] width 211 height 13
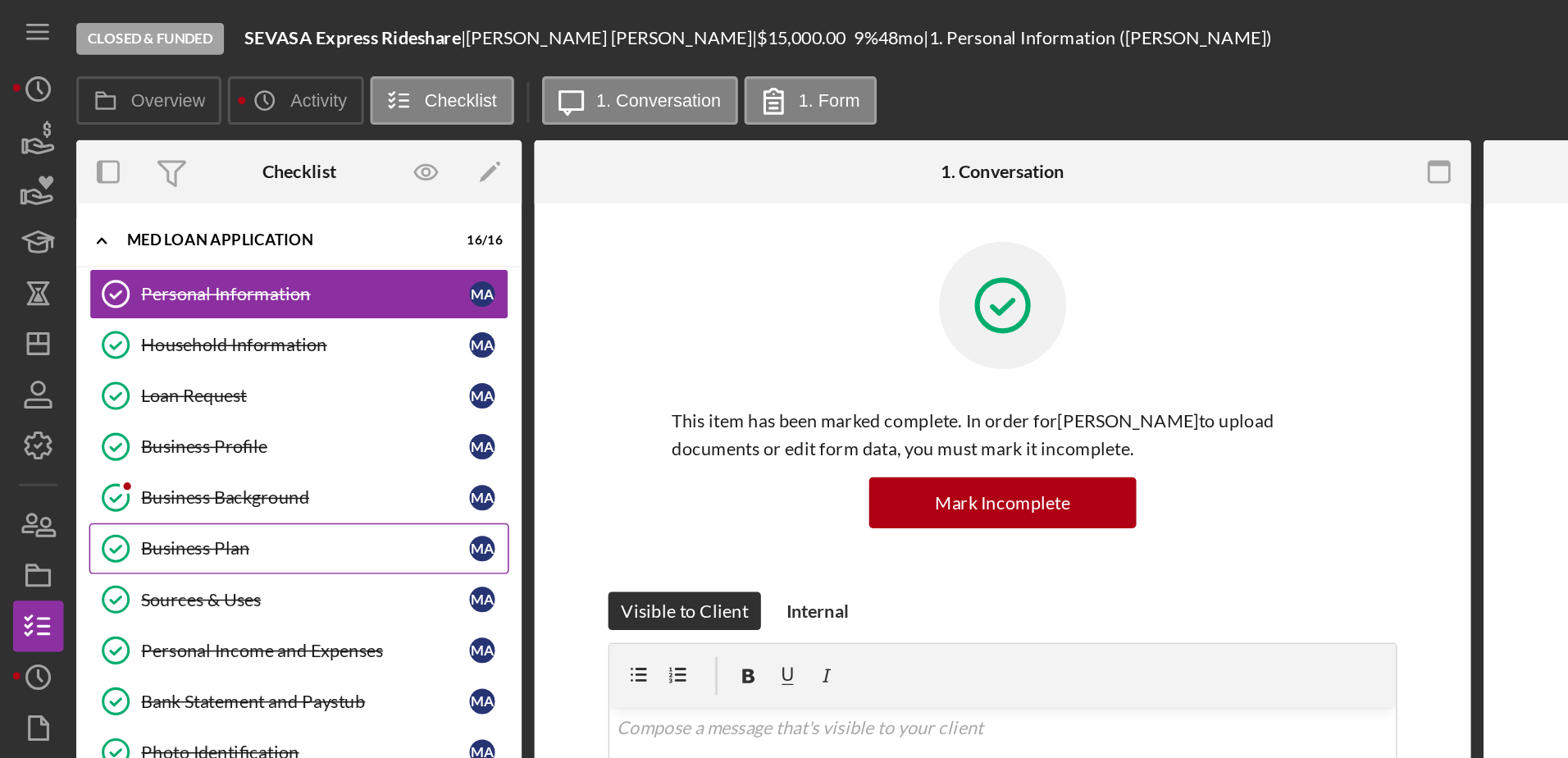
scroll to position [170, 0]
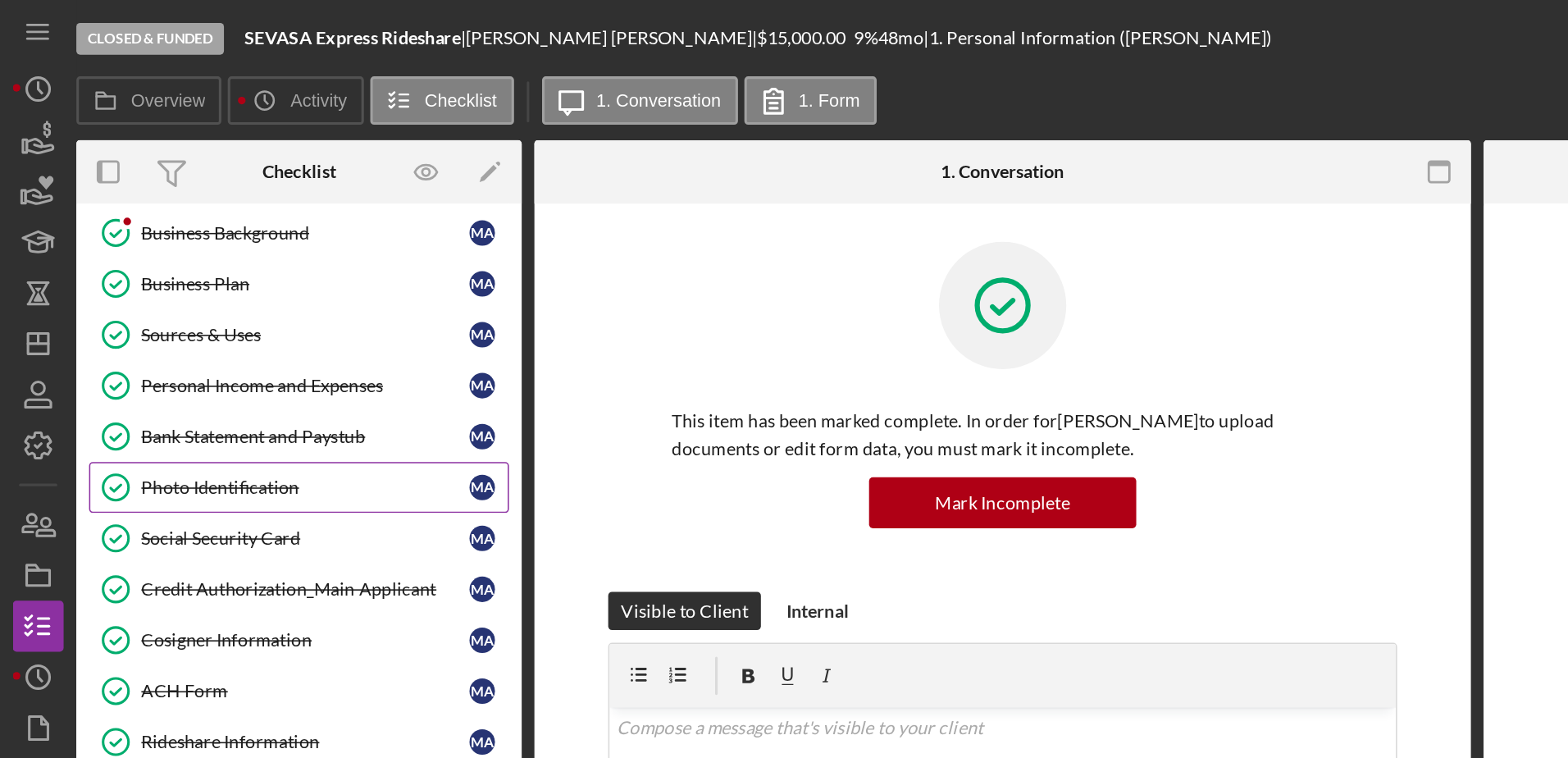
click at [154, 315] on div "Photo Identification" at bounding box center [197, 314] width 211 height 13
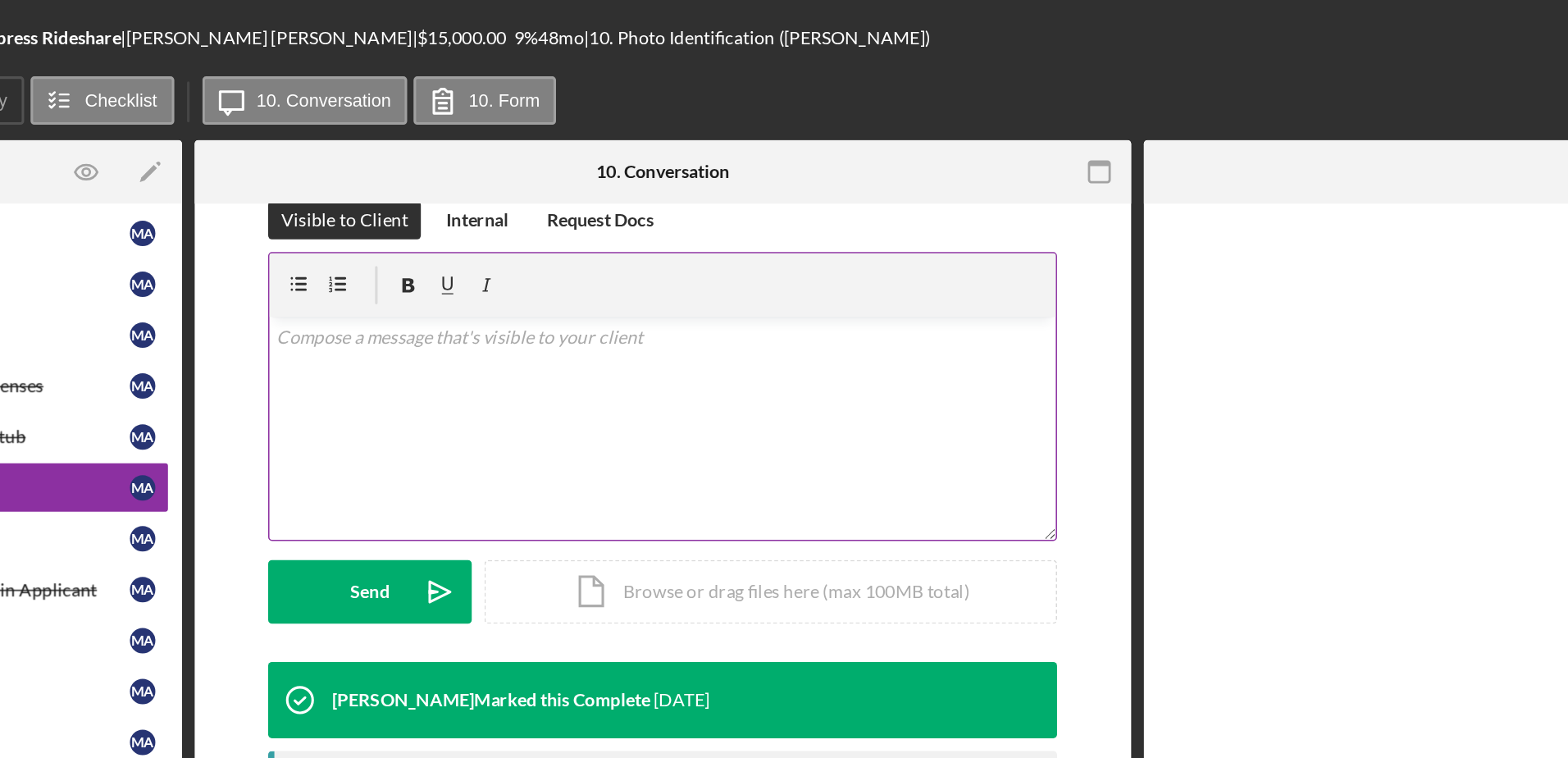
scroll to position [335, 0]
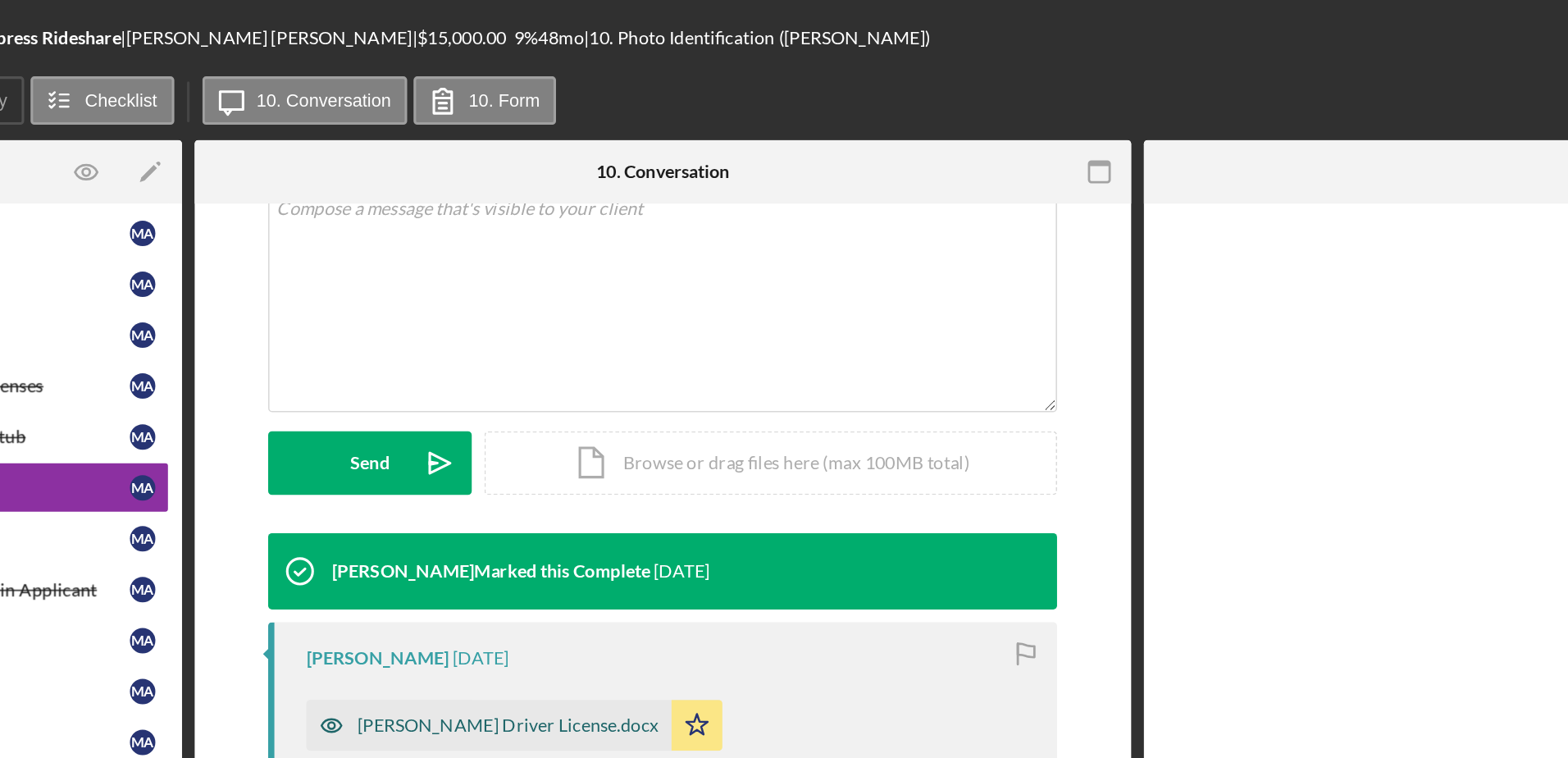
click at [542, 460] on div "[PERSON_NAME] Driver License.docx" at bounding box center [534, 468] width 235 height 33
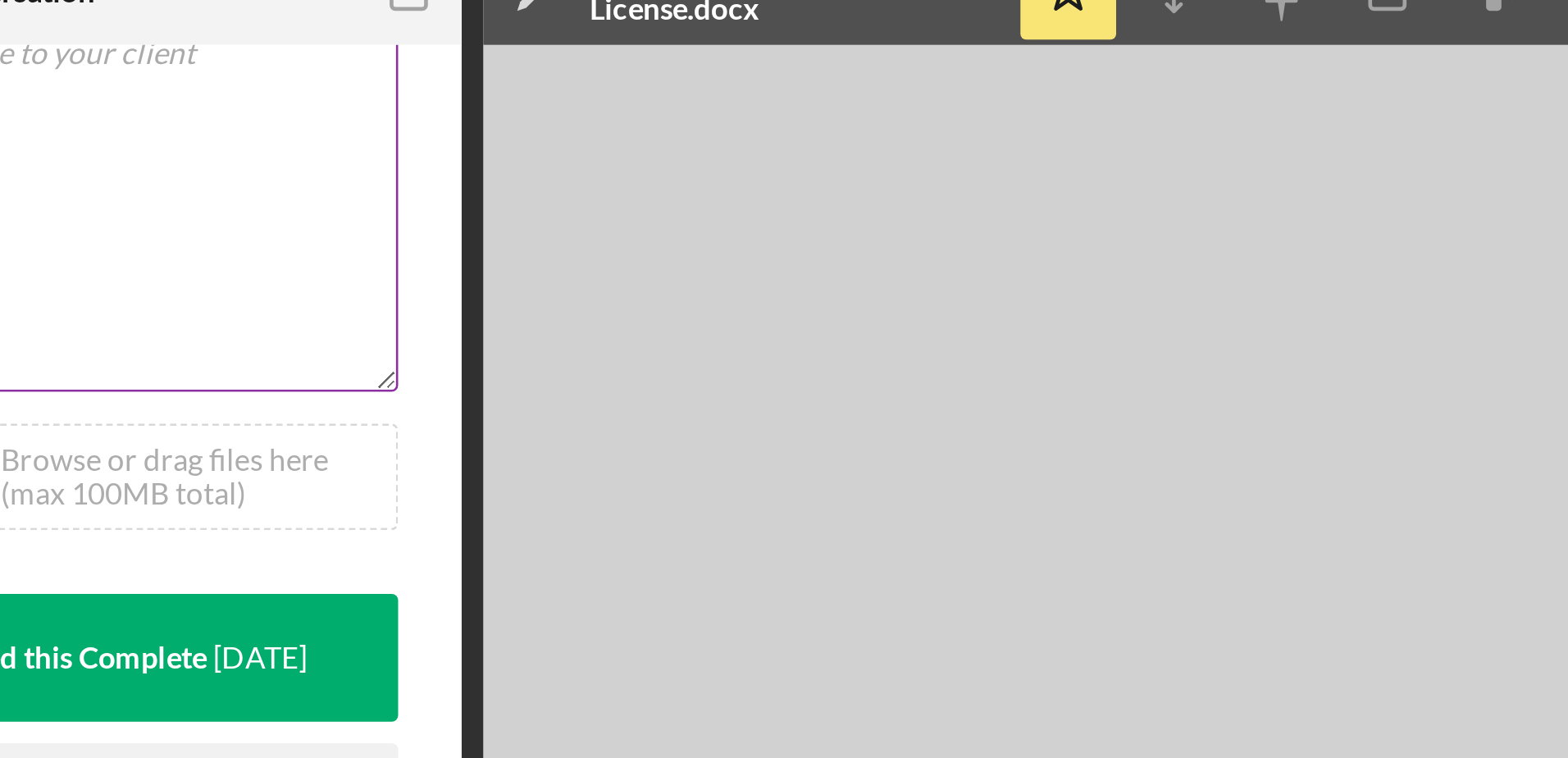
scroll to position [351, 0]
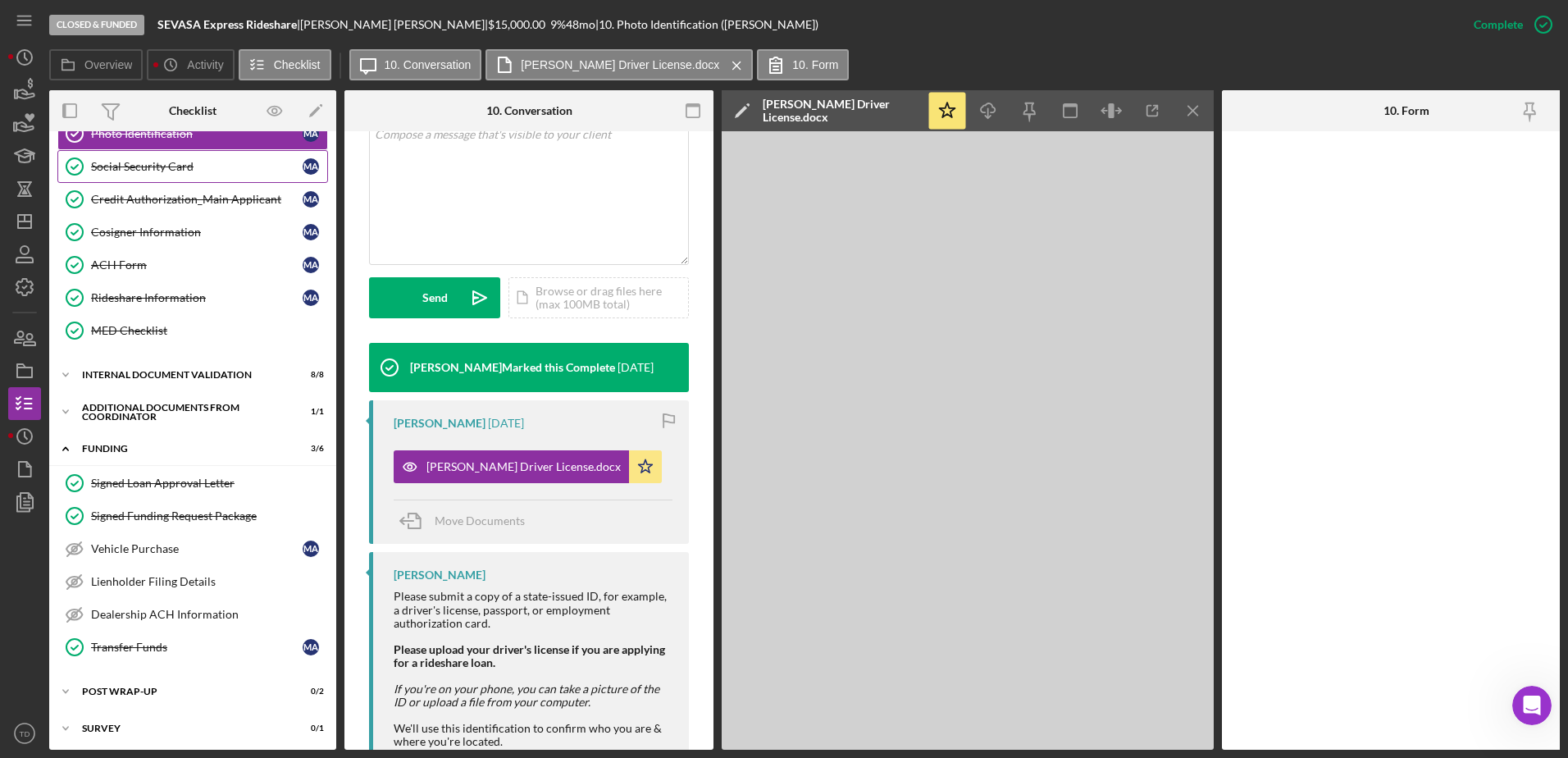
click at [160, 160] on div "Social Security Card" at bounding box center [197, 167] width 211 height 13
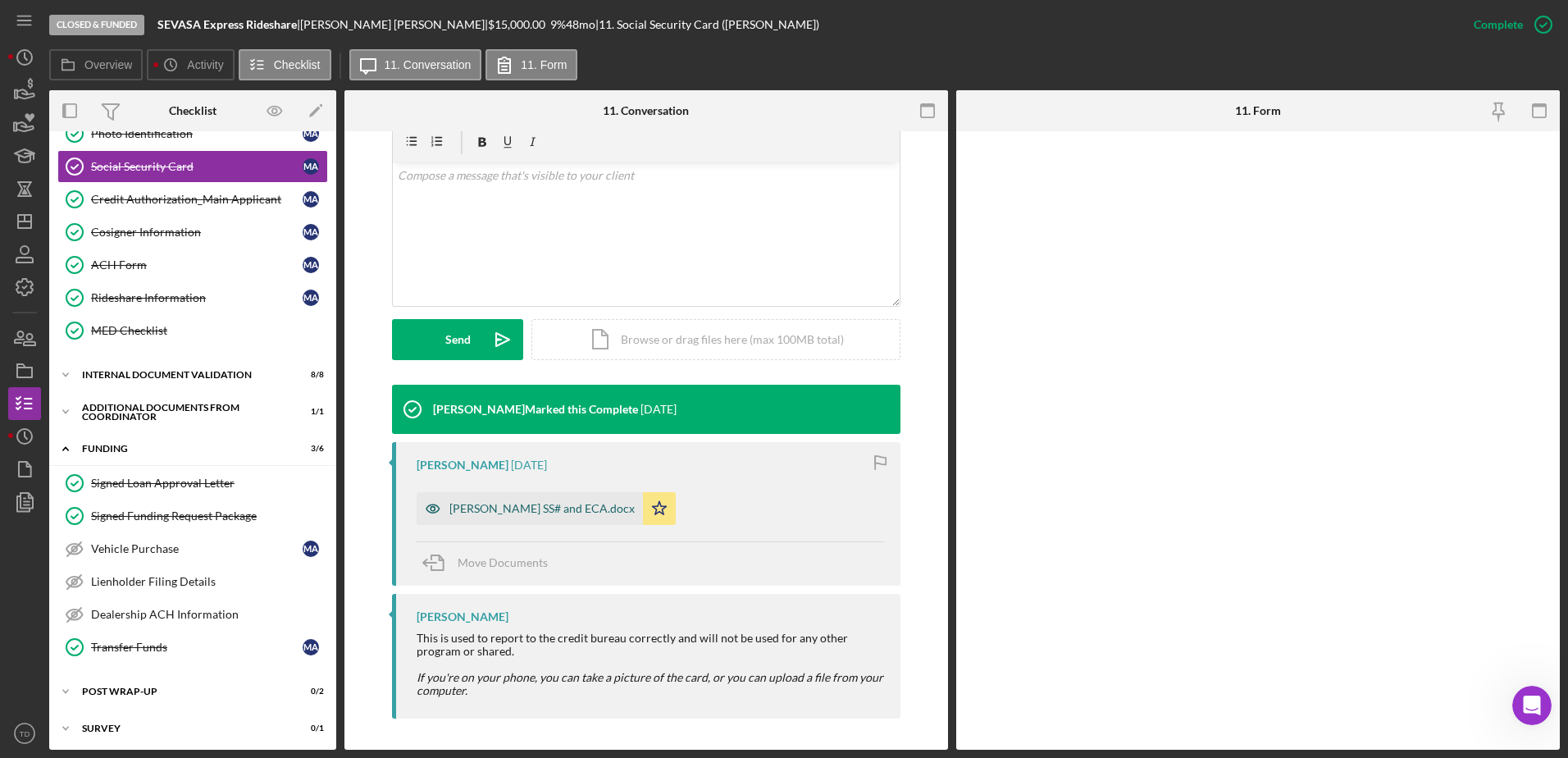
click at [569, 462] on div "[PERSON_NAME] SS# and ECA.docx" at bounding box center [530, 508] width 226 height 33
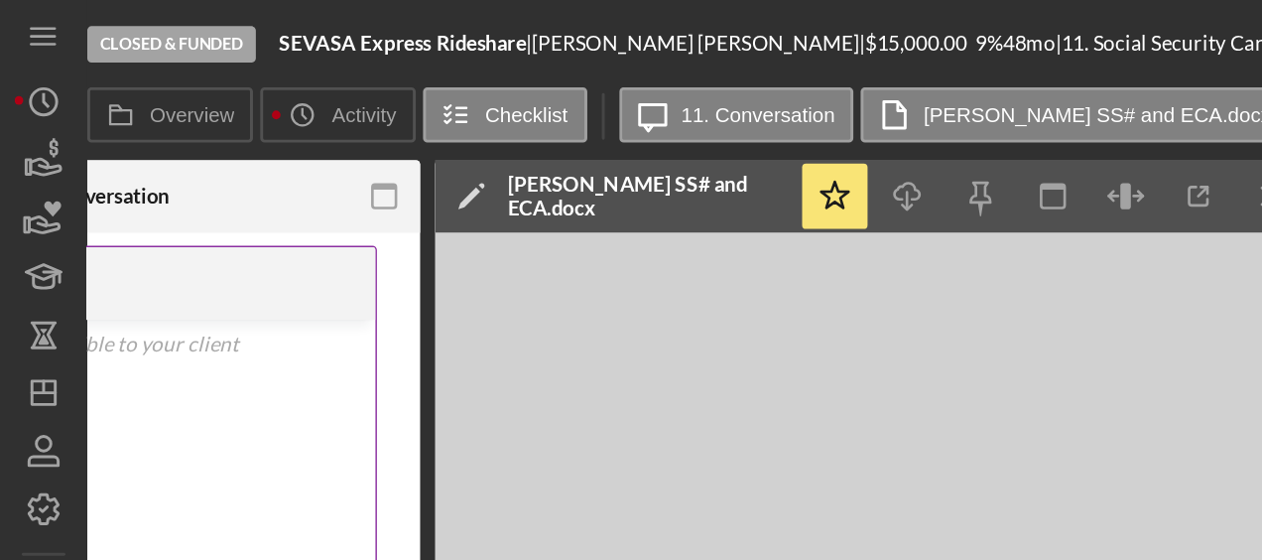
scroll to position [341, 0]
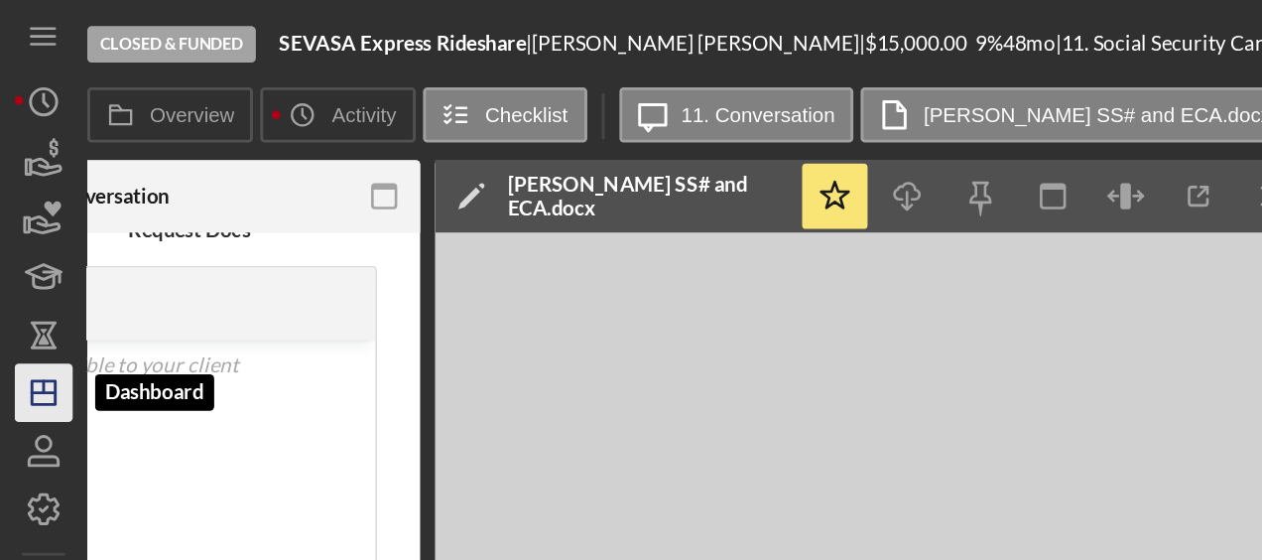
click at [31, 281] on icon "Icon/Dashboard" at bounding box center [30, 268] width 50 height 50
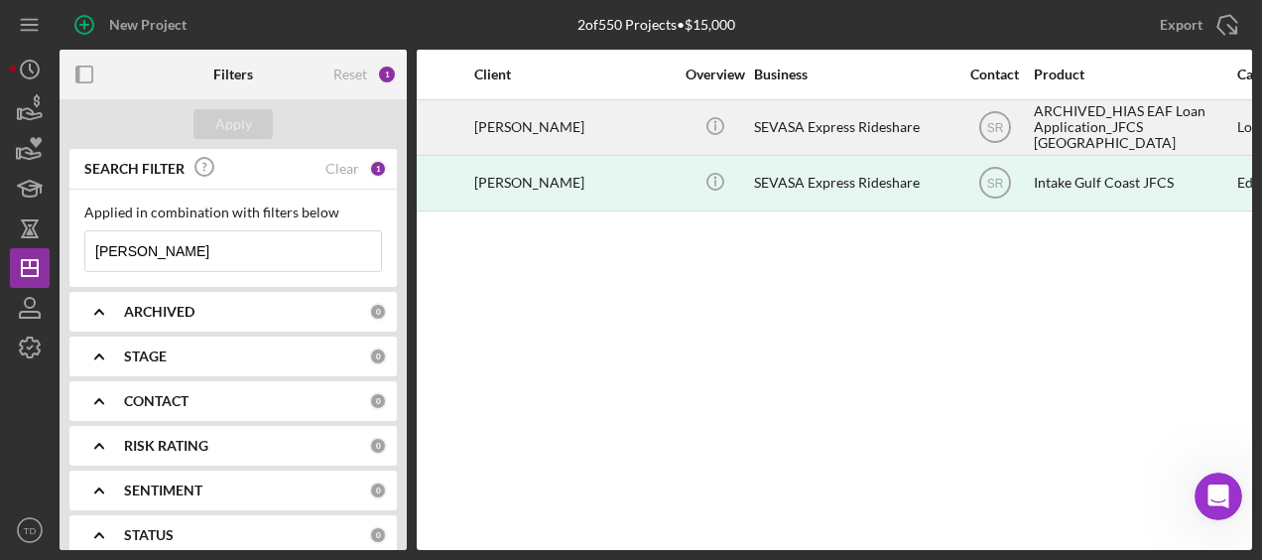
scroll to position [0, 130]
click at [580, 125] on div "[PERSON_NAME]" at bounding box center [574, 127] width 198 height 53
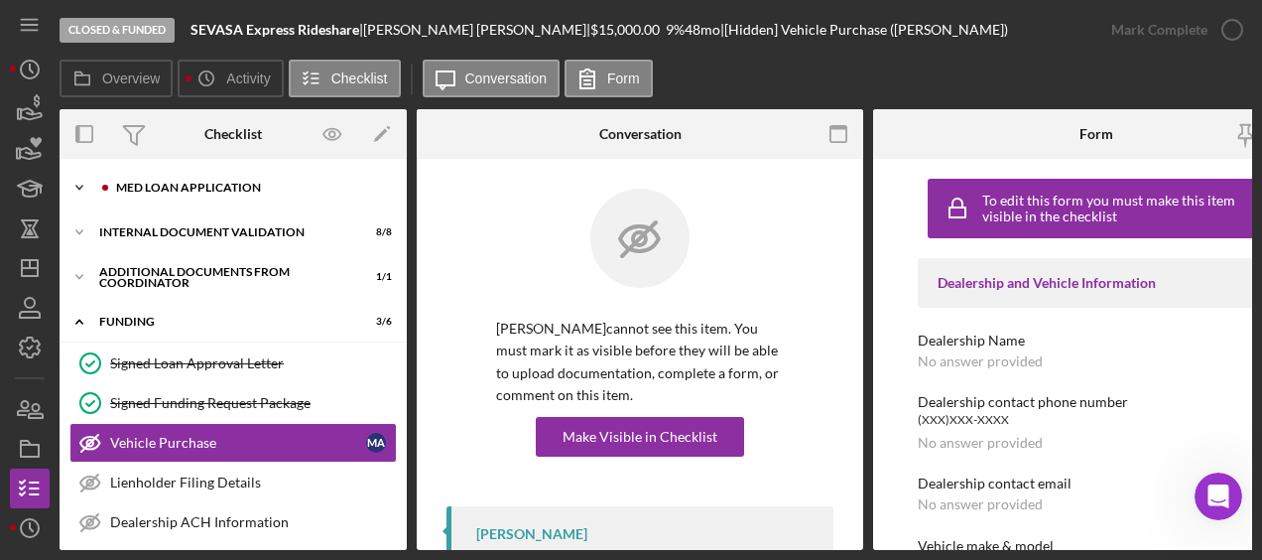
click at [222, 190] on div "Med Loan Application" at bounding box center [249, 188] width 266 height 12
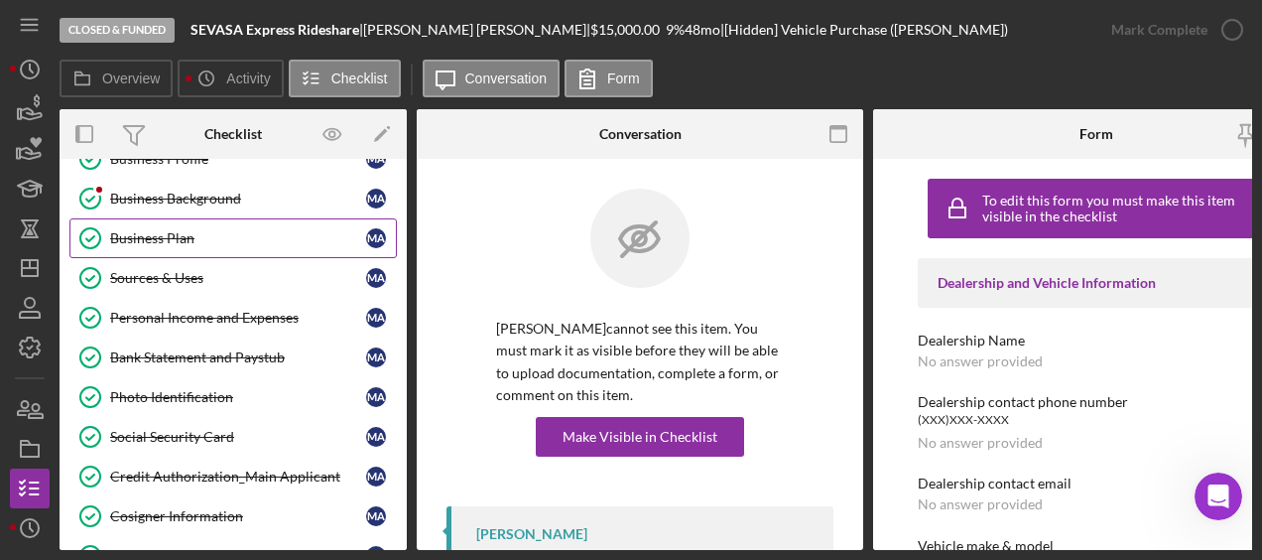
scroll to position [210, 0]
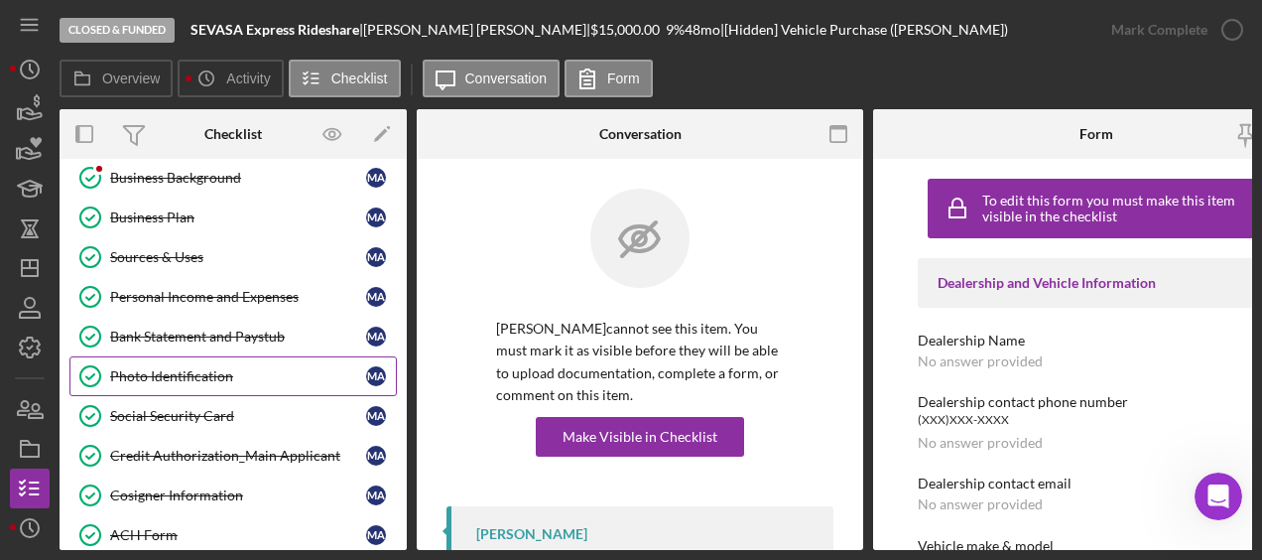
click at [198, 359] on link "Photo Identification Photo Identification M A" at bounding box center [233, 376] width 328 height 40
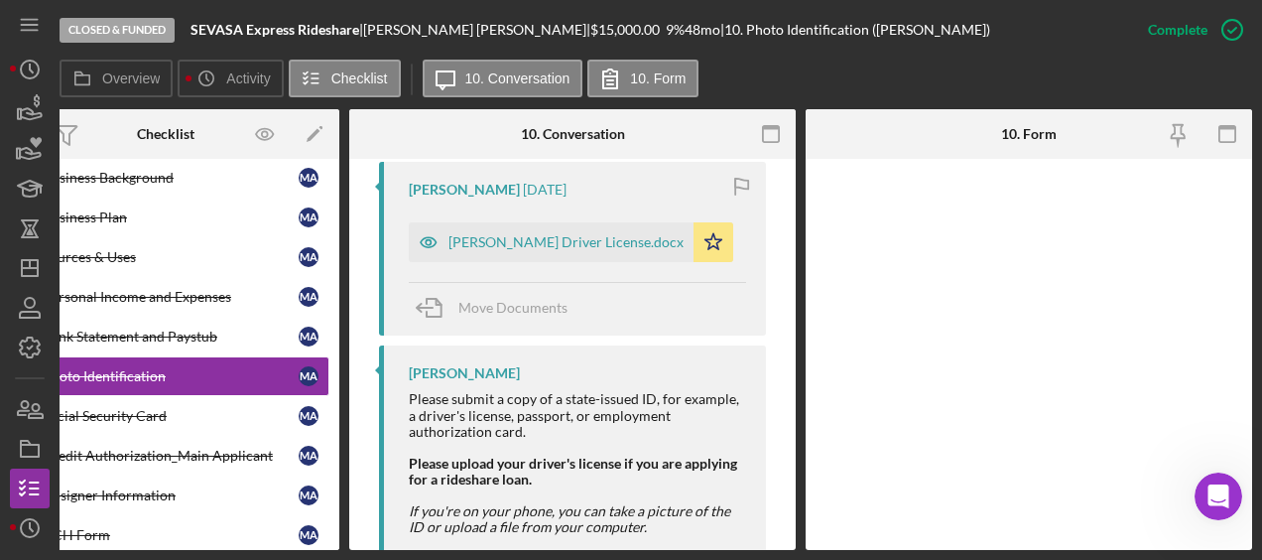
scroll to position [701, 0]
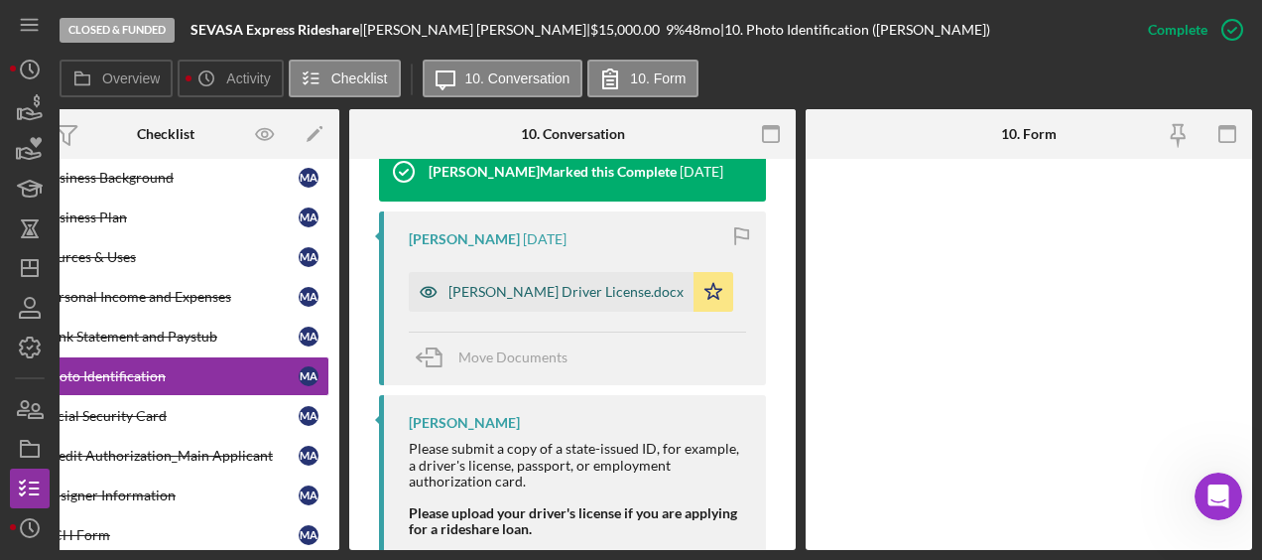
click at [601, 294] on div "[PERSON_NAME] Driver License.docx" at bounding box center [566, 292] width 235 height 16
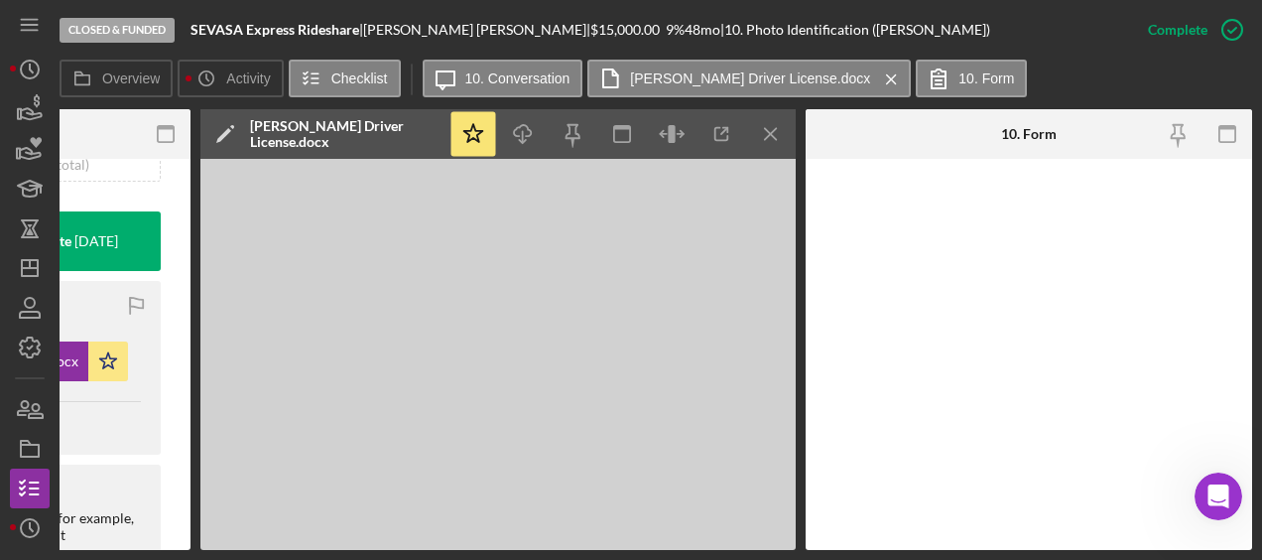
scroll to position [634, 0]
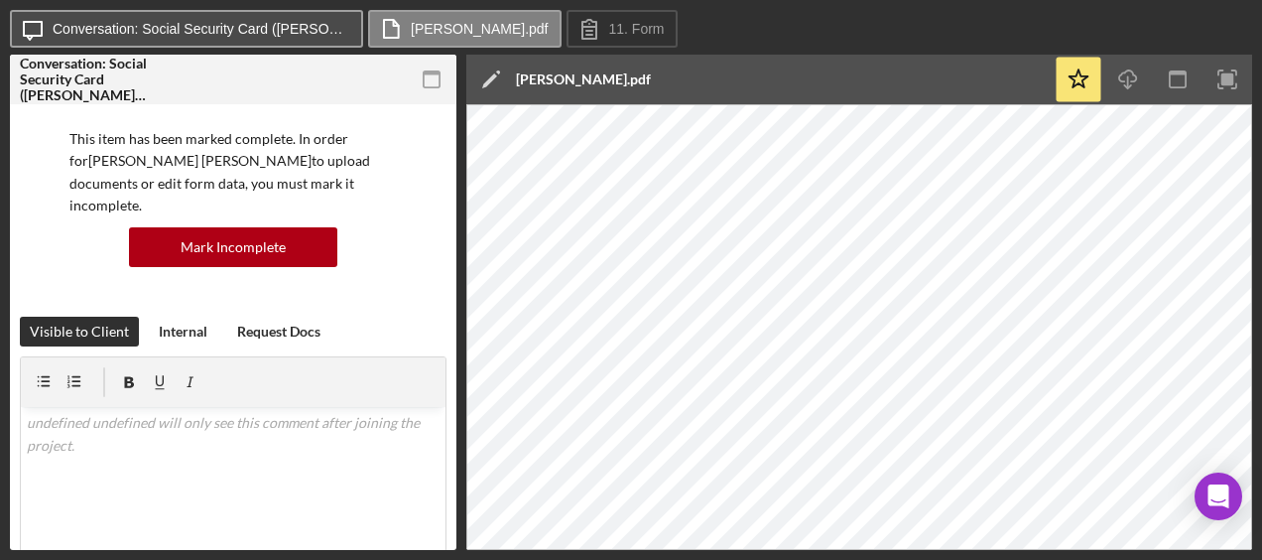
scroll to position [136, 0]
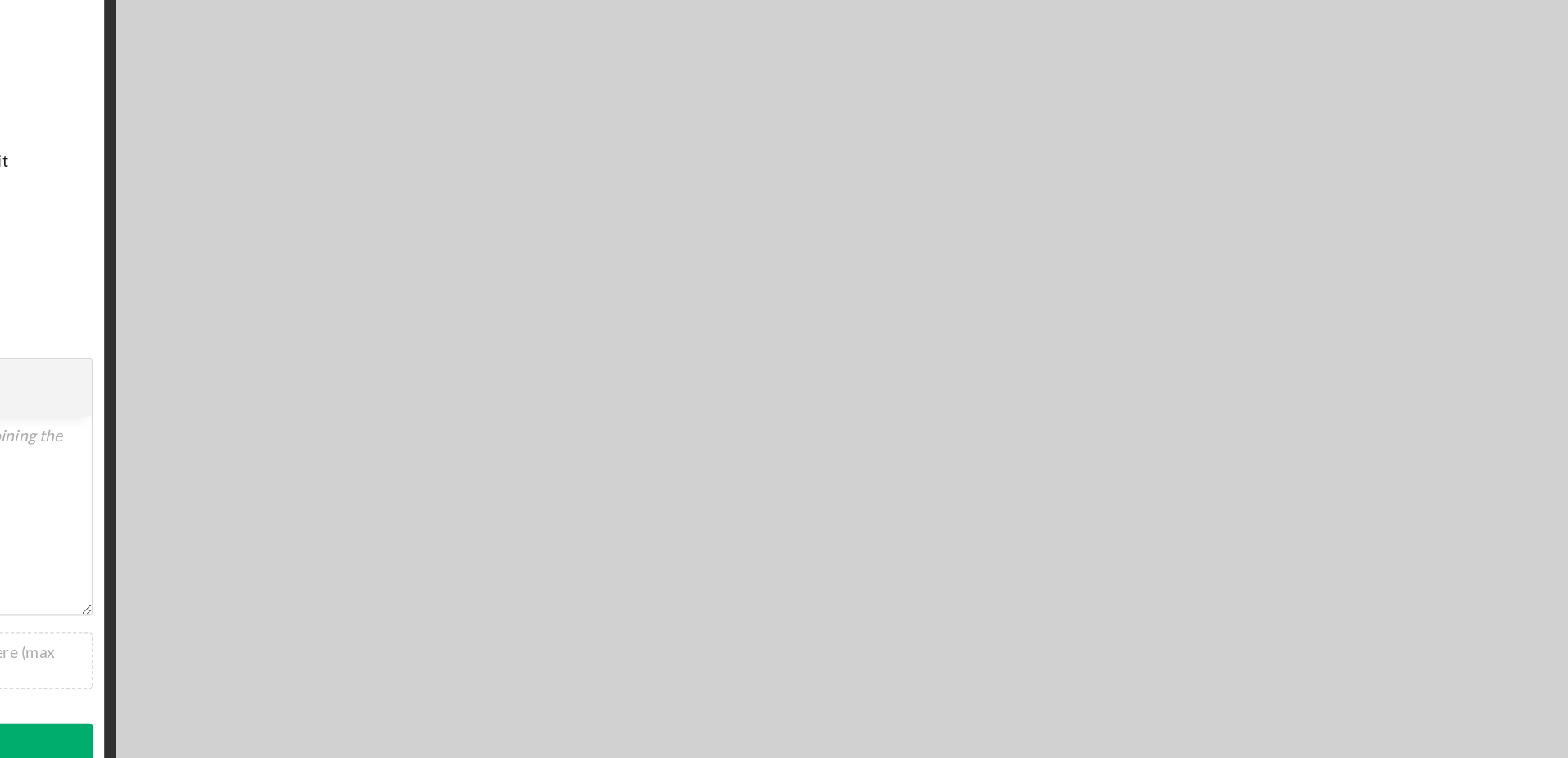
click at [1090, 403] on img at bounding box center [972, 417] width 1174 height 664
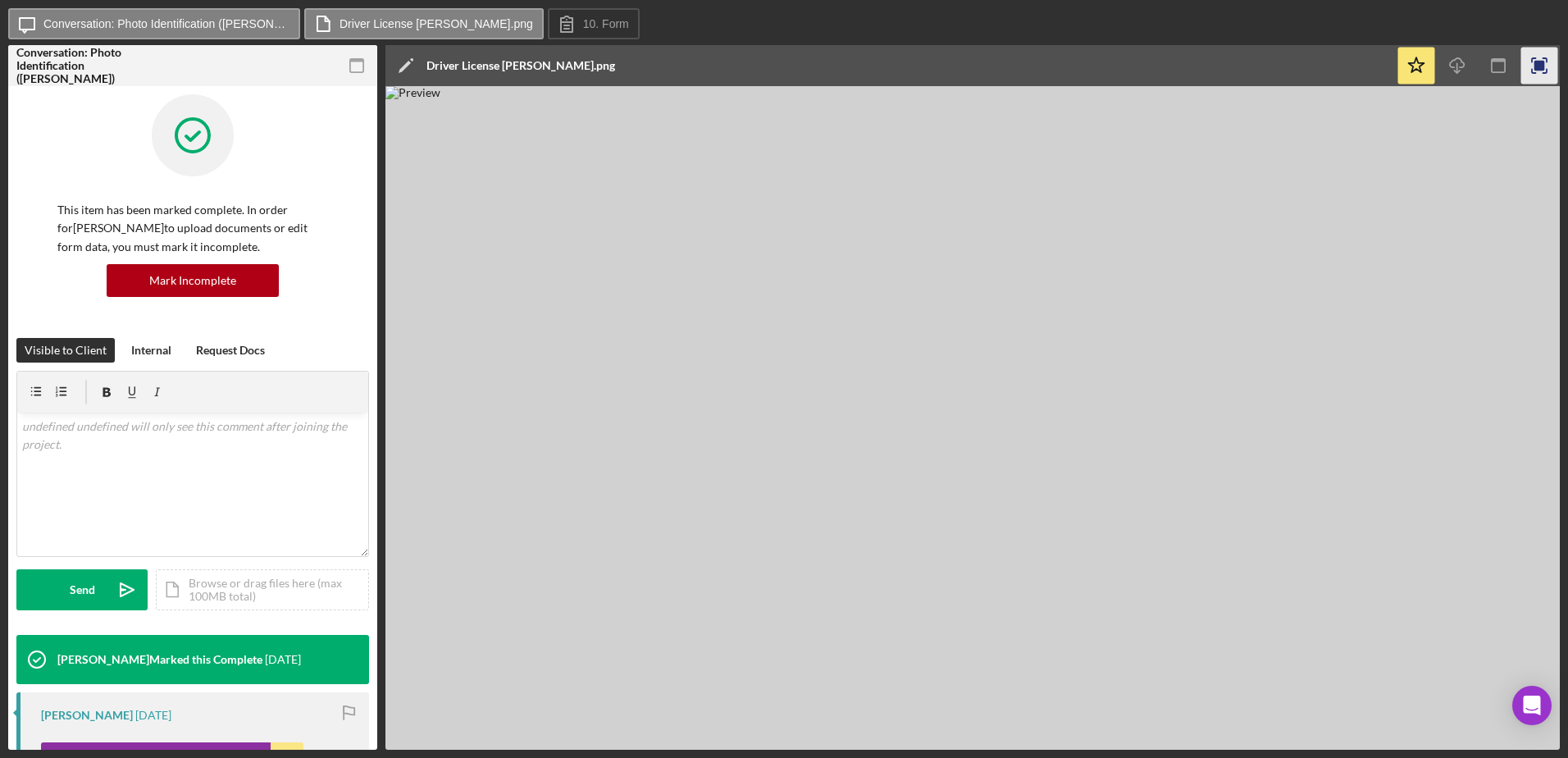
click at [1540, 69] on rect "button" at bounding box center [1539, 65] width 11 height 11
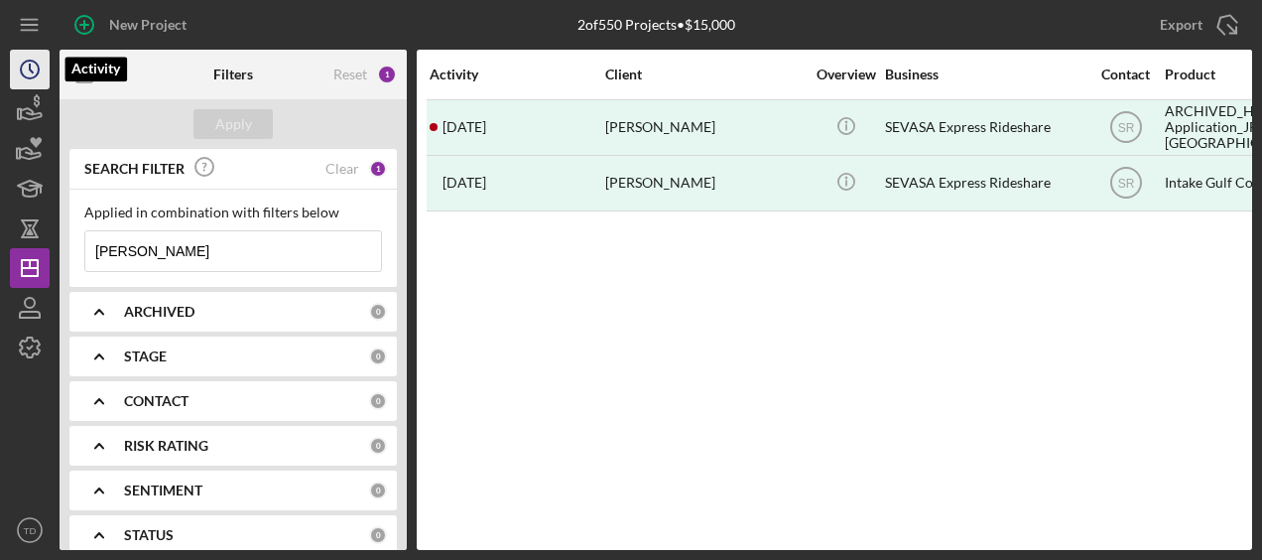
click at [32, 64] on icon "Icon/History" at bounding box center [30, 70] width 50 height 50
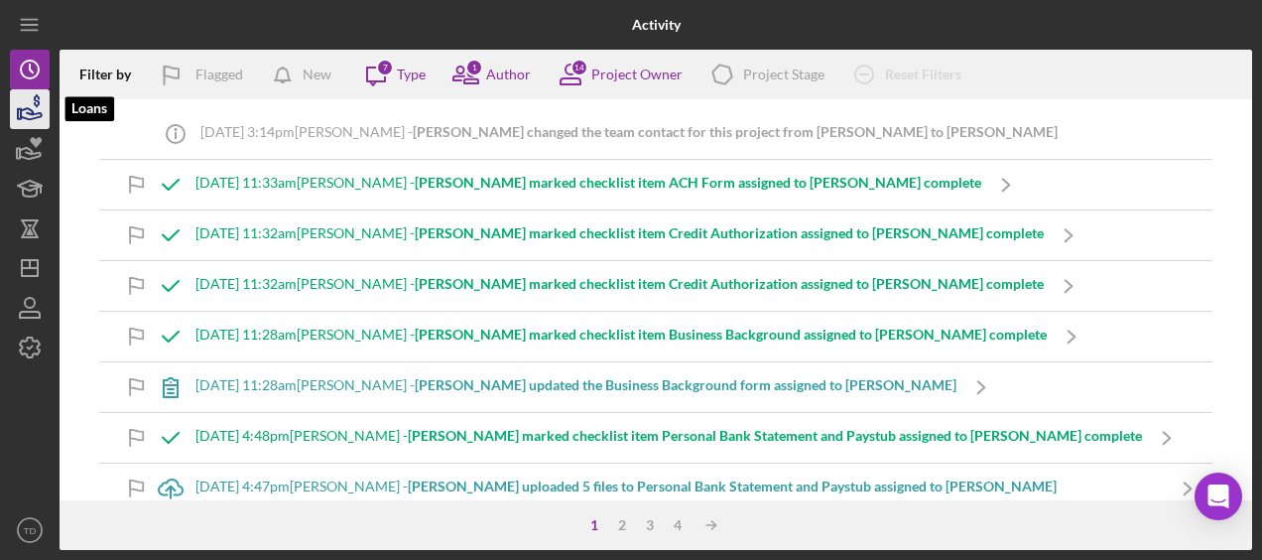
click at [29, 117] on icon "button" at bounding box center [30, 109] width 50 height 50
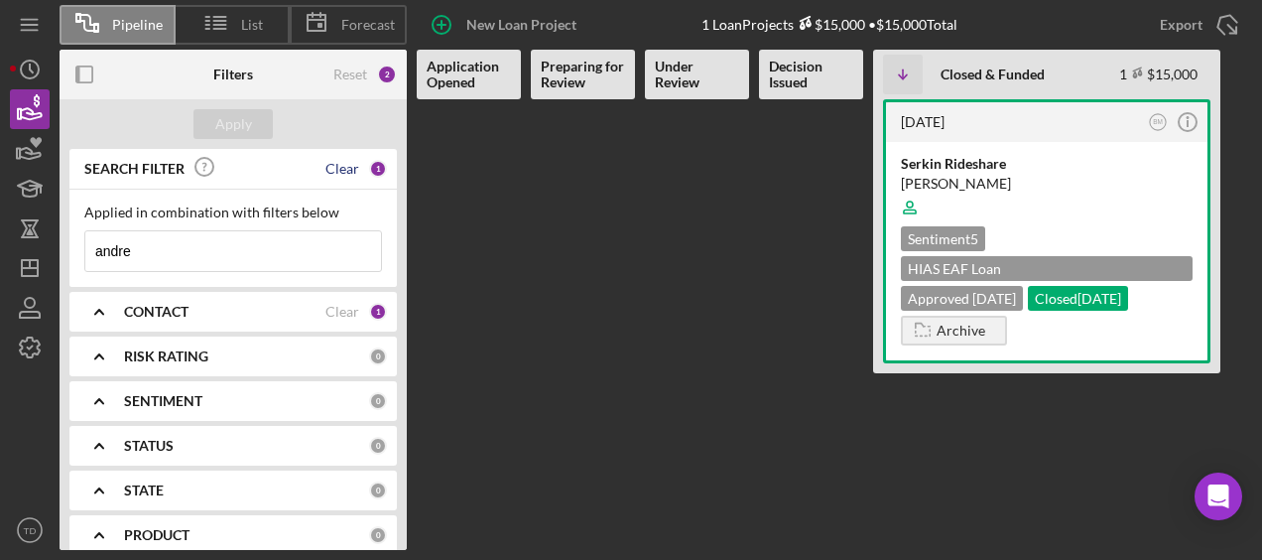
click at [337, 171] on div "Clear" at bounding box center [343, 169] width 34 height 16
click at [236, 304] on div "CONTACT" at bounding box center [224, 312] width 201 height 16
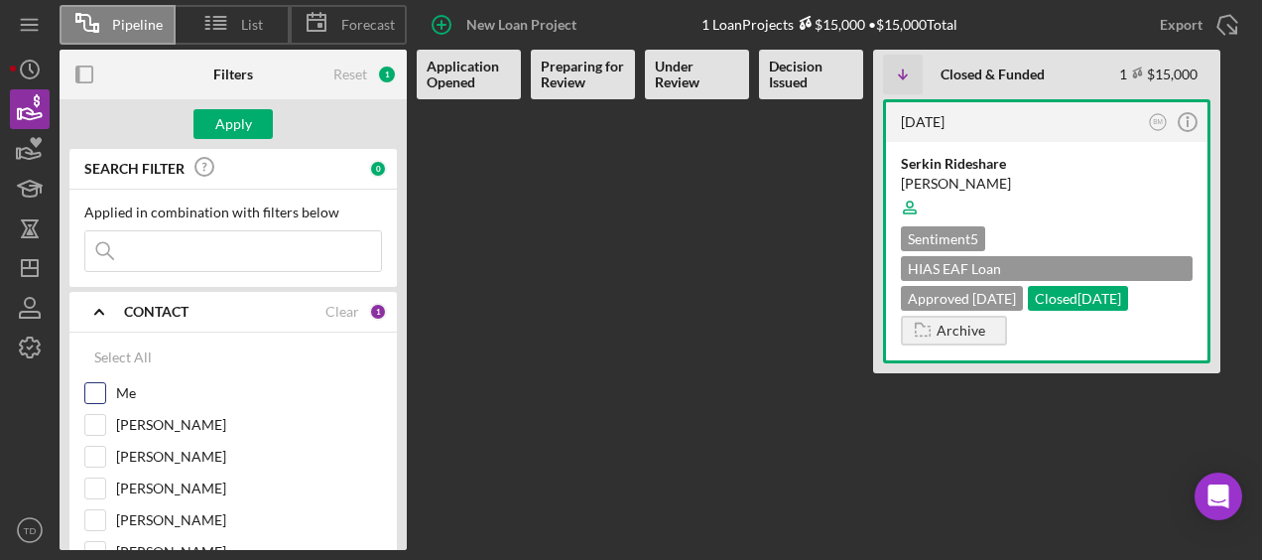
click at [105, 388] on div "Me" at bounding box center [233, 398] width 298 height 32
click at [88, 385] on input "Me" at bounding box center [95, 393] width 20 height 20
checkbox input "true"
click at [225, 125] on div "Apply" at bounding box center [233, 124] width 37 height 30
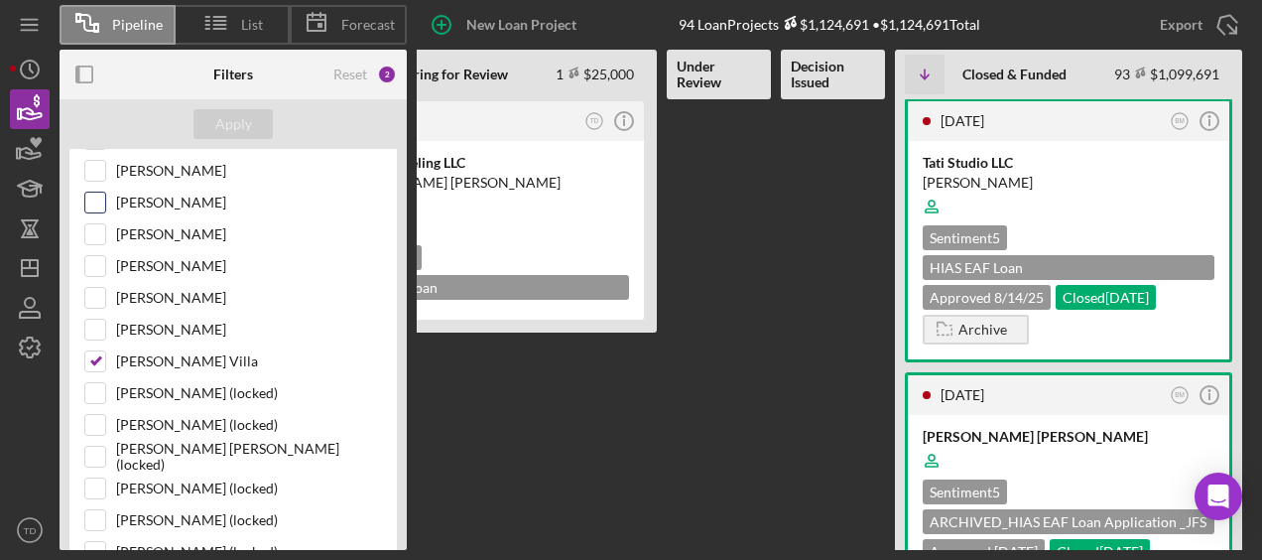
scroll to position [260, 0]
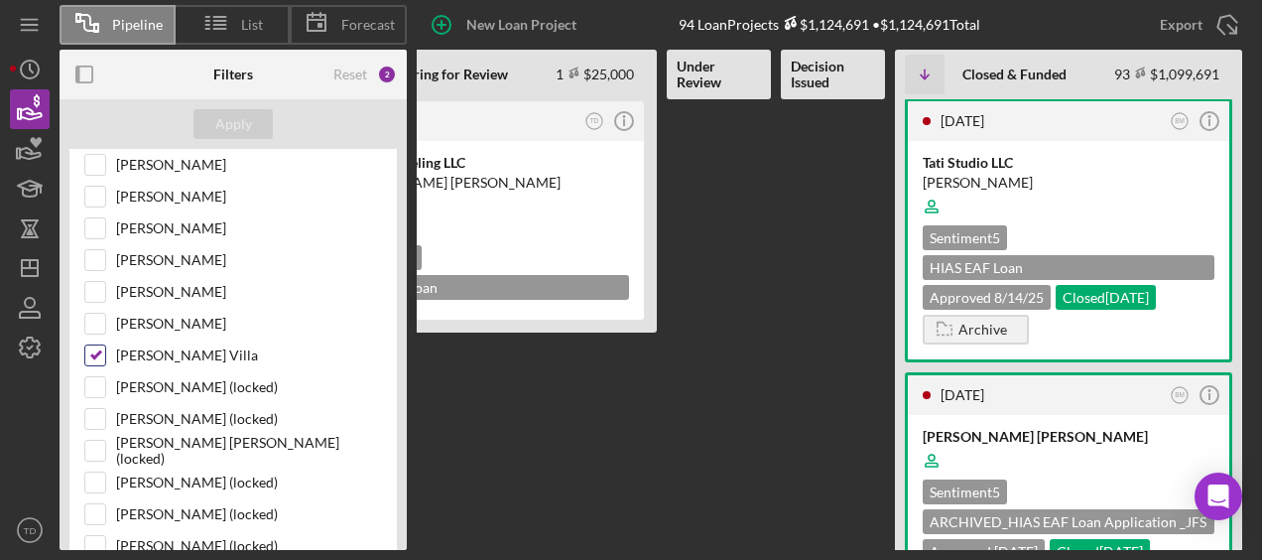
click at [97, 345] on input "[PERSON_NAME] Villa" at bounding box center [95, 355] width 20 height 20
checkbox input "false"
click at [243, 125] on div "Apply" at bounding box center [233, 124] width 37 height 30
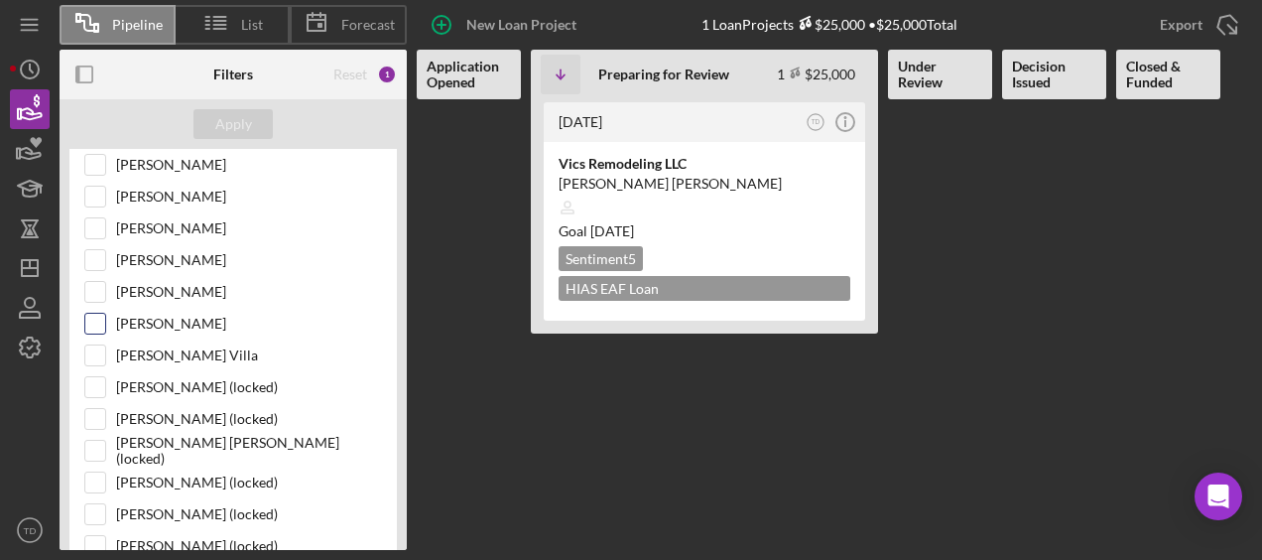
scroll to position [0, 0]
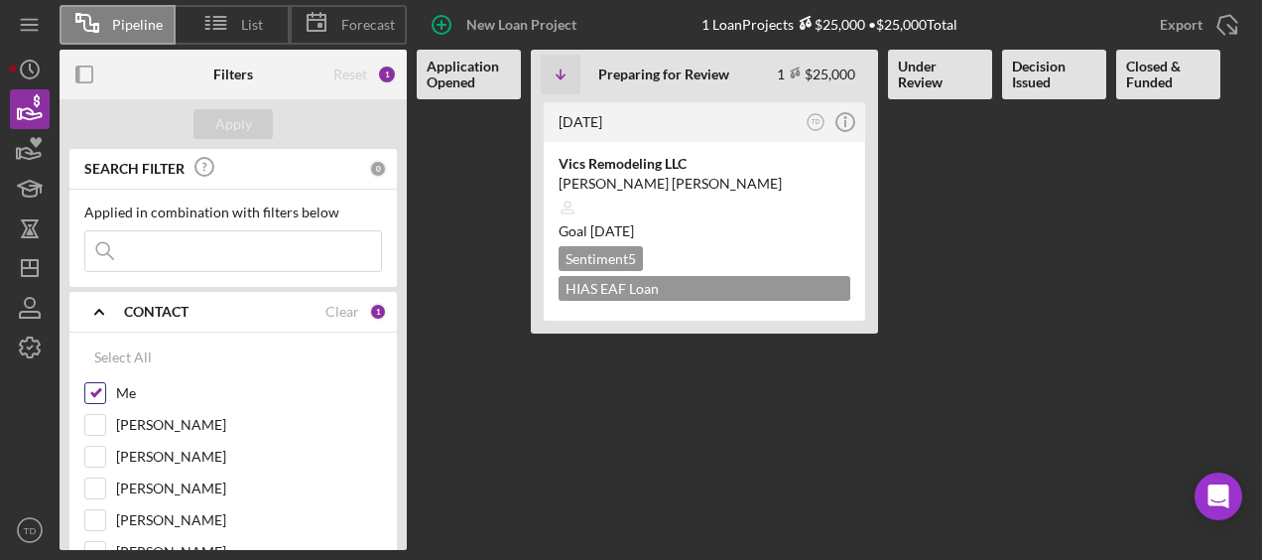
click at [97, 393] on input "Me" at bounding box center [95, 393] width 20 height 20
checkbox input "false"
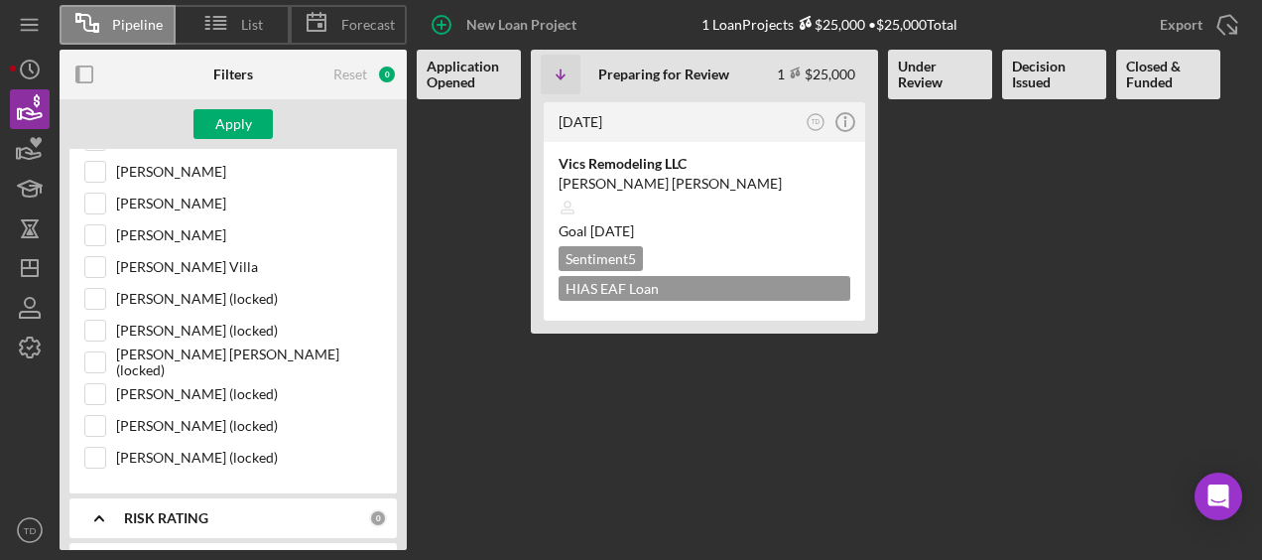
scroll to position [347, 0]
click at [99, 264] on input "[PERSON_NAME] Villa" at bounding box center [95, 268] width 20 height 20
checkbox input "true"
click at [240, 139] on div "Apply" at bounding box center [233, 124] width 347 height 50
click at [240, 130] on div "Apply" at bounding box center [233, 124] width 37 height 30
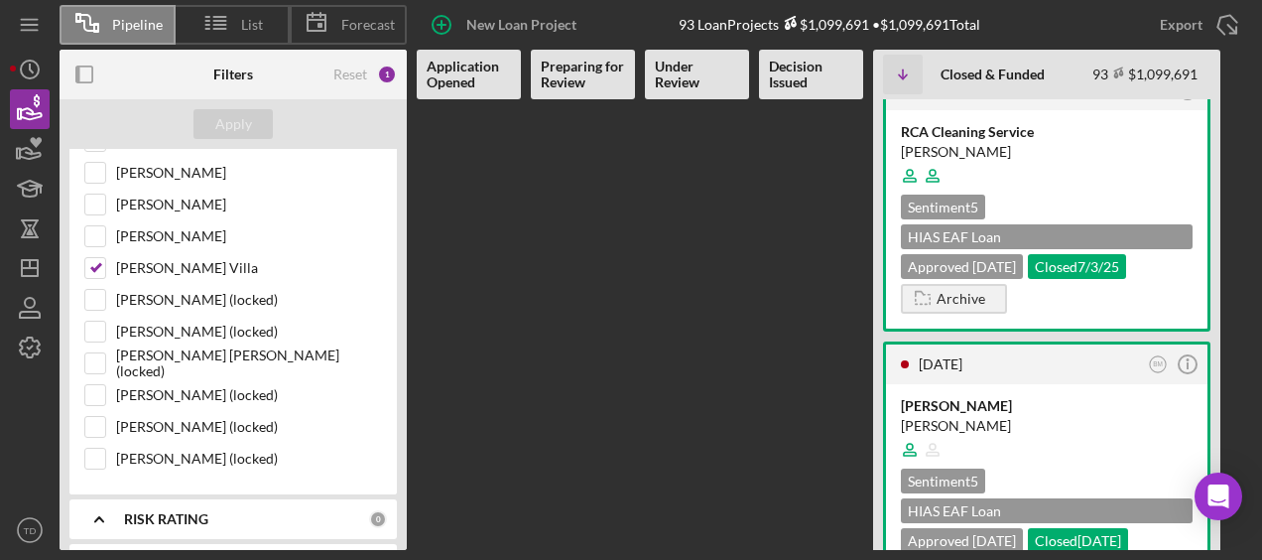
scroll to position [1522, 0]
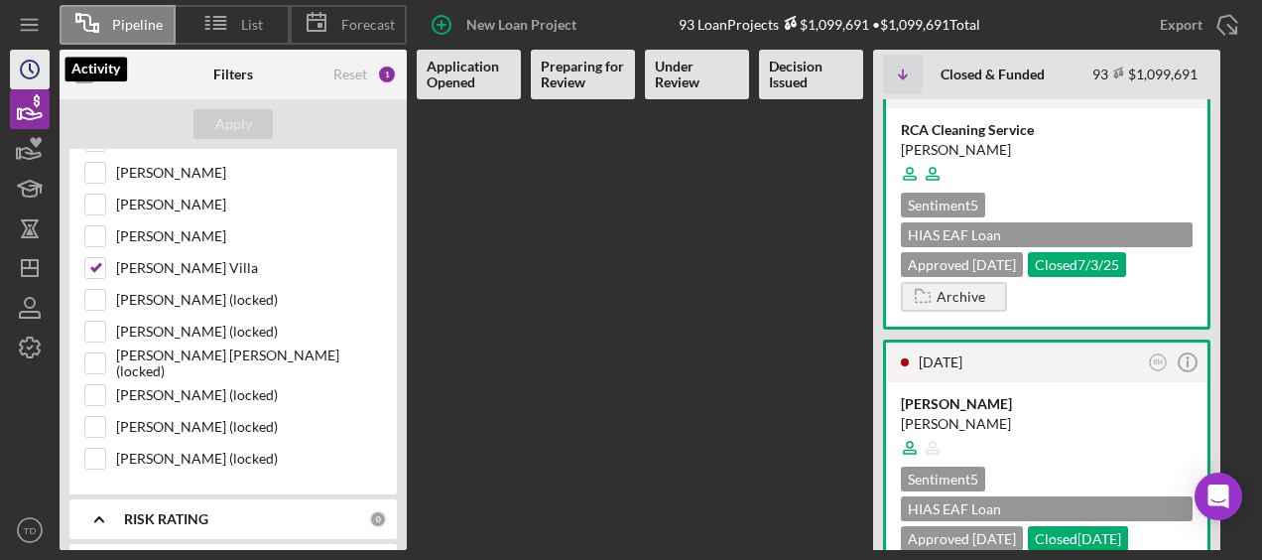
click at [12, 62] on icon "Icon/History" at bounding box center [30, 70] width 50 height 50
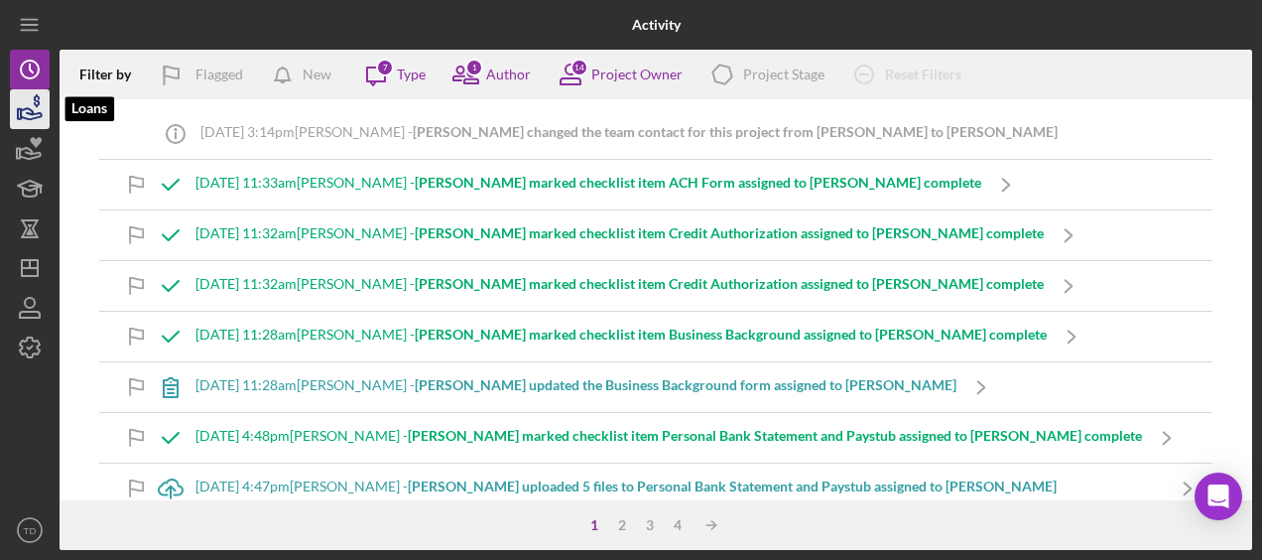
click at [32, 102] on icon "button" at bounding box center [30, 109] width 50 height 50
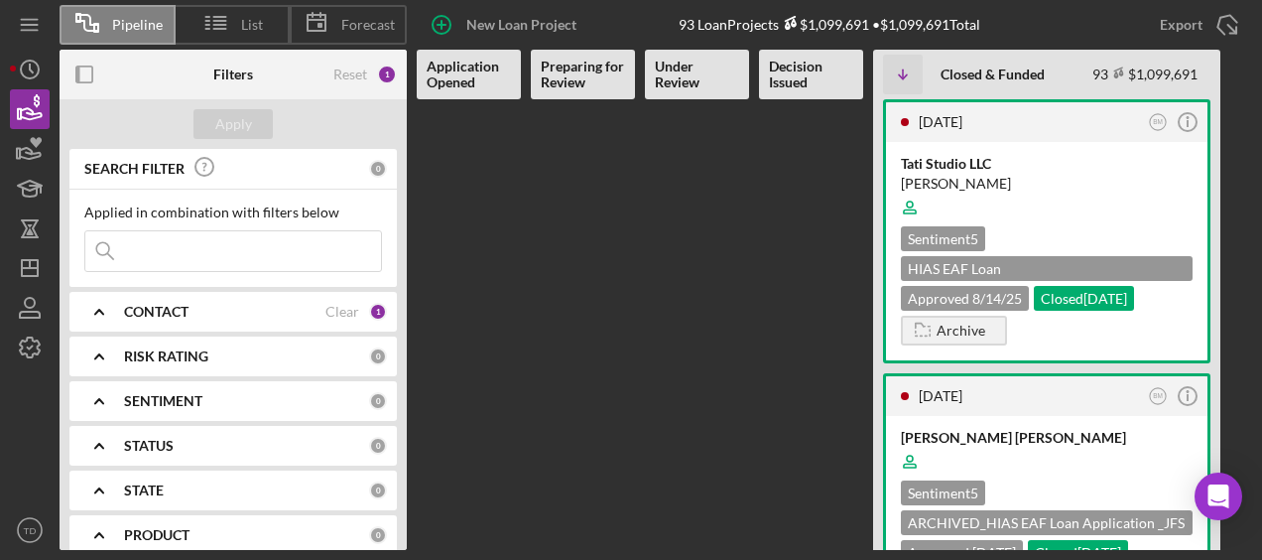
click at [310, 316] on div "CONTACT" at bounding box center [224, 312] width 201 height 16
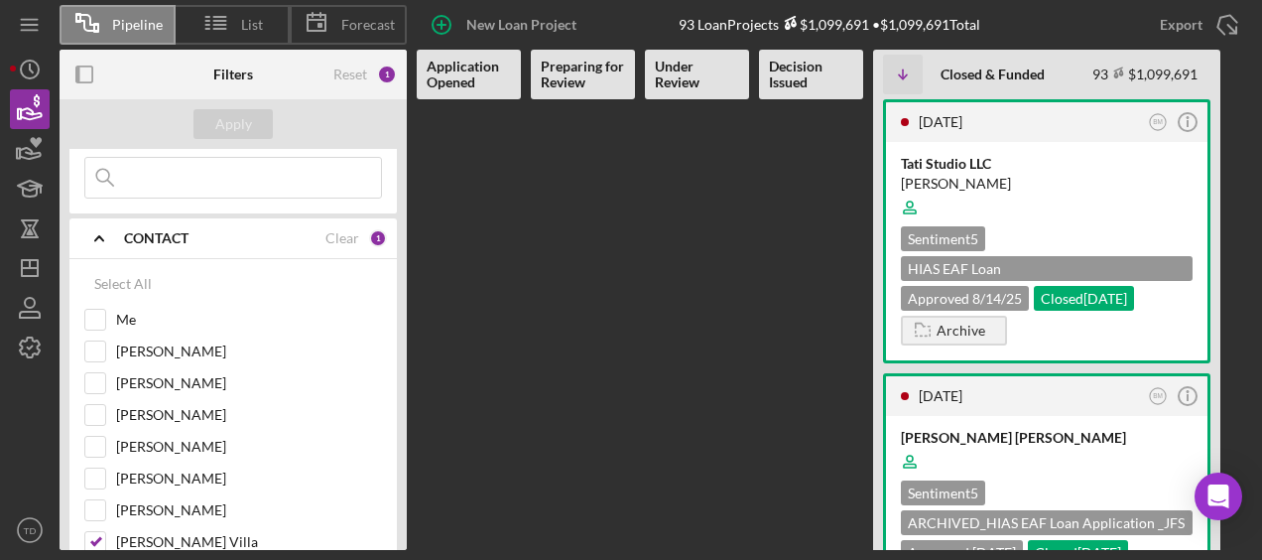
scroll to position [71, 0]
click at [347, 242] on div "Clear" at bounding box center [343, 240] width 34 height 16
checkbox input "false"
click at [574, 276] on Review at bounding box center [583, 324] width 104 height 451
